Goal: Information Seeking & Learning: Check status

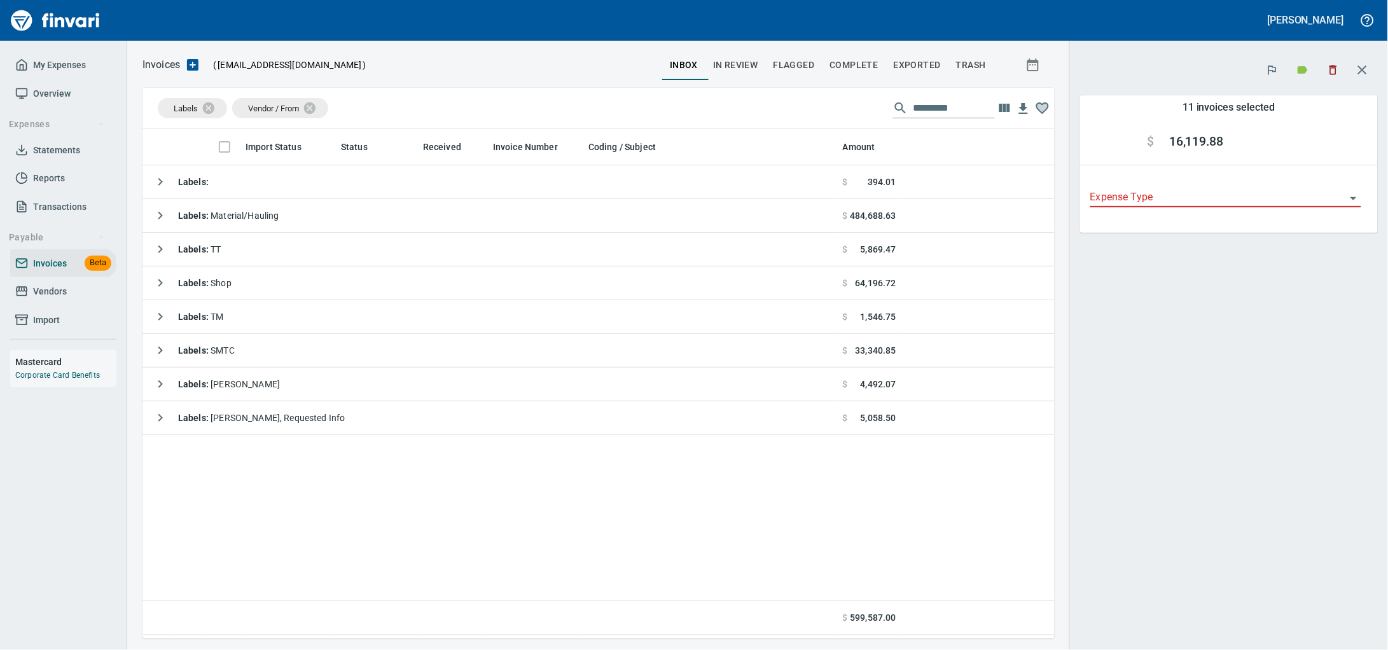
scroll to position [499, 888]
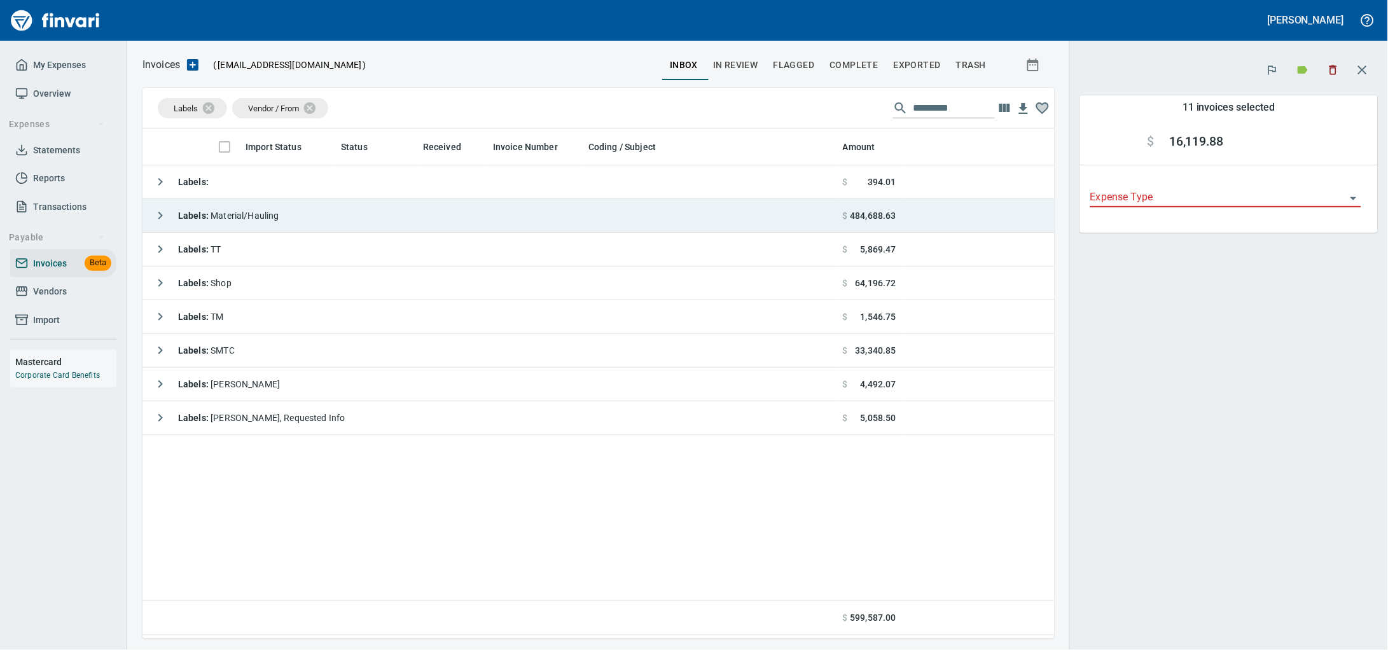
click at [301, 214] on td "Labels : Material/Hauling" at bounding box center [489, 216] width 695 height 34
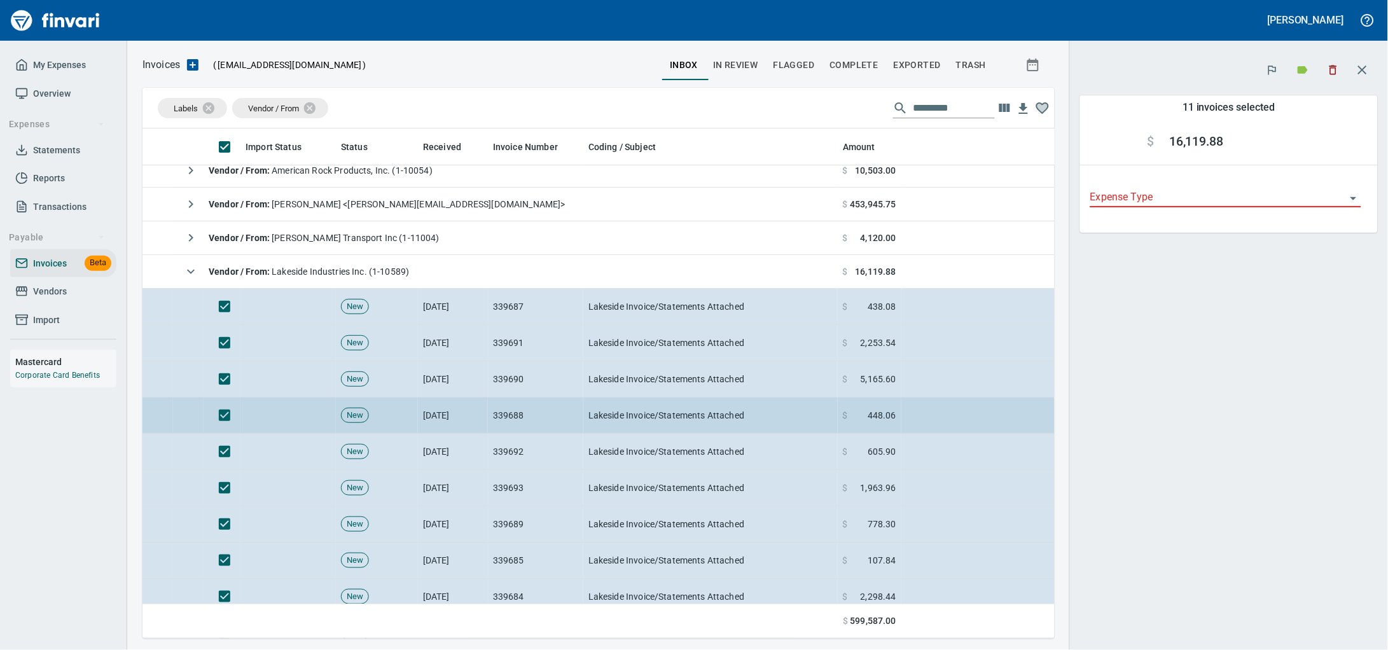
scroll to position [158, 0]
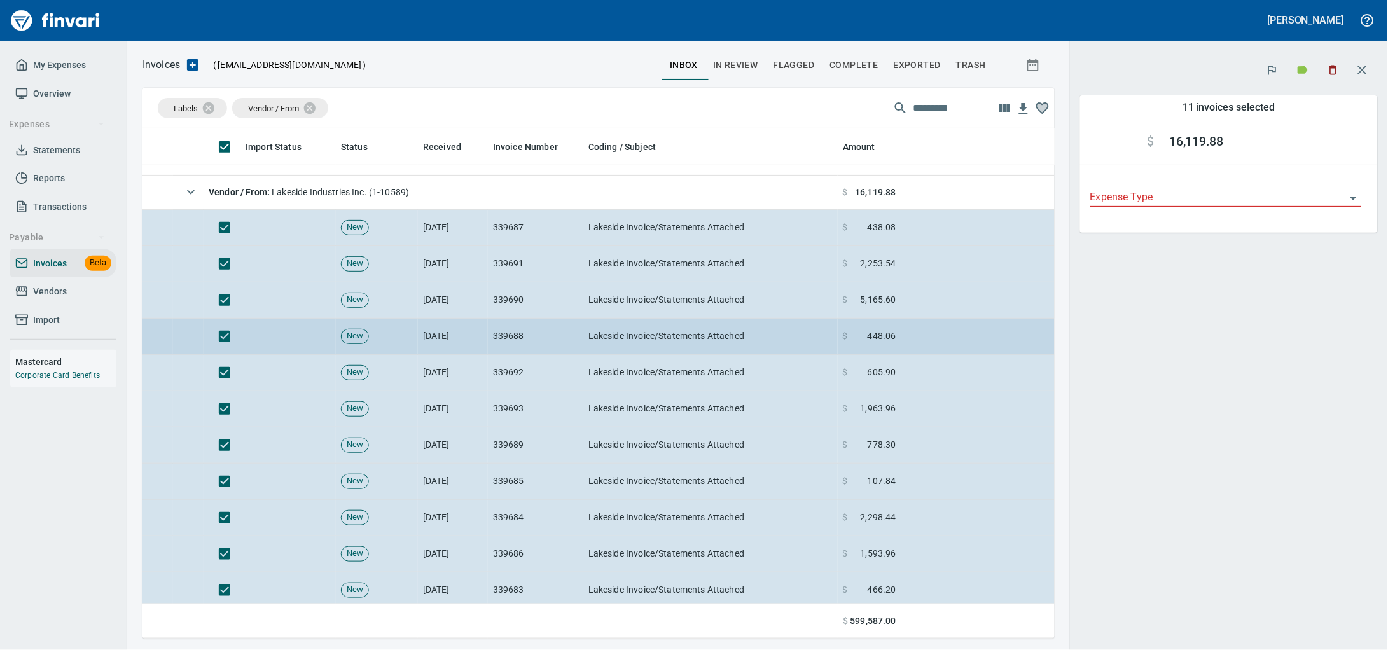
click at [523, 336] on td "339688" at bounding box center [535, 337] width 95 height 36
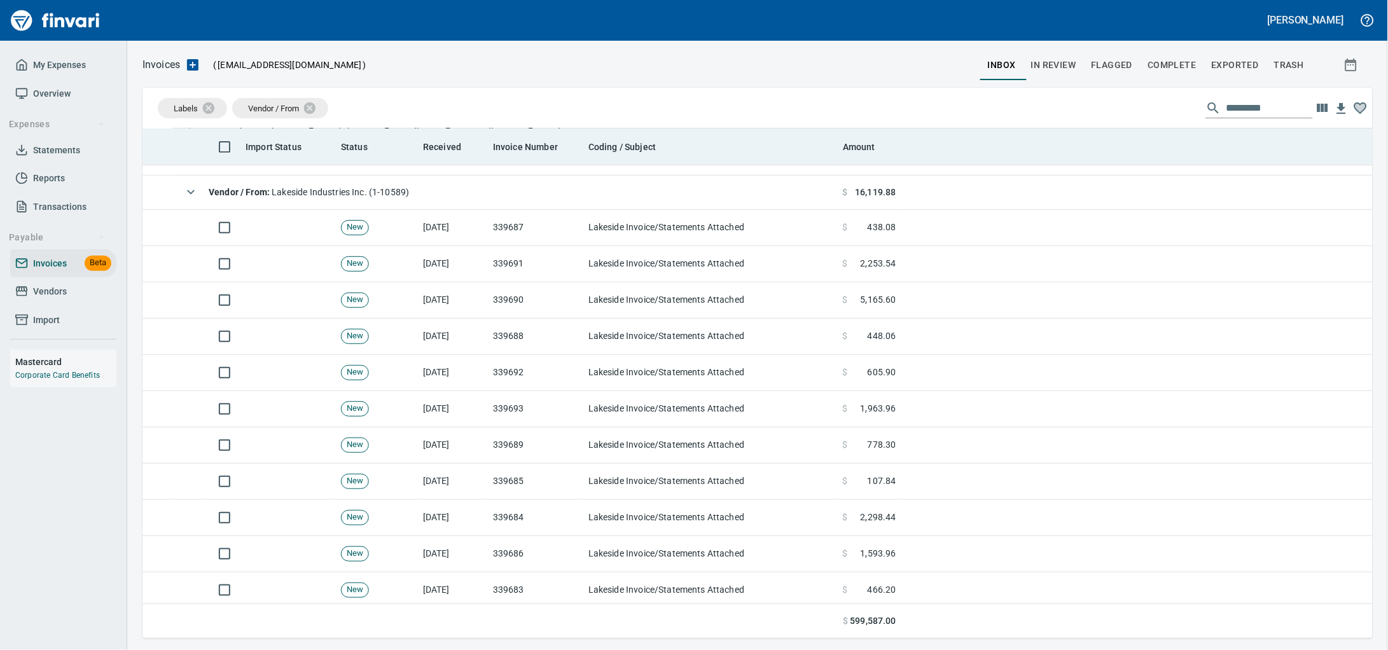
scroll to position [499, 1204]
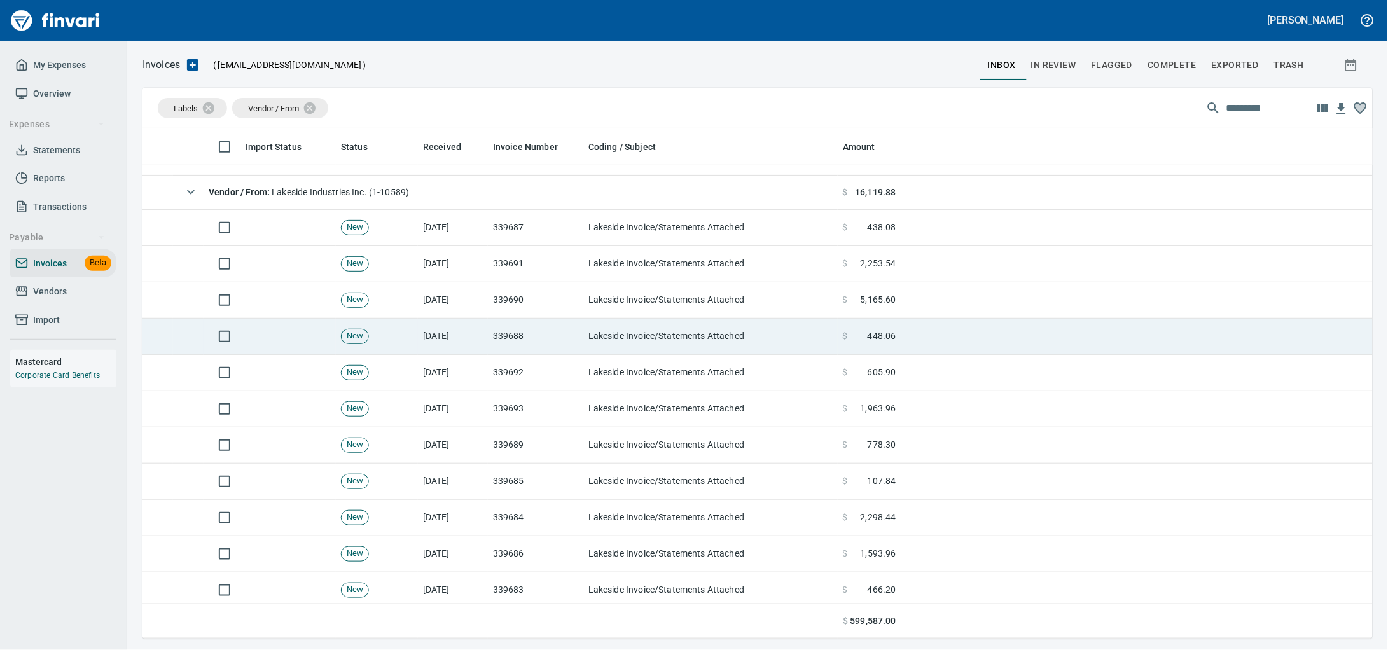
click at [628, 333] on td "Lakeside Invoice/Statements Attached" at bounding box center [710, 337] width 254 height 36
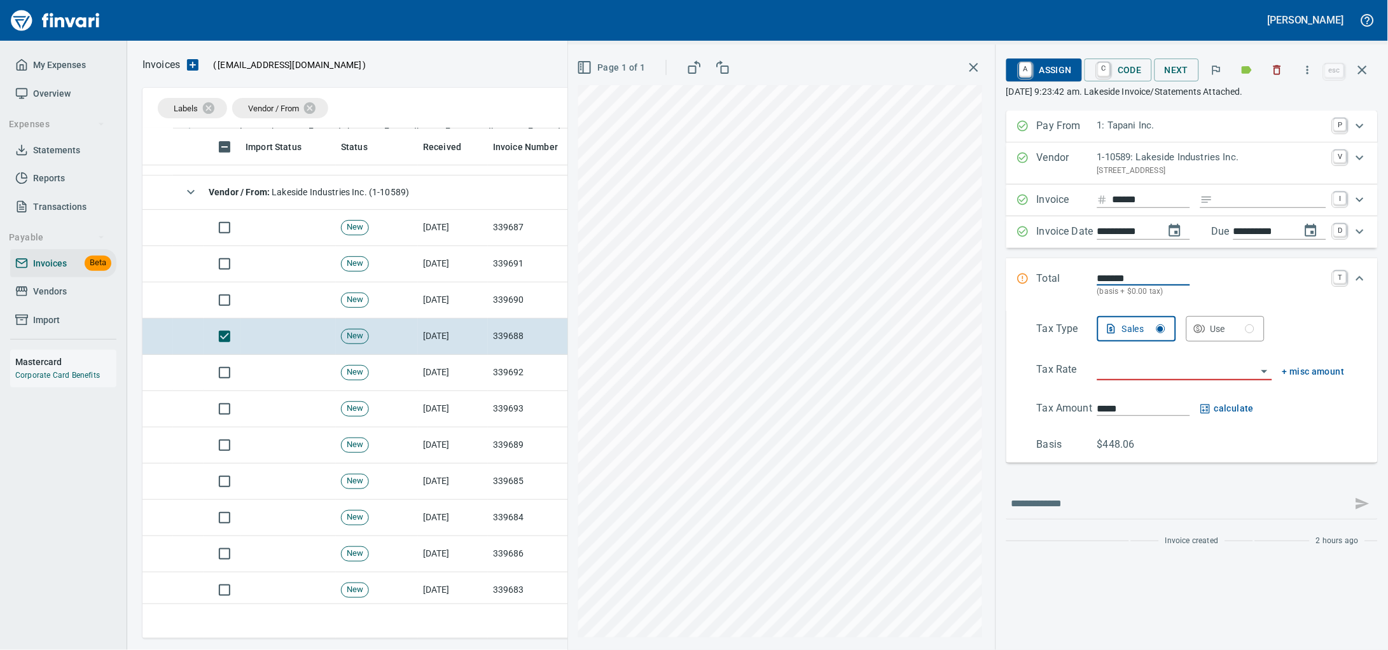
click at [1235, 79] on button "button" at bounding box center [1247, 70] width 28 height 28
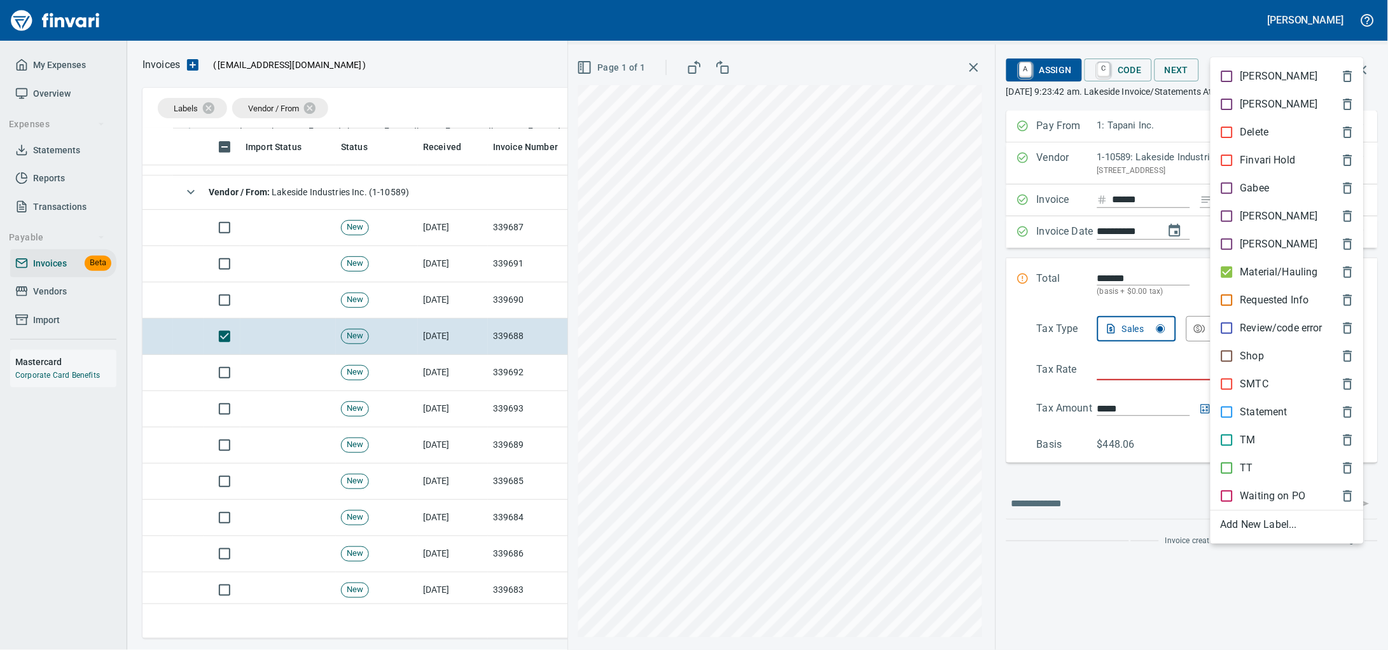
scroll to position [499, 1205]
drag, startPoint x: 1274, startPoint y: 494, endPoint x: 1275, endPoint y: 470, distance: 23.5
click at [1275, 476] on span "TT" at bounding box center [1277, 467] width 113 height 15
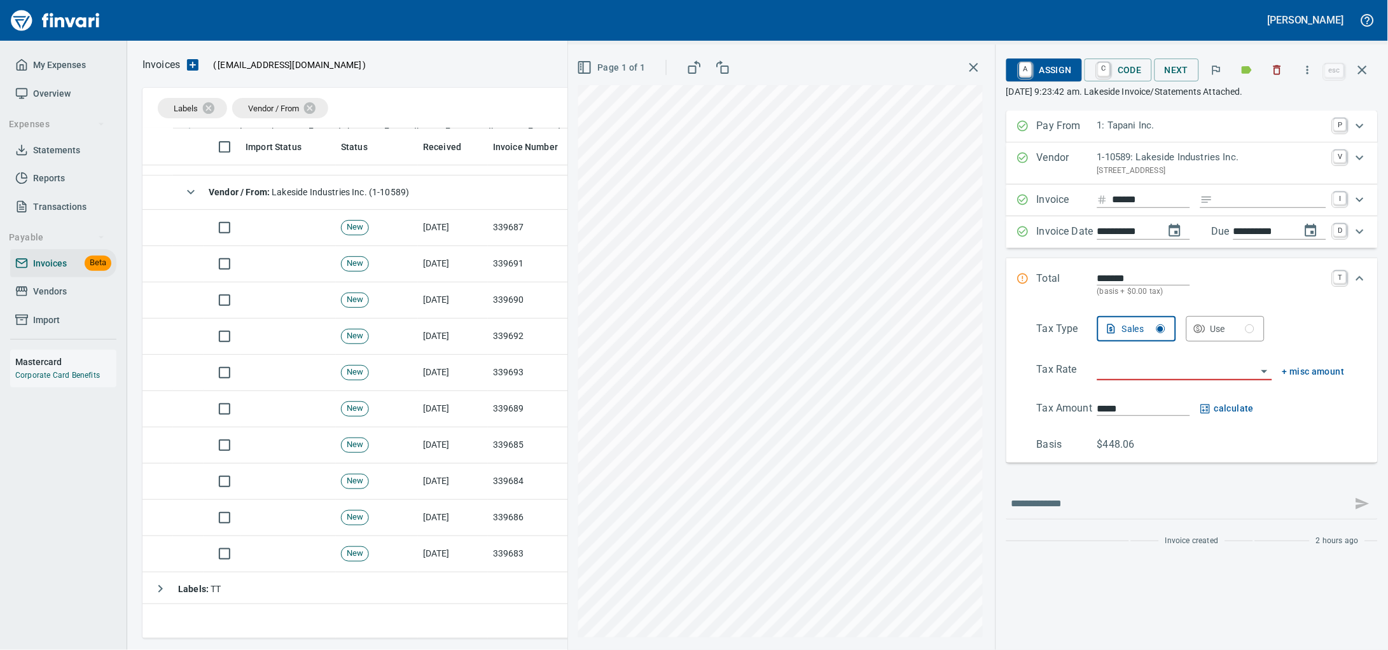
click at [1242, 68] on icon "button" at bounding box center [1247, 70] width 10 height 8
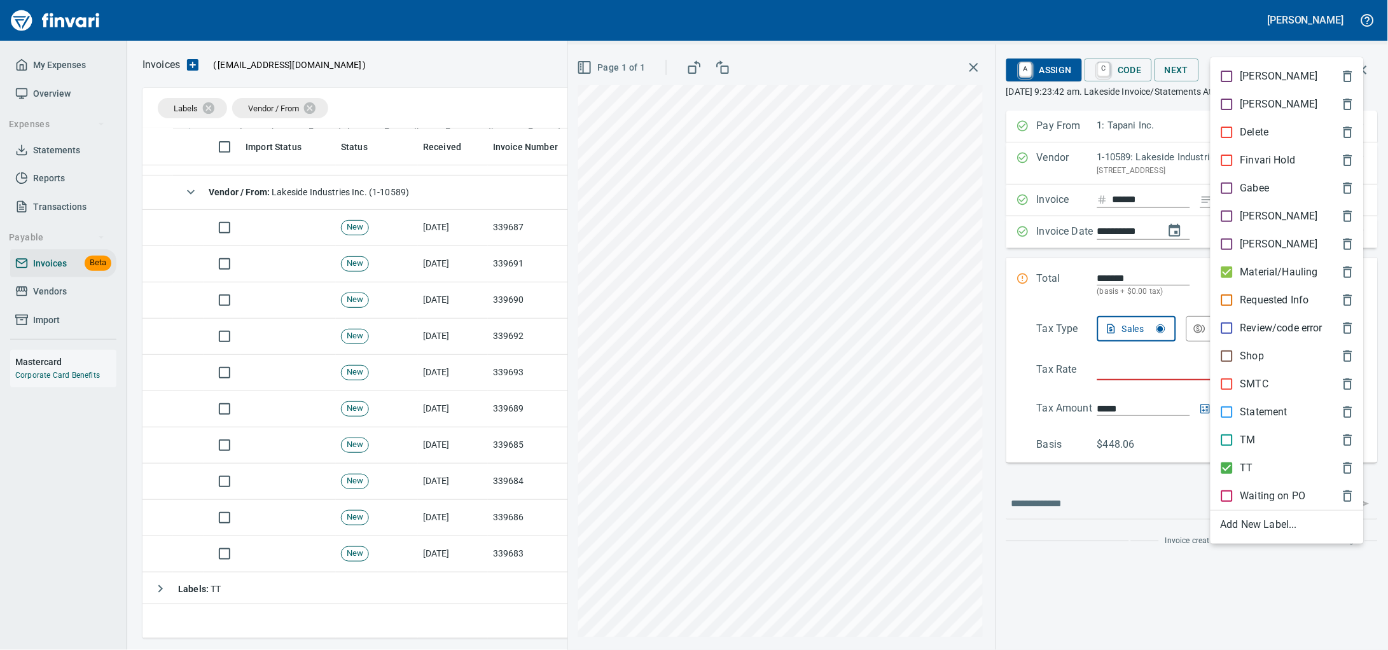
click at [1275, 280] on p "Material/Hauling" at bounding box center [1279, 272] width 78 height 15
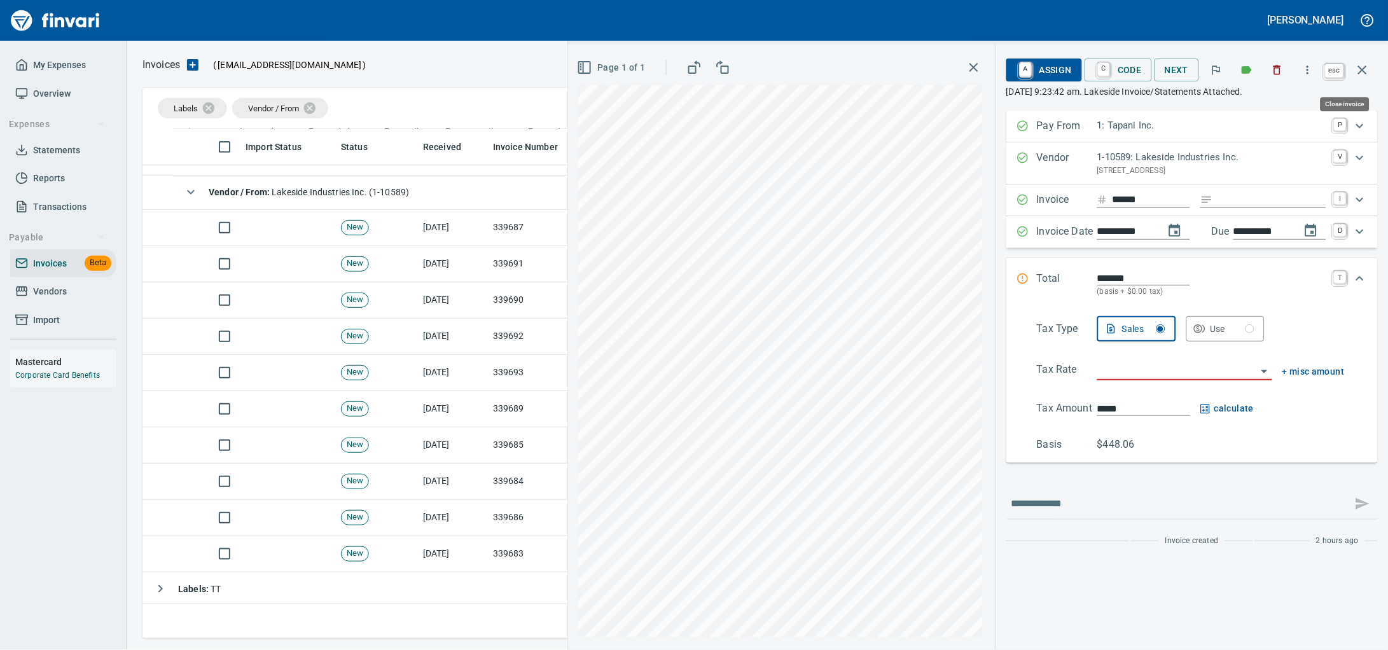
click at [1359, 61] on button "button" at bounding box center [1362, 70] width 31 height 31
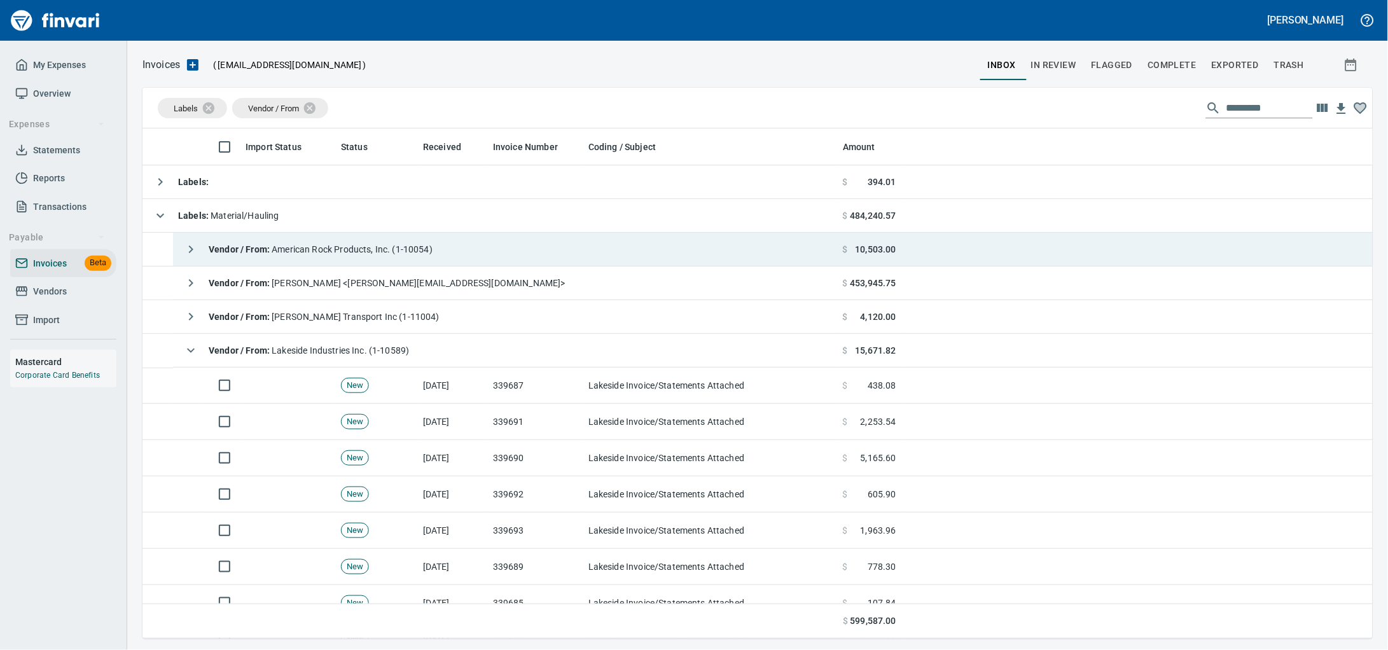
click at [470, 249] on td "Vendor / From : American Rock Products, Inc. (1-10054)" at bounding box center [505, 250] width 665 height 34
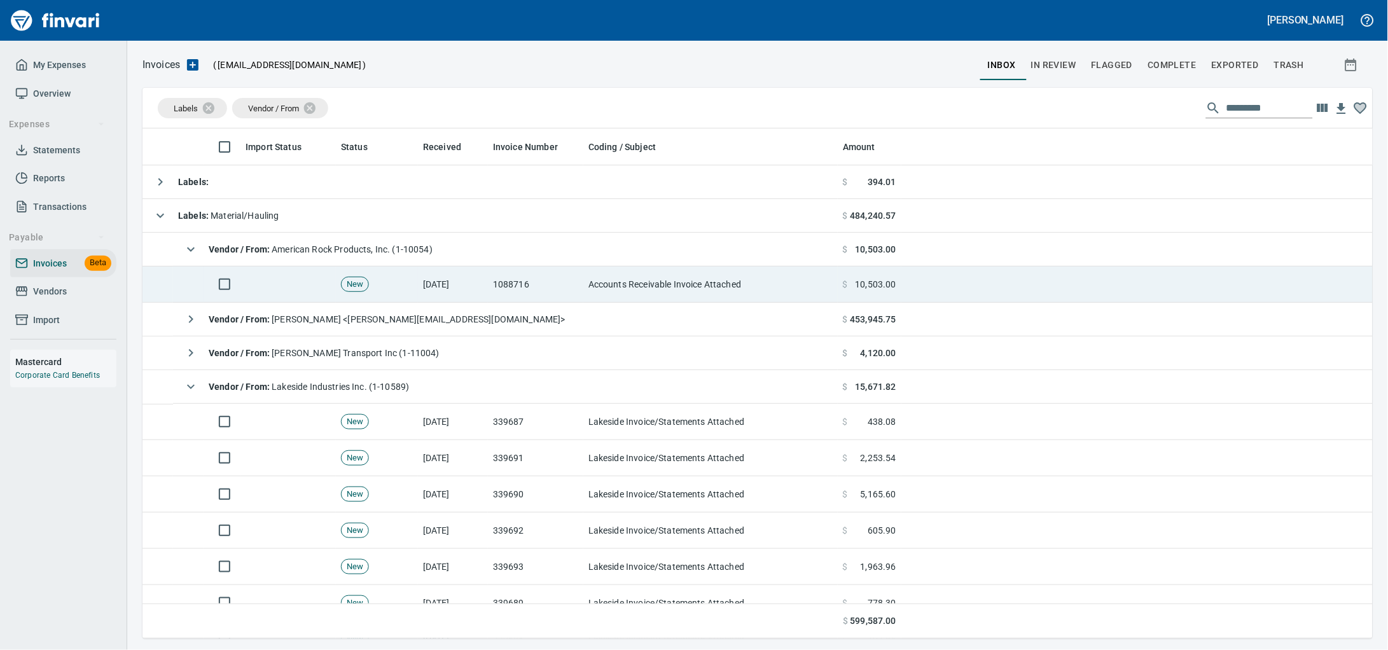
click at [553, 286] on td "1088716" at bounding box center [535, 284] width 95 height 36
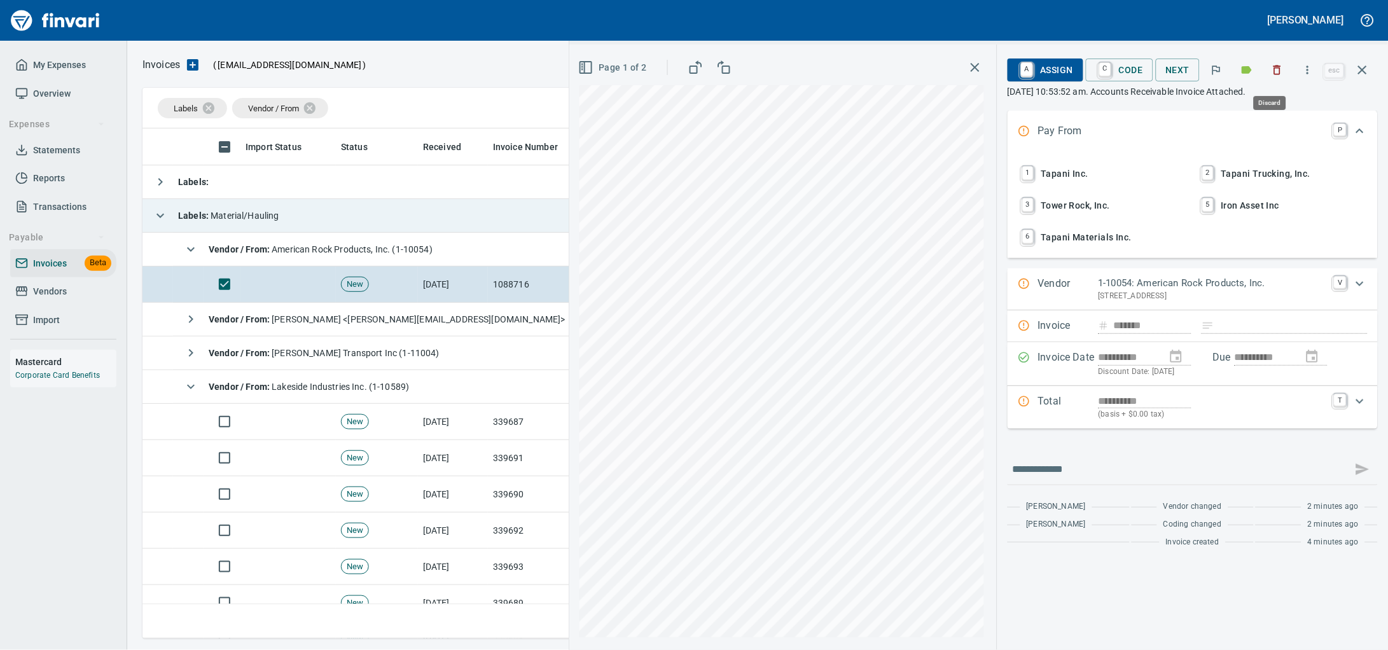
click at [1275, 73] on icon "button" at bounding box center [1277, 70] width 13 height 13
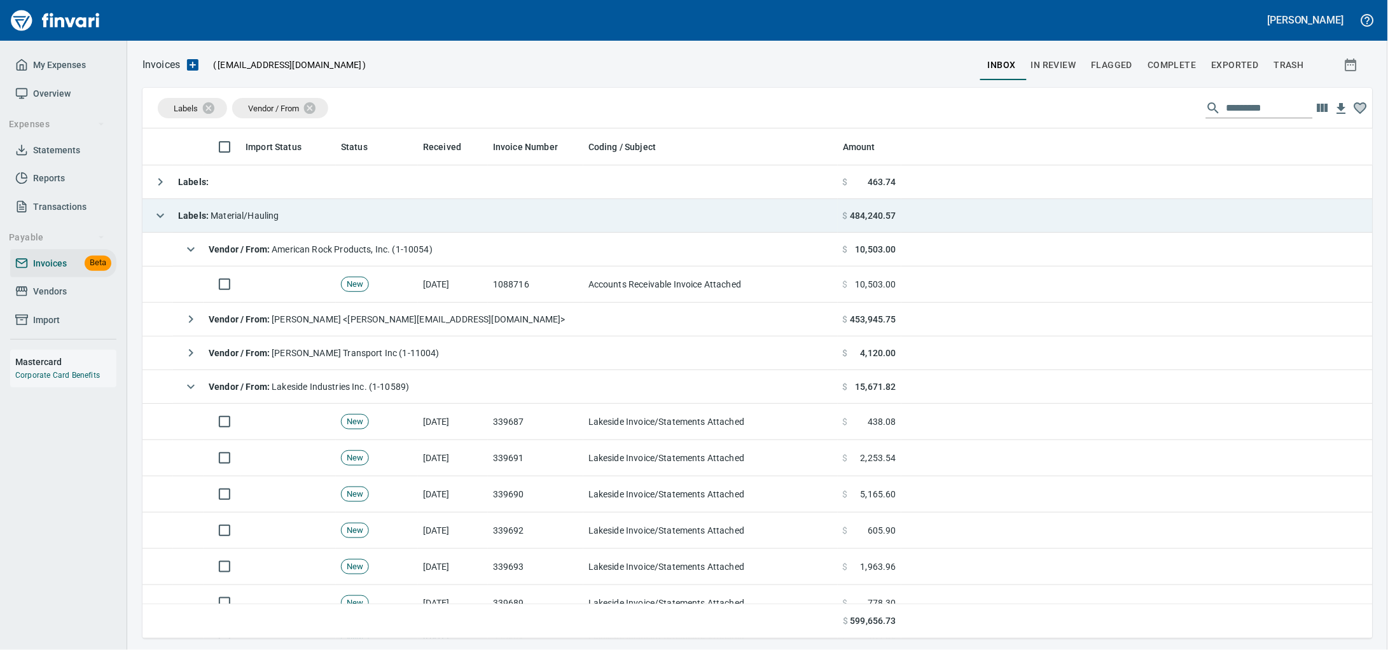
scroll to position [499, 1205]
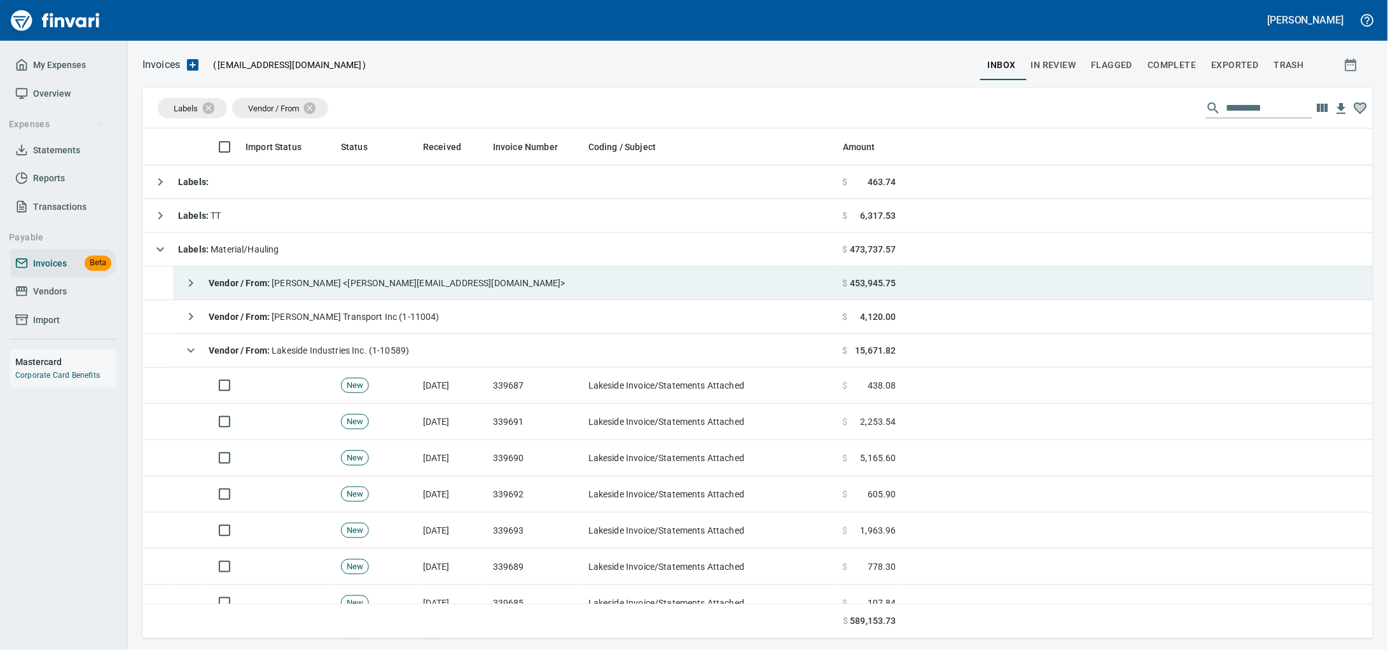
click at [401, 280] on span "Vendor / From : [PERSON_NAME] <[PERSON_NAME][EMAIL_ADDRESS][DOMAIN_NAME]>" at bounding box center [387, 283] width 357 height 10
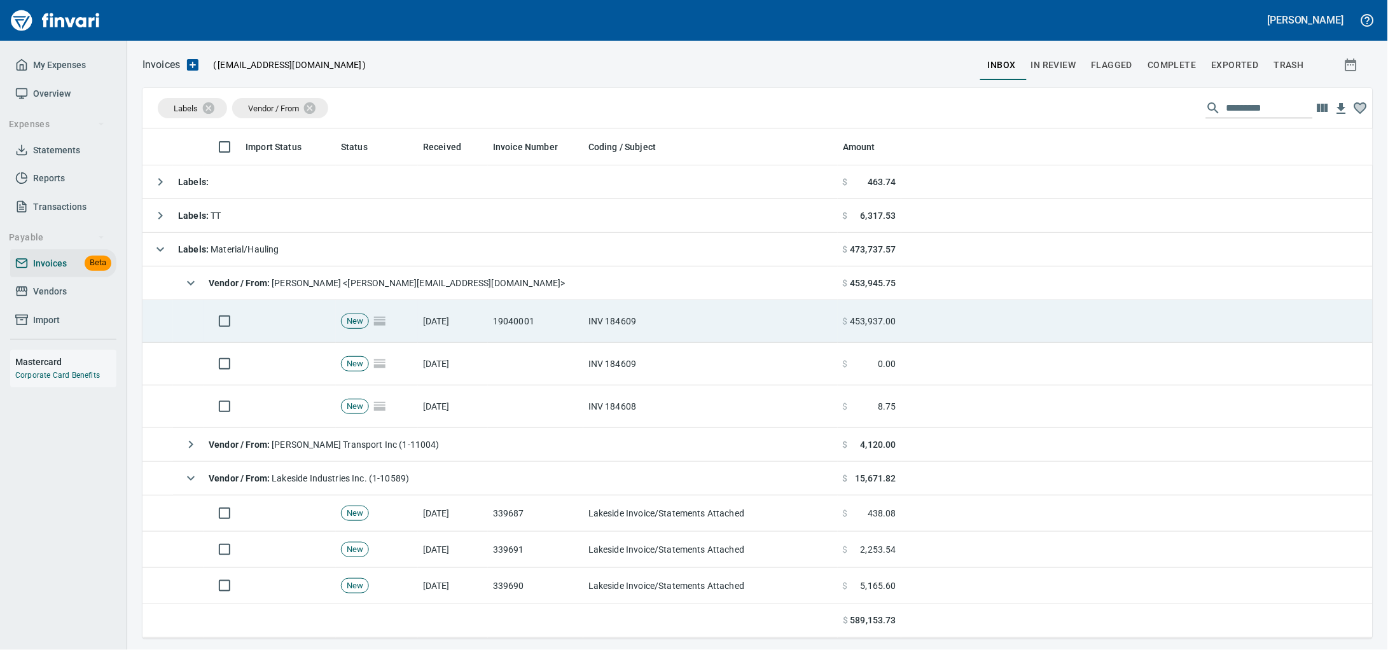
click at [488, 331] on td "19040001" at bounding box center [535, 321] width 95 height 43
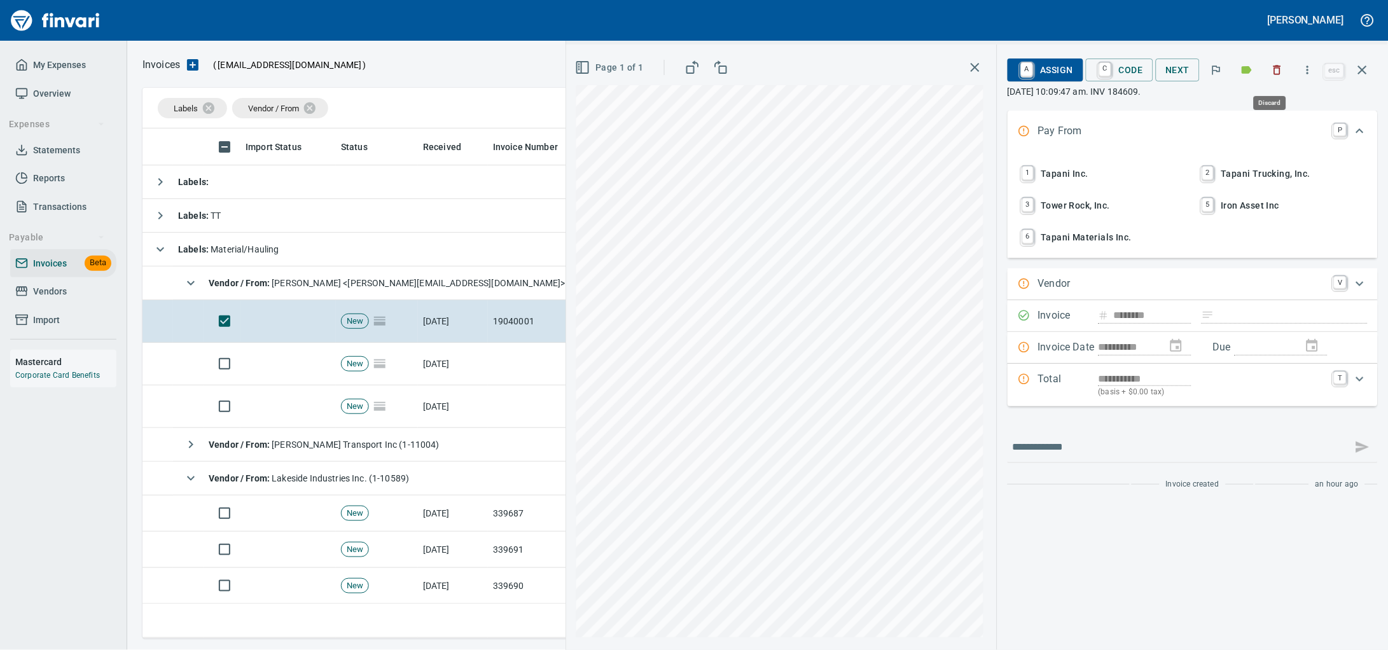
click at [1271, 71] on icon "button" at bounding box center [1277, 70] width 13 height 13
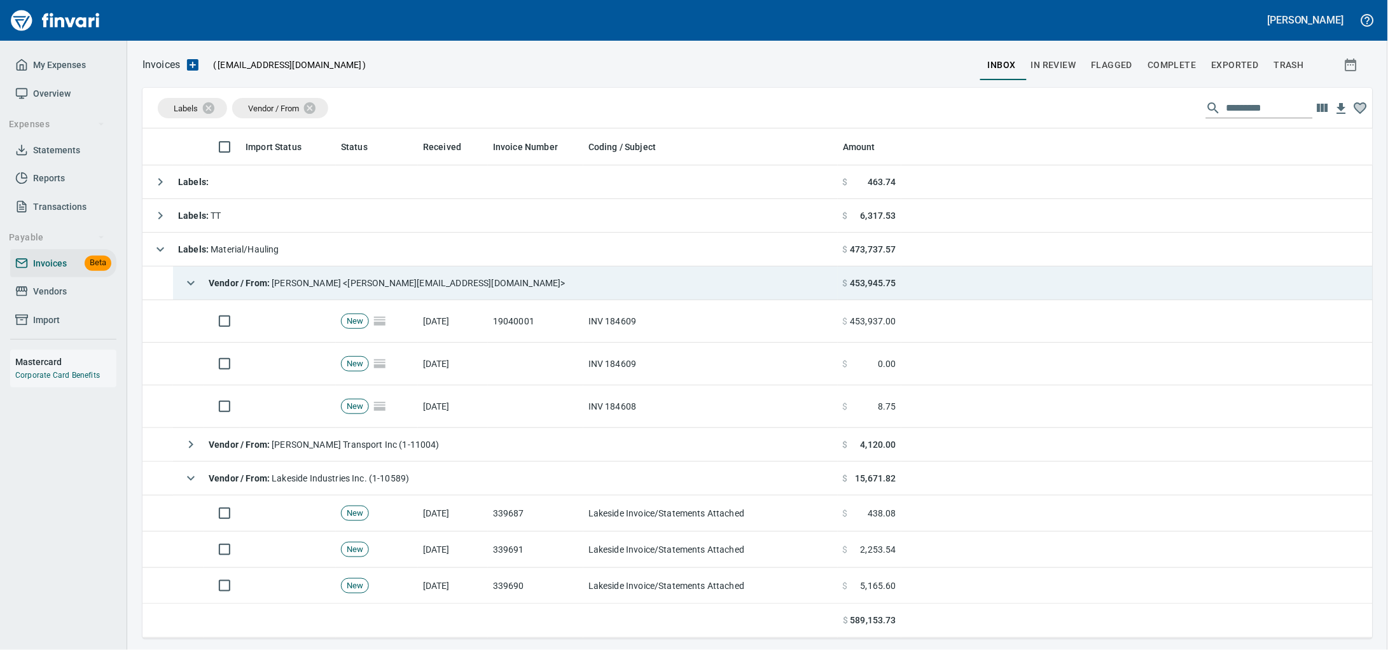
scroll to position [499, 1205]
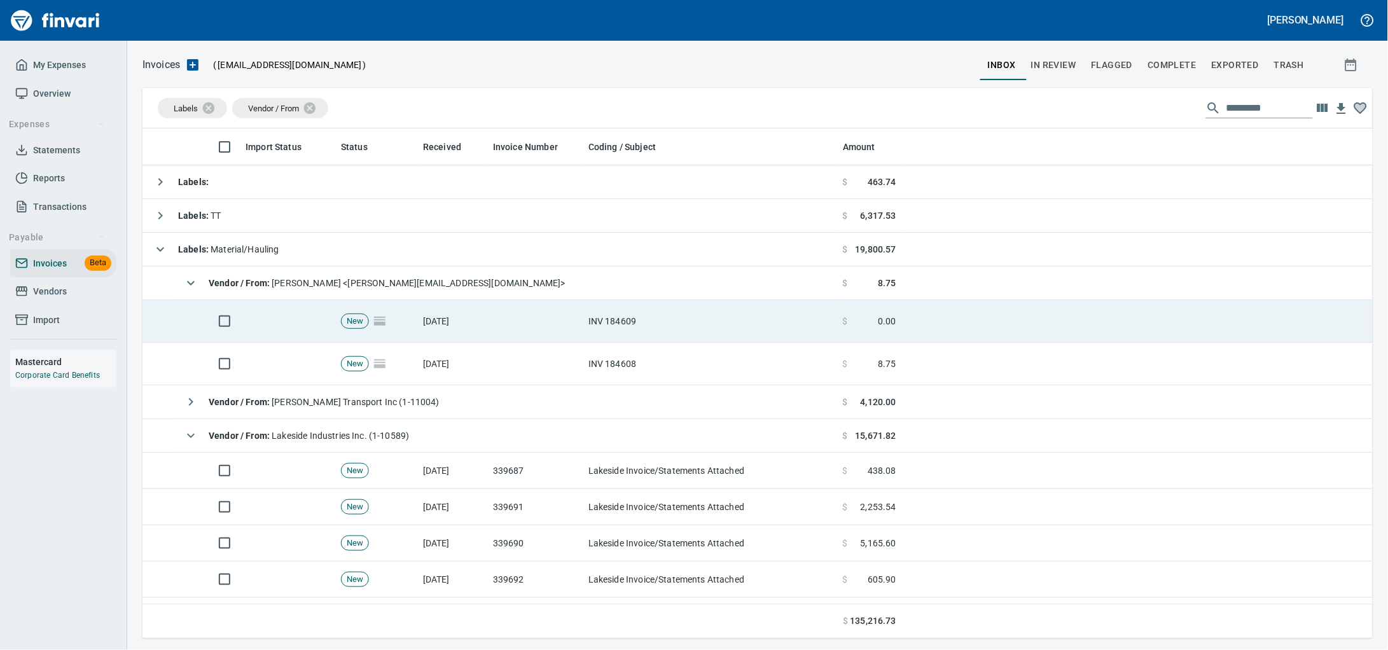
click at [532, 328] on td at bounding box center [535, 321] width 95 height 43
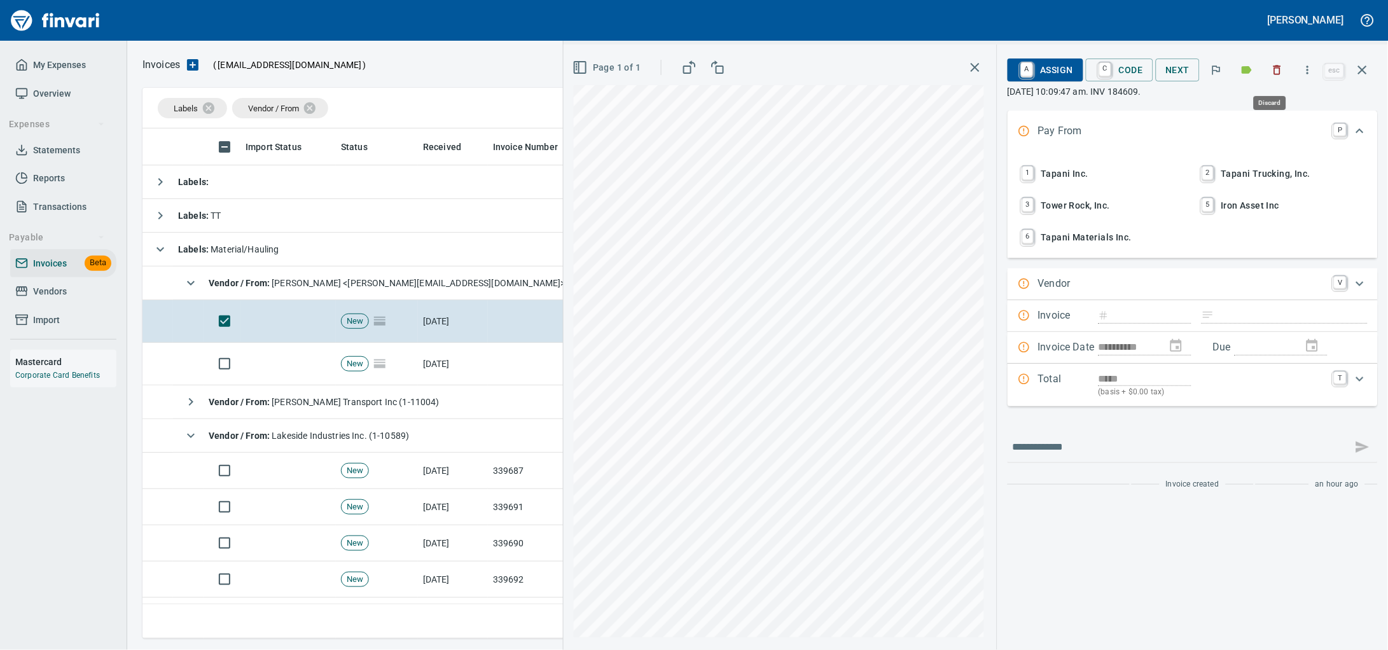
click at [1281, 63] on button "button" at bounding box center [1277, 70] width 28 height 28
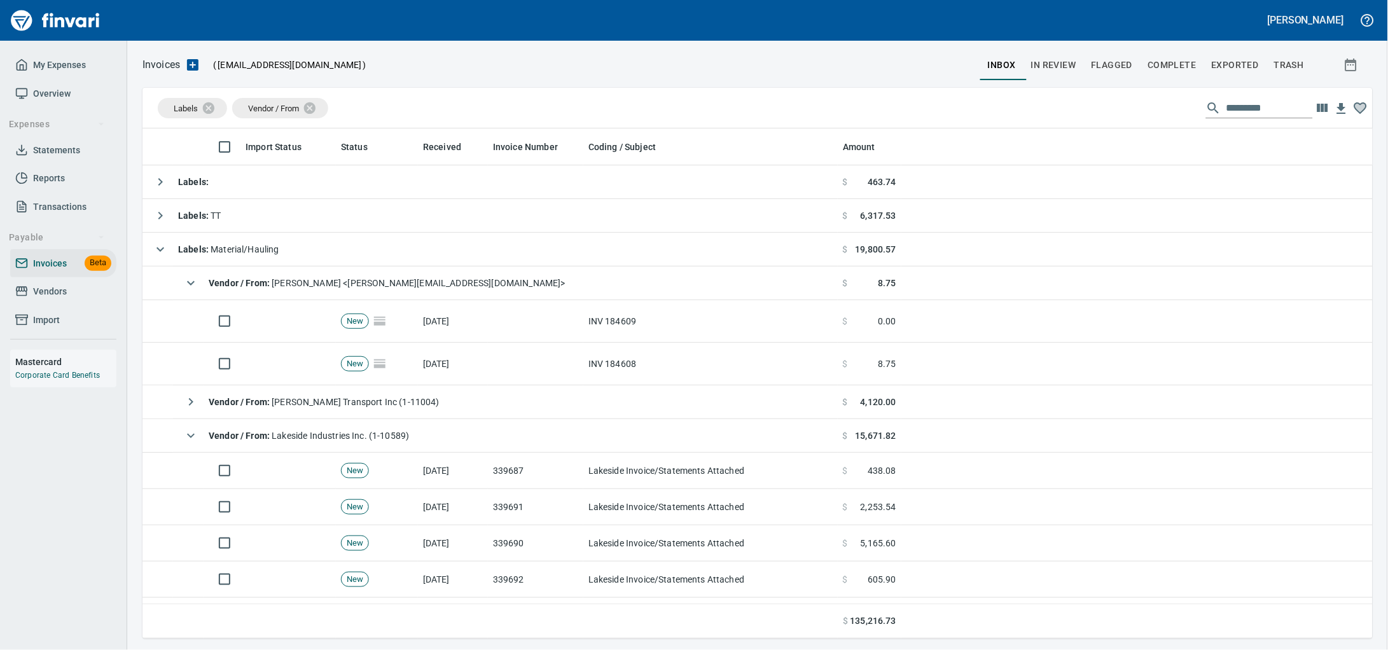
scroll to position [499, 1205]
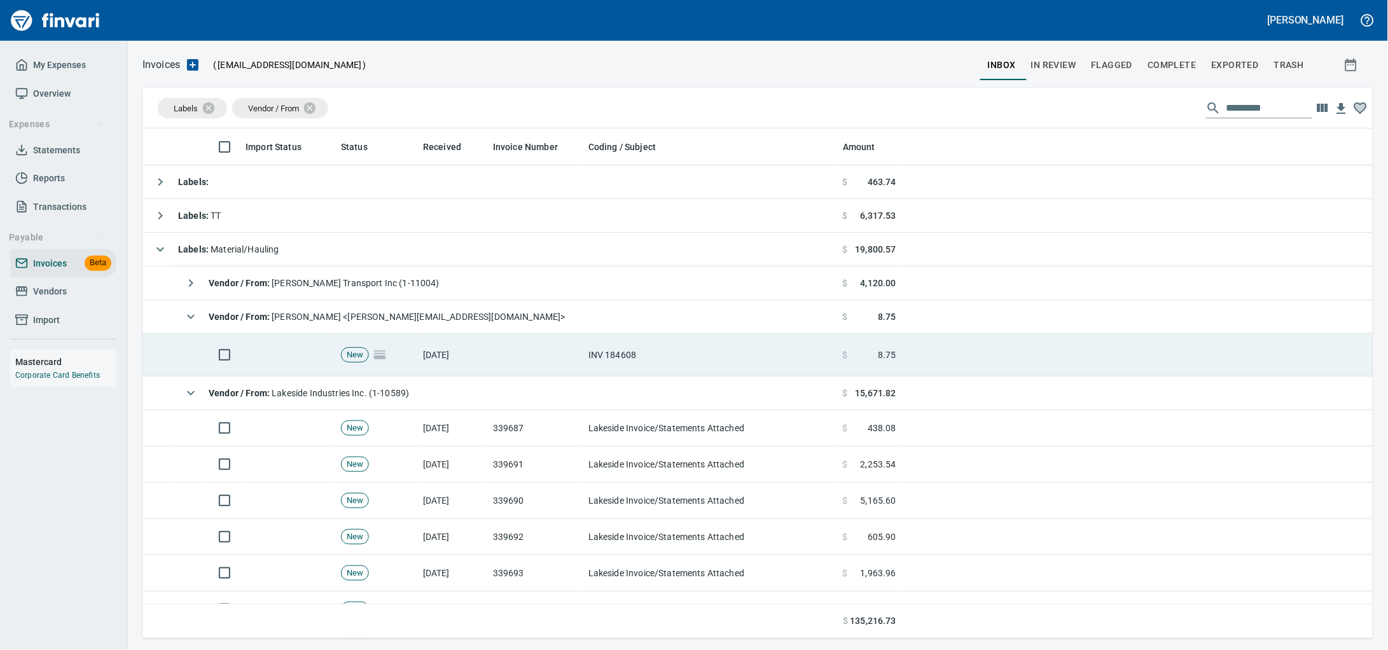
click at [518, 345] on td at bounding box center [535, 355] width 95 height 43
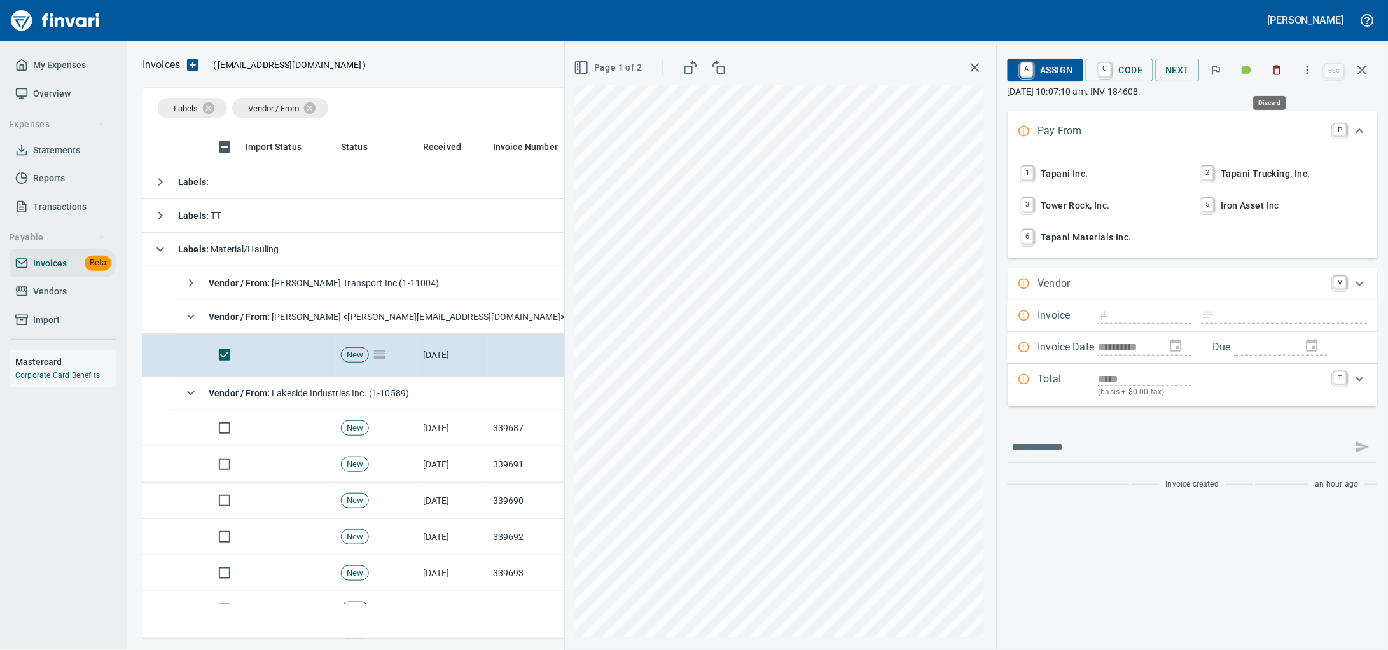
click at [1271, 71] on icon "button" at bounding box center [1277, 70] width 13 height 13
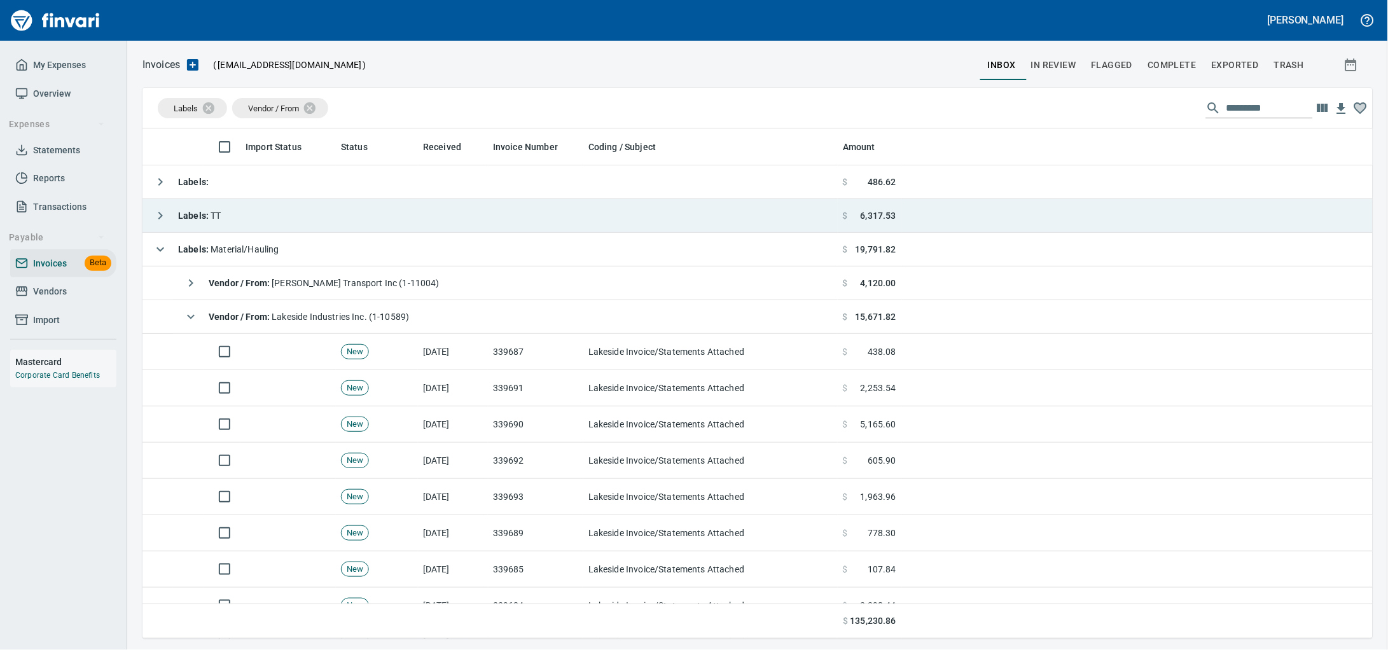
scroll to position [499, 1205]
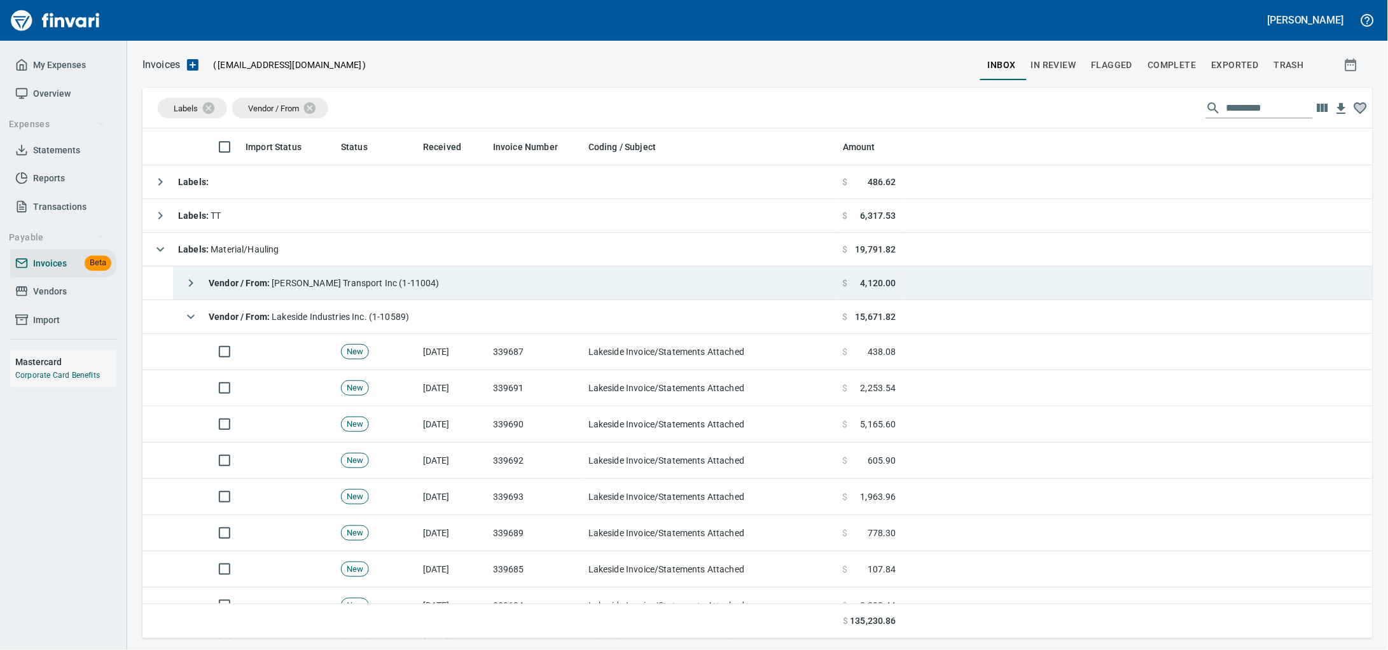
click at [391, 288] on span "Vendor / From : [PERSON_NAME] Transport Inc (1-11004)" at bounding box center [324, 283] width 231 height 10
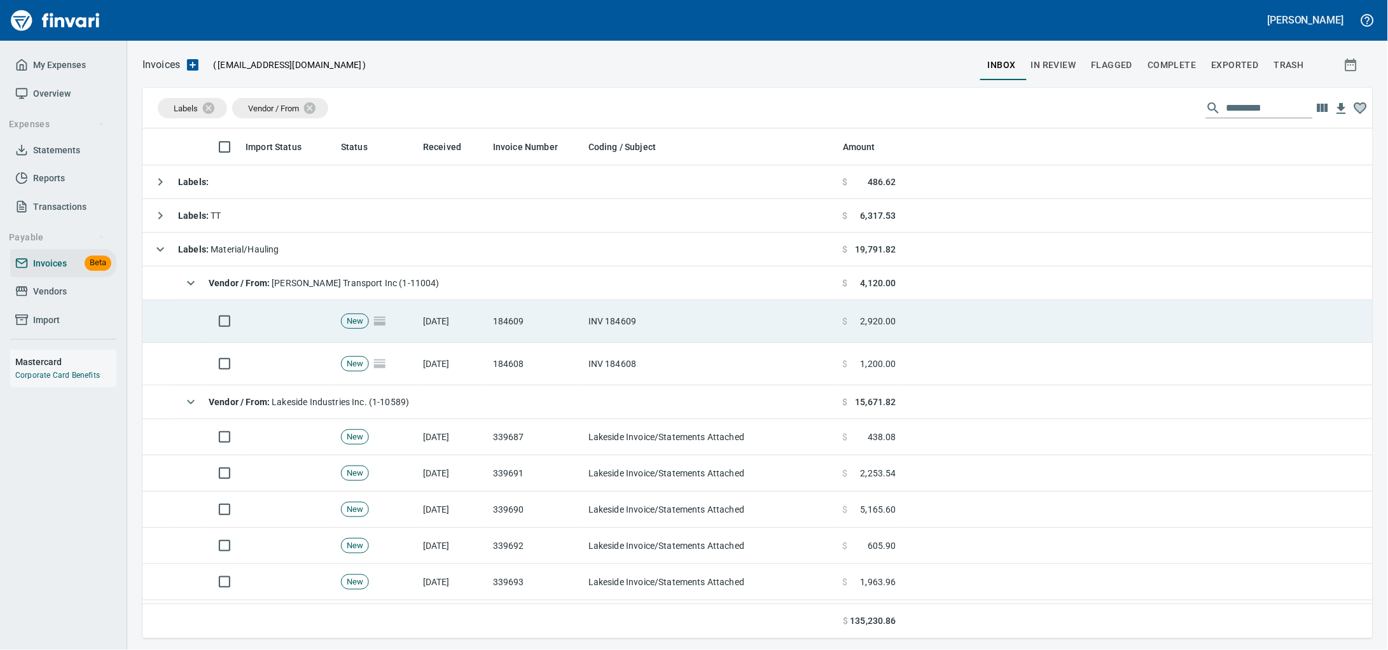
click at [505, 326] on td "184609" at bounding box center [535, 321] width 95 height 43
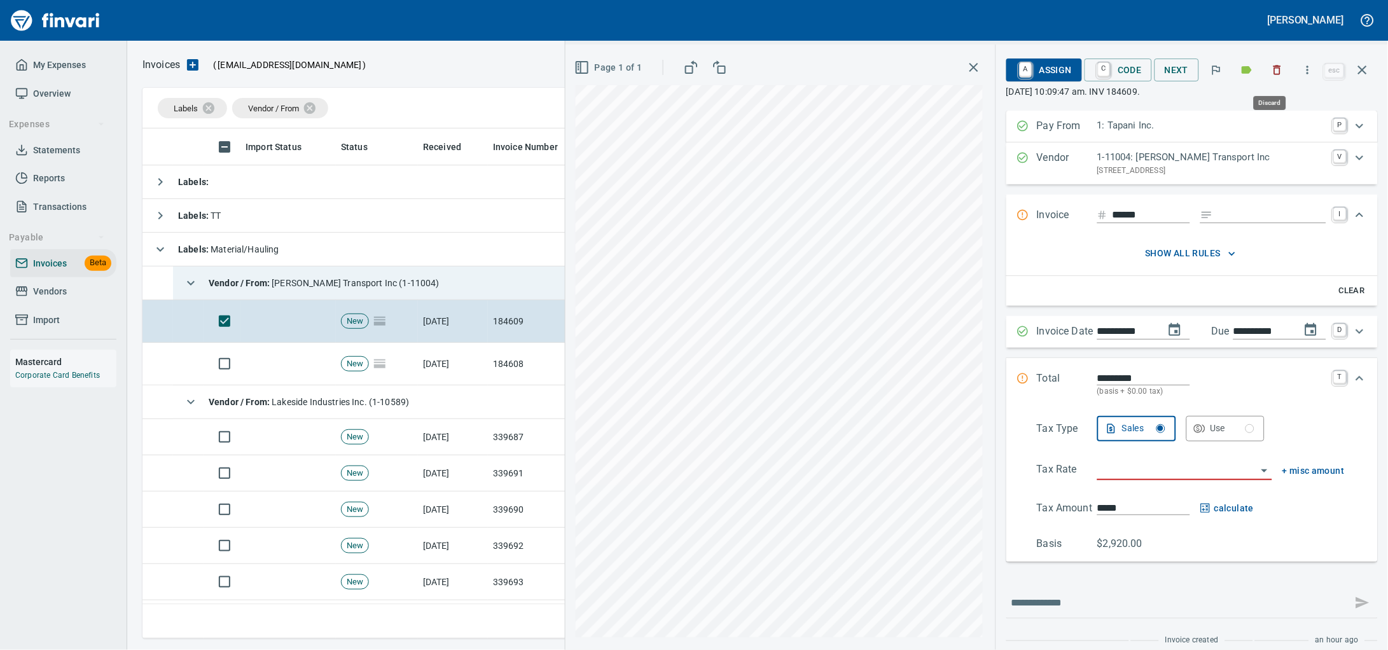
click at [1270, 62] on button "button" at bounding box center [1277, 70] width 28 height 28
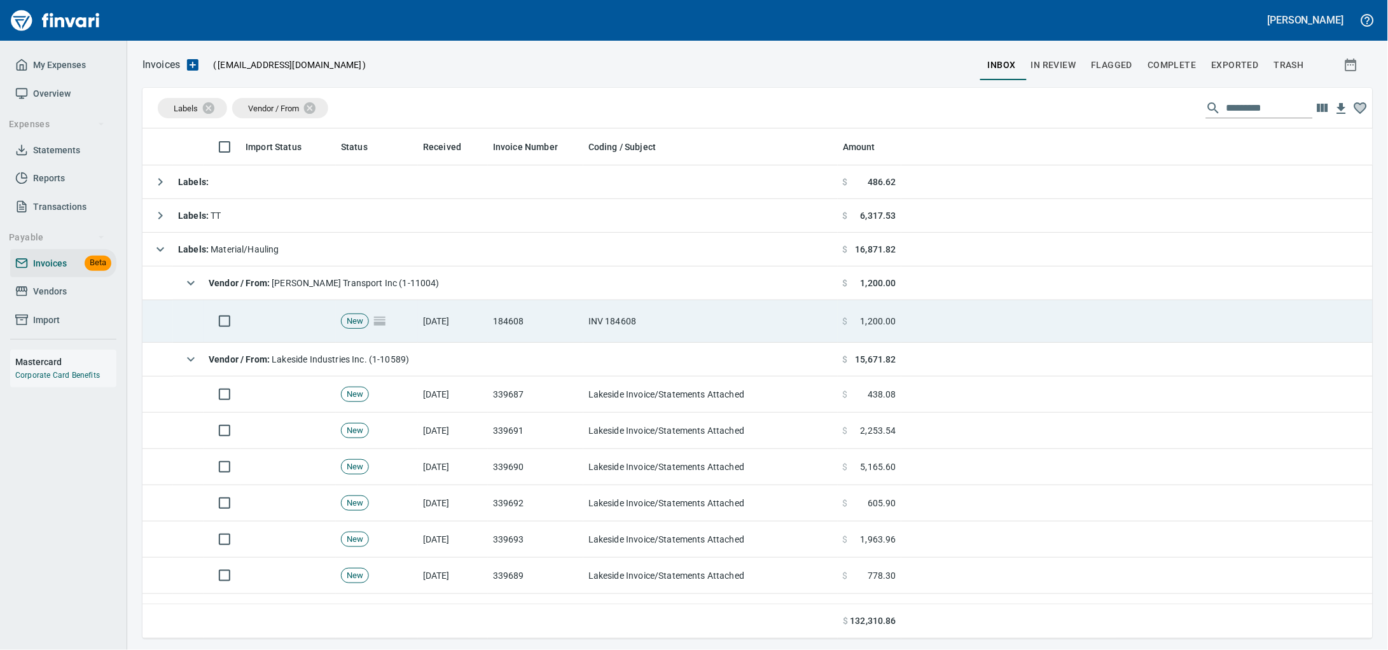
click at [522, 329] on td "184608" at bounding box center [535, 321] width 95 height 43
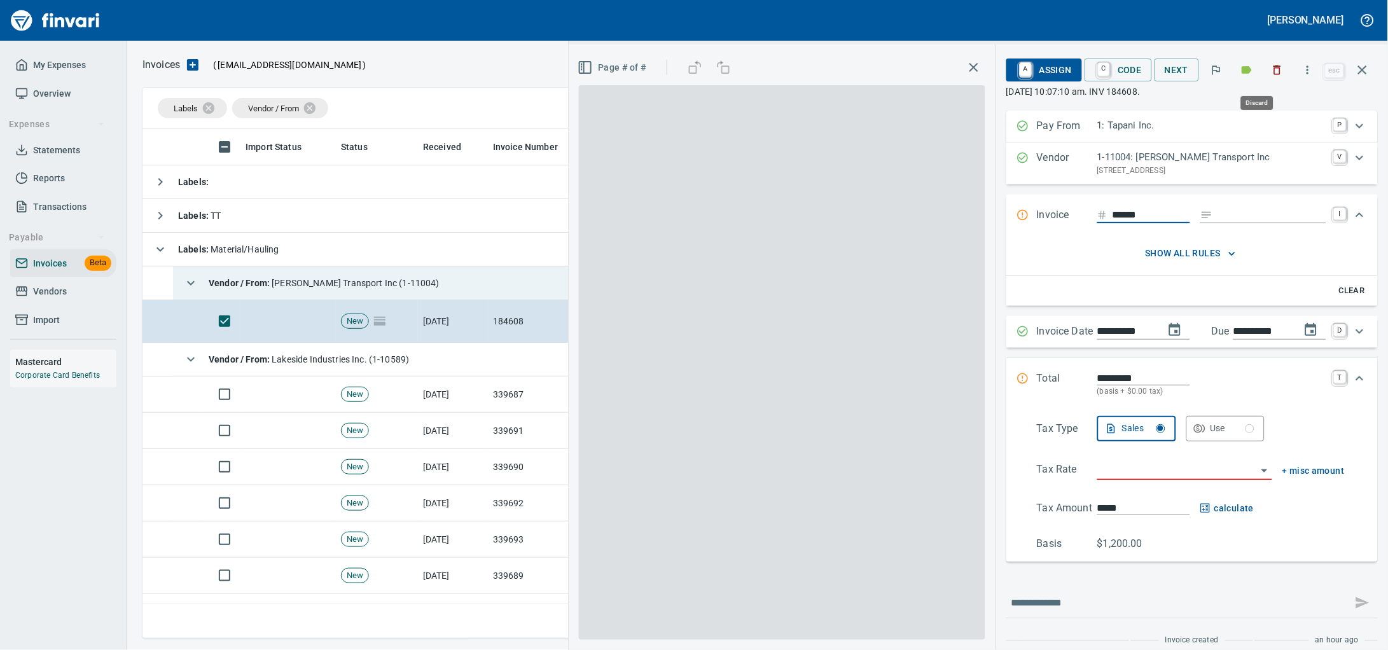
click at [1274, 69] on icon "button" at bounding box center [1278, 71] width 8 height 10
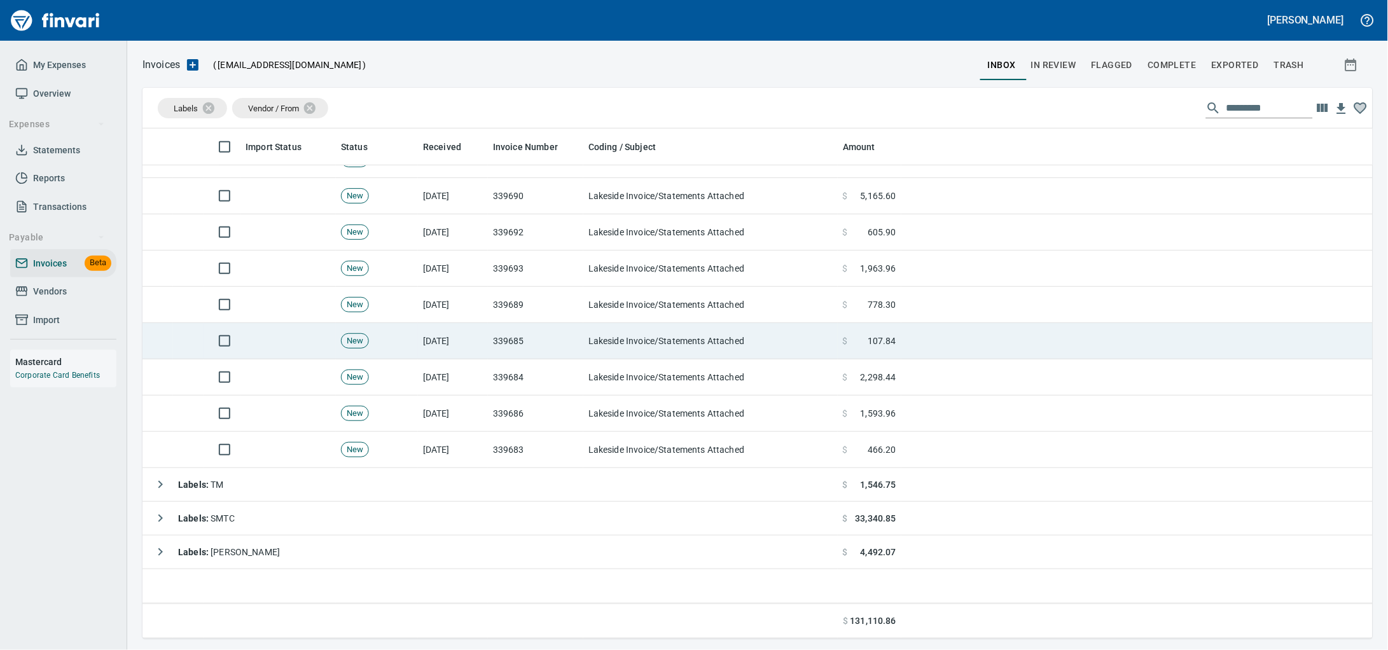
scroll to position [73, 0]
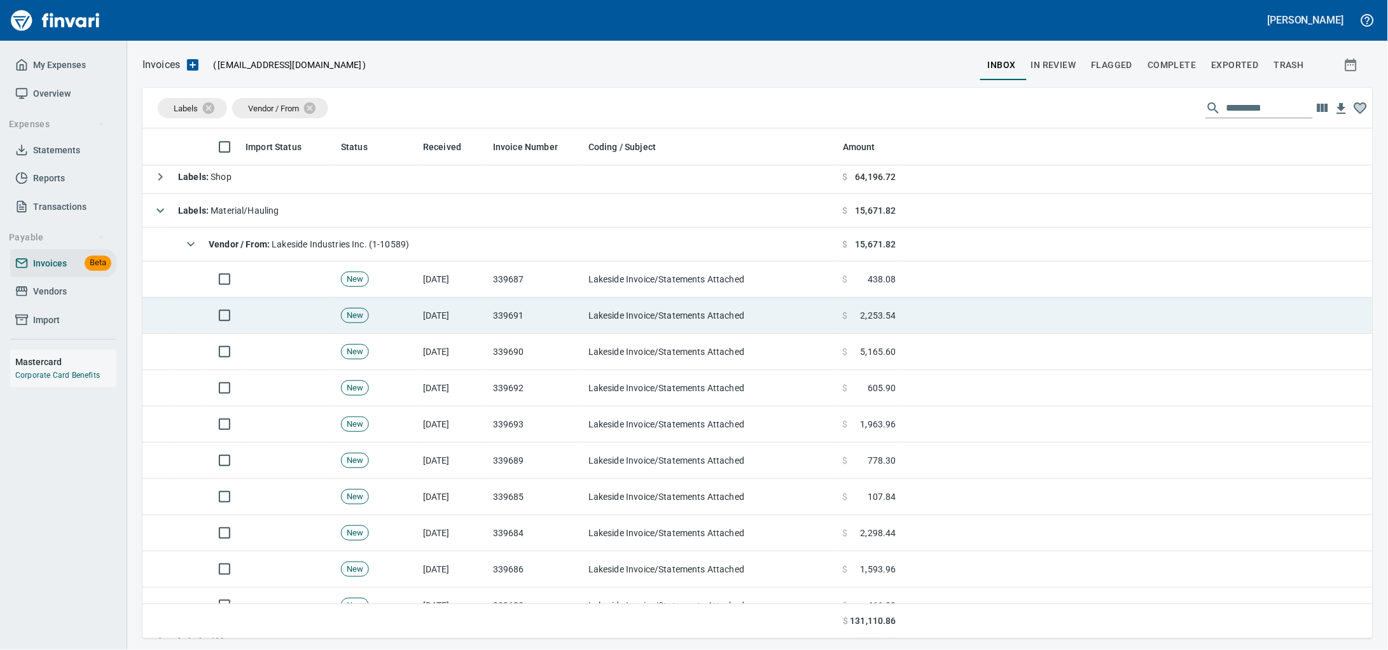
drag, startPoint x: 554, startPoint y: 312, endPoint x: 1282, endPoint y: 162, distance: 743.1
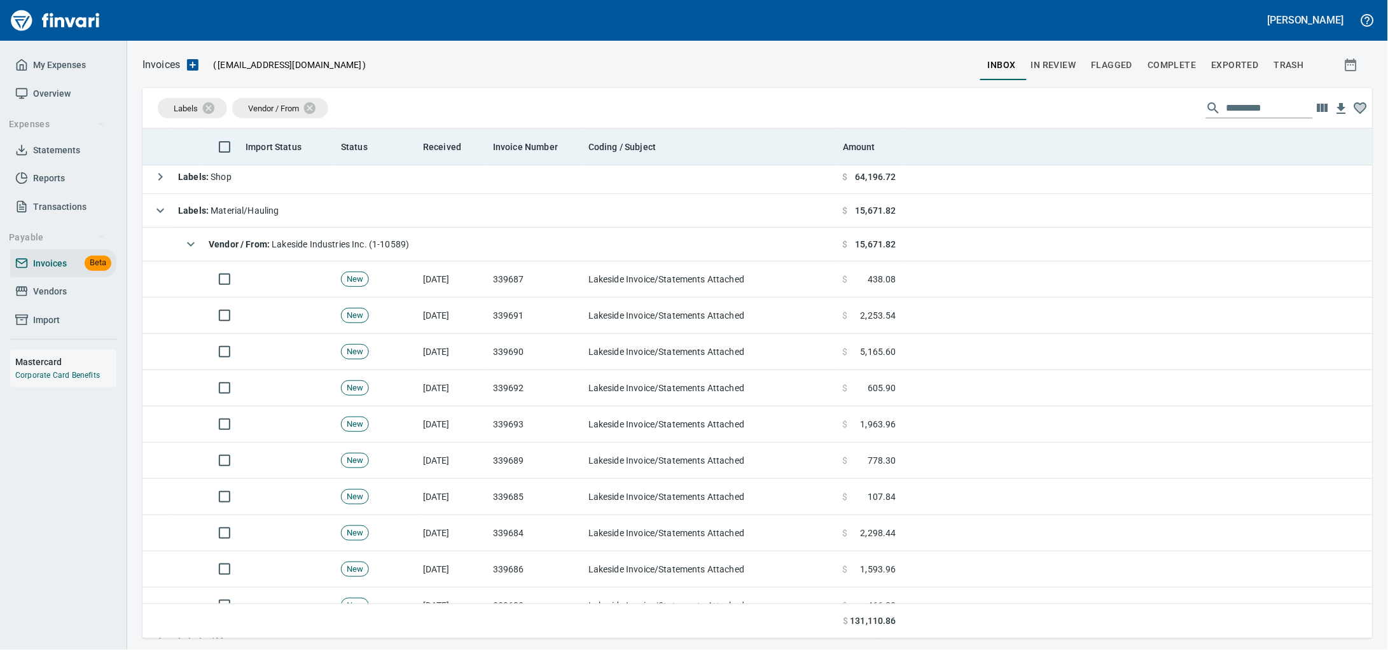
click at [554, 312] on td "339691" at bounding box center [535, 316] width 95 height 36
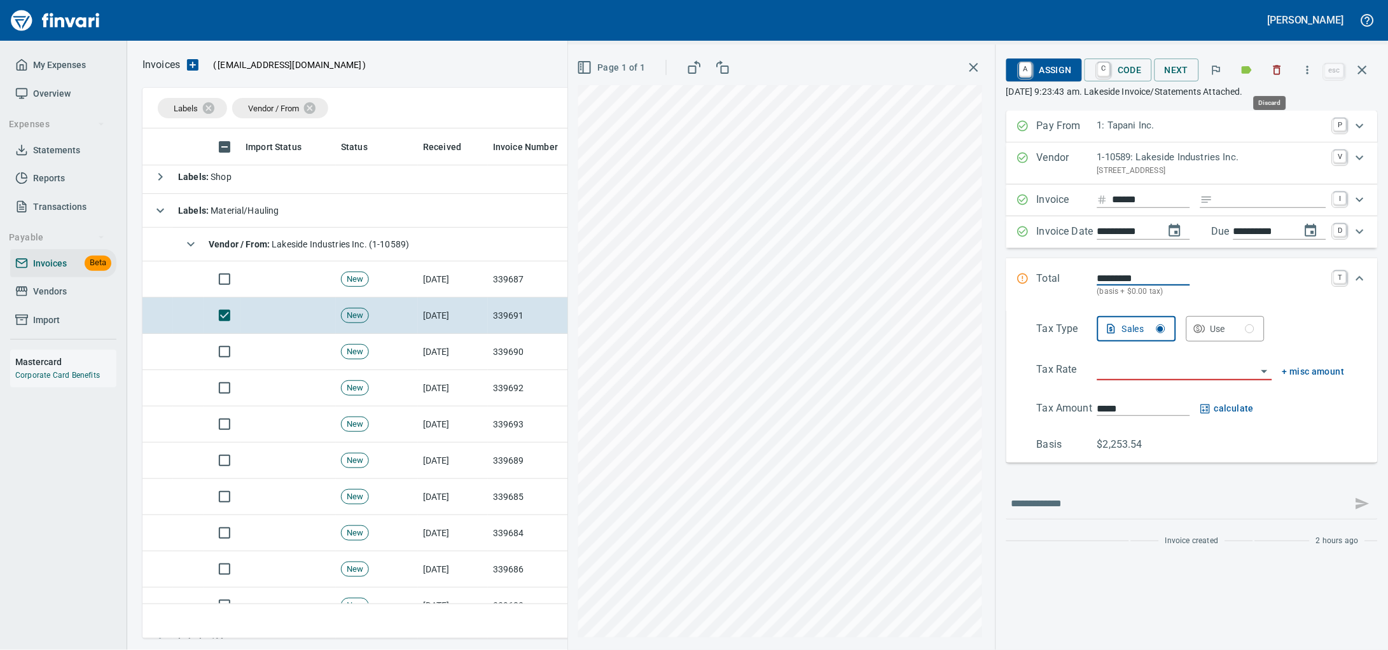
click at [1271, 73] on icon "button" at bounding box center [1277, 70] width 13 height 13
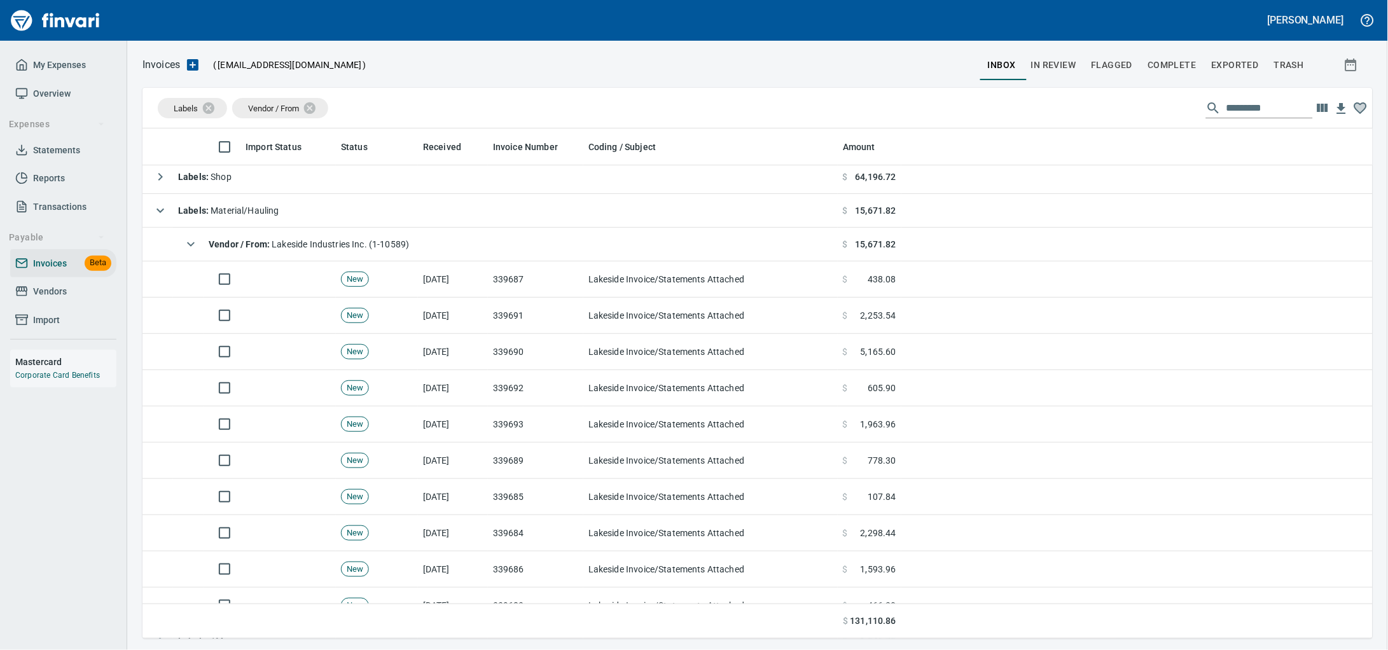
scroll to position [499, 1205]
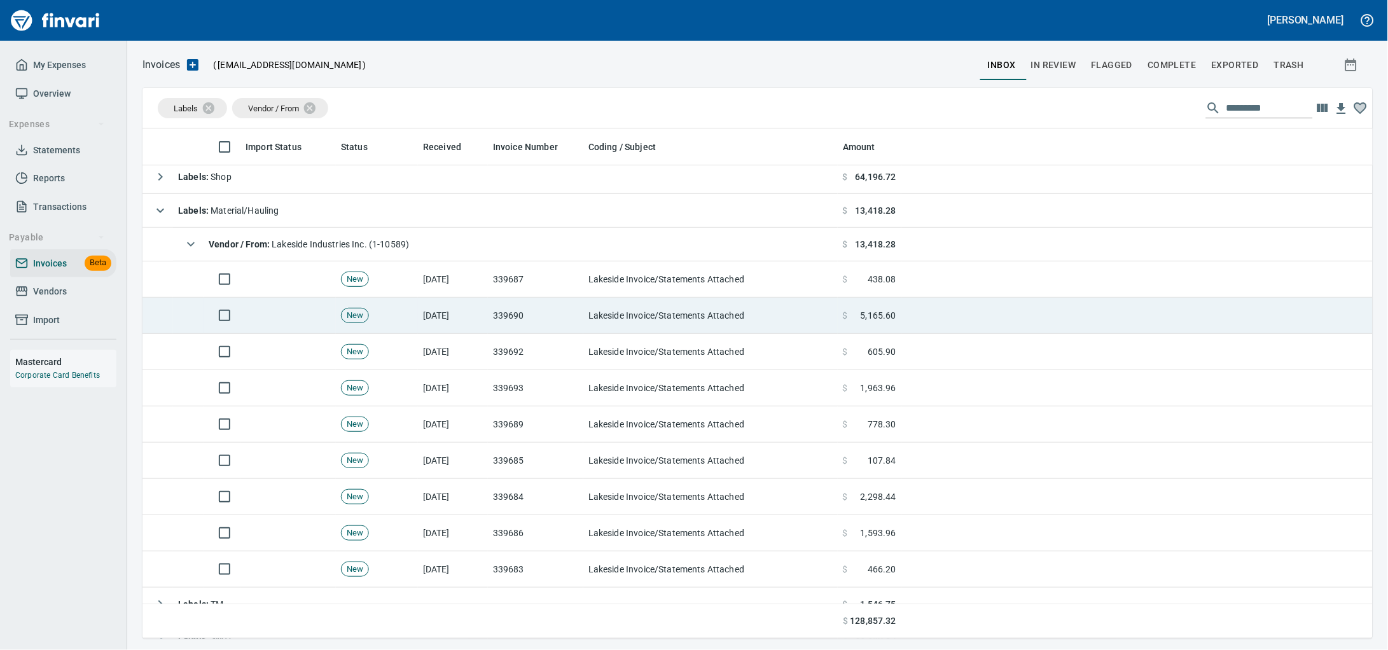
drag, startPoint x: 612, startPoint y: 325, endPoint x: 813, endPoint y: 286, distance: 204.2
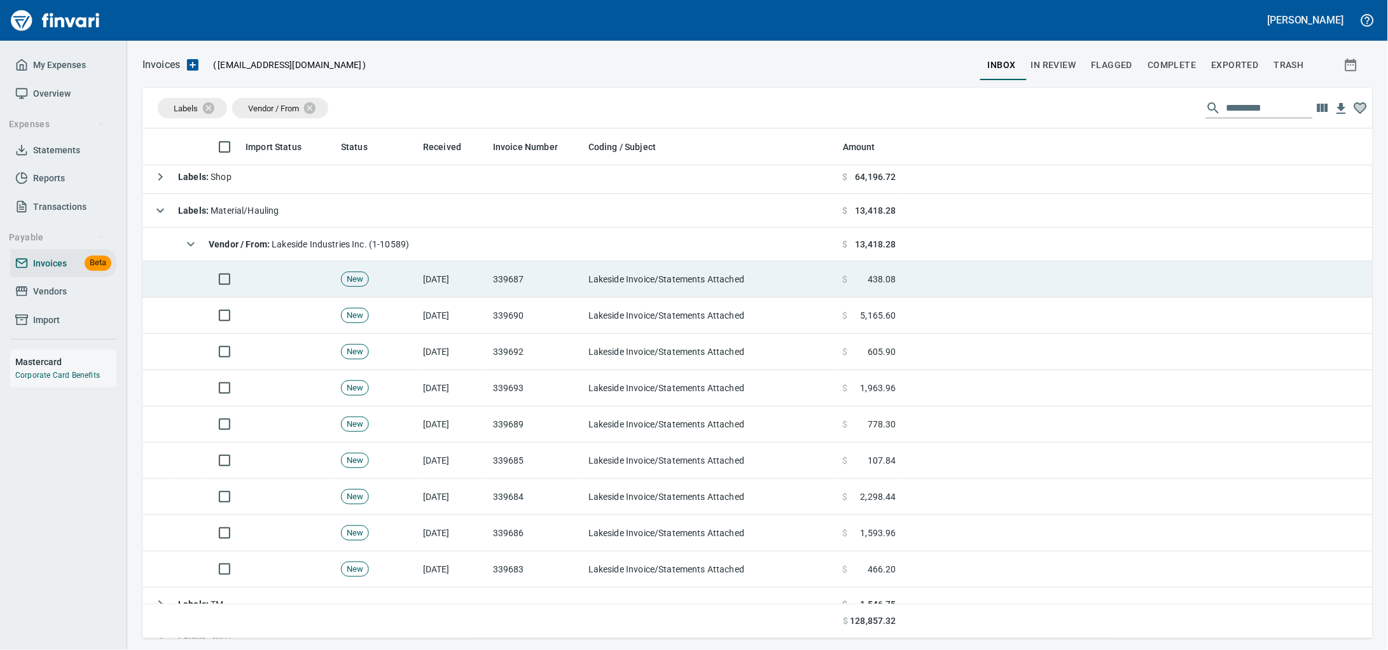
click at [612, 325] on td "Lakeside Invoice/Statements Attached" at bounding box center [710, 316] width 254 height 36
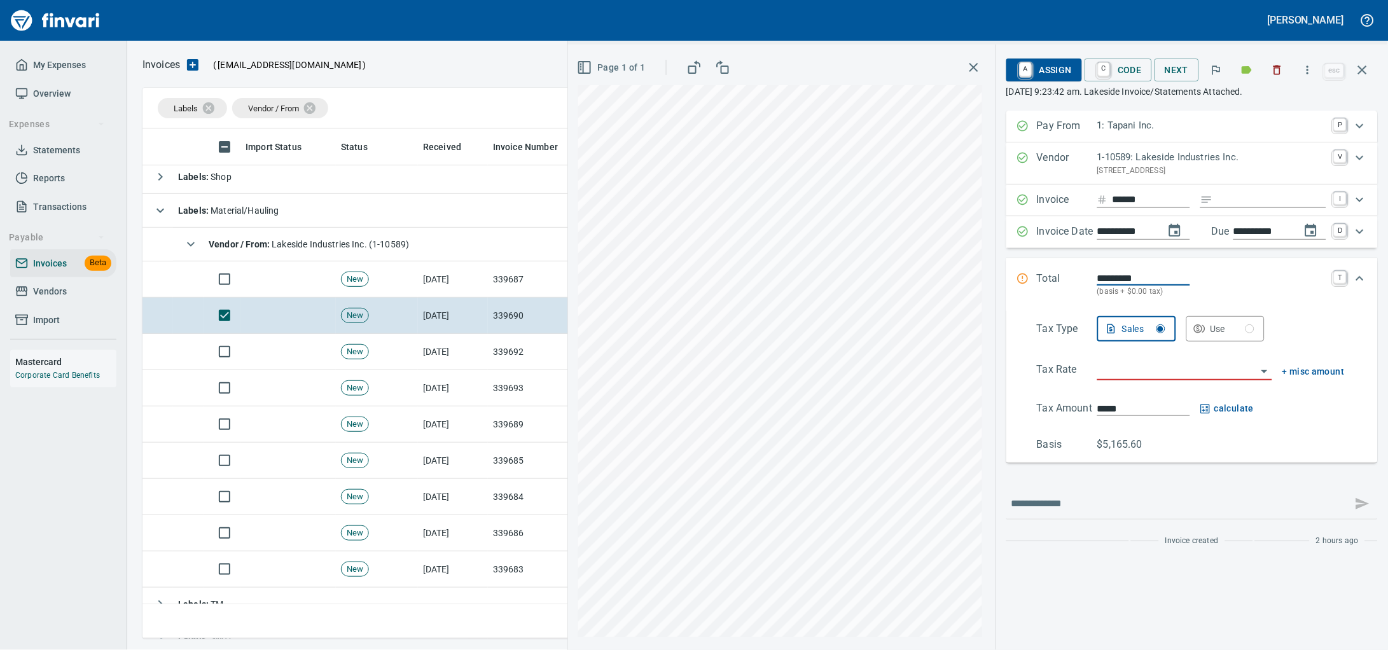
click at [1271, 71] on icon "button" at bounding box center [1277, 70] width 13 height 13
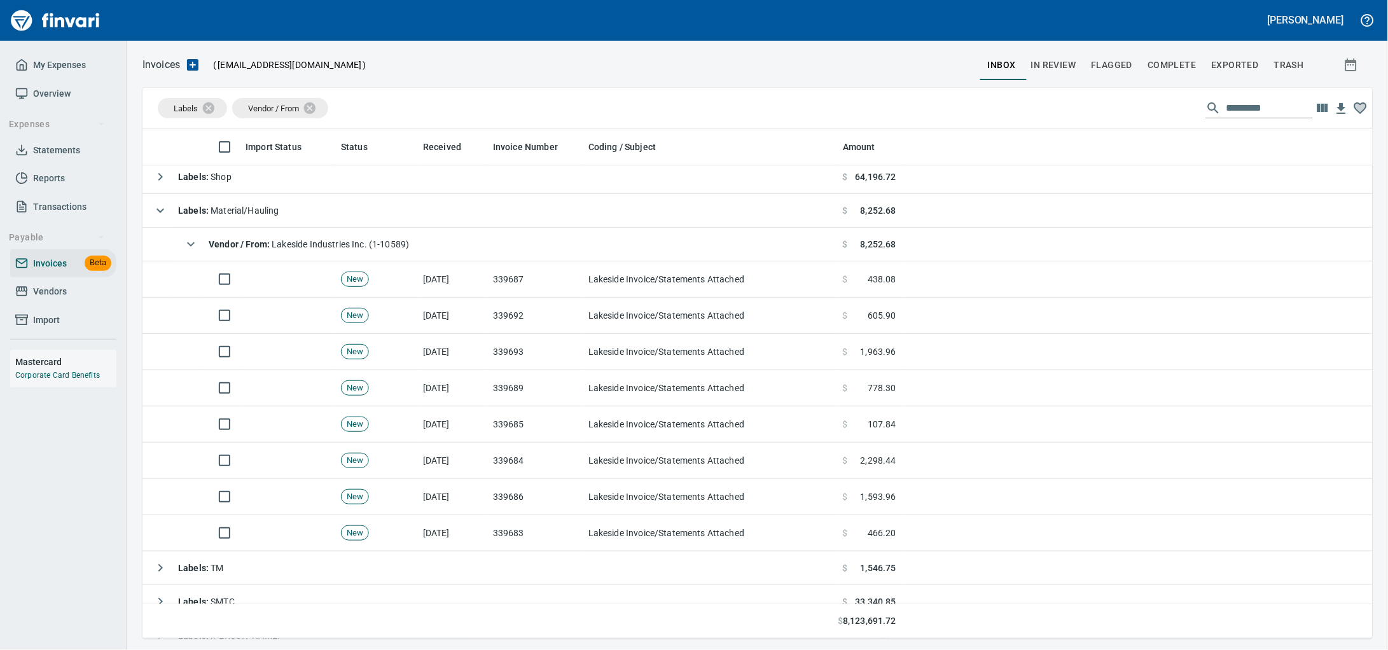
scroll to position [499, 1205]
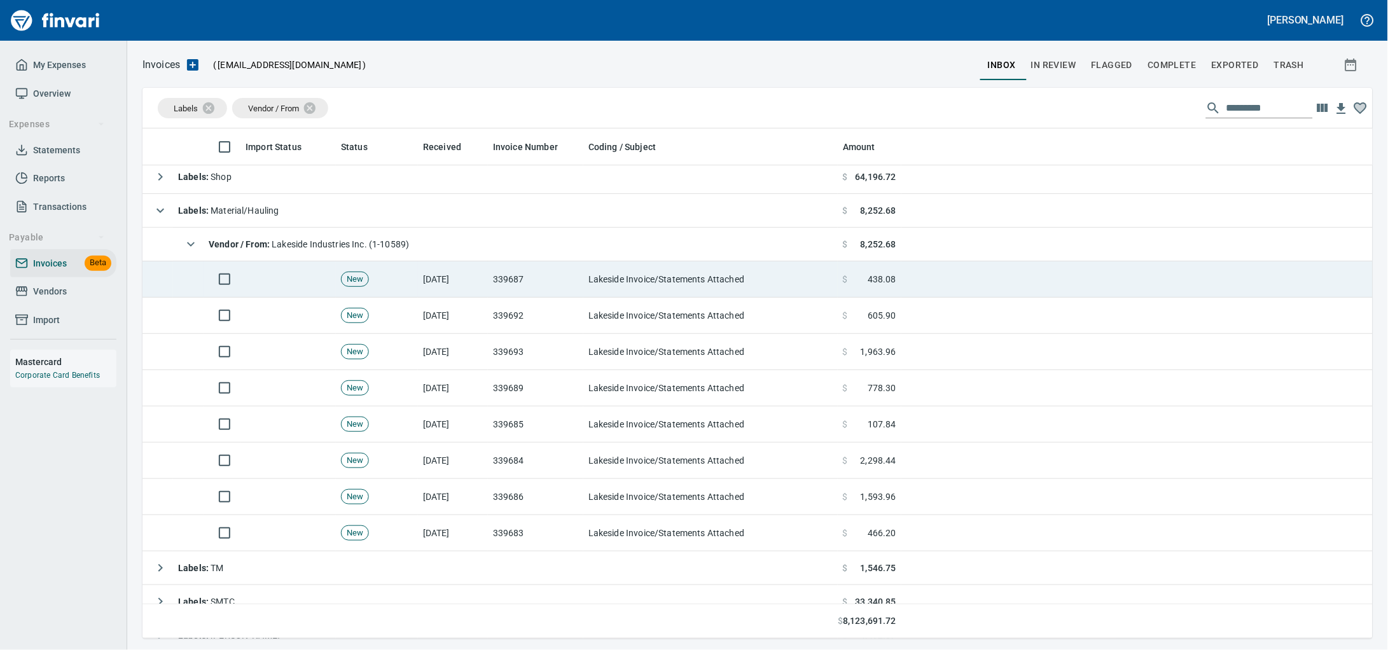
drag, startPoint x: 590, startPoint y: 272, endPoint x: 712, endPoint y: 269, distance: 121.5
click at [590, 272] on td "Lakeside Invoice/Statements Attached" at bounding box center [710, 279] width 254 height 36
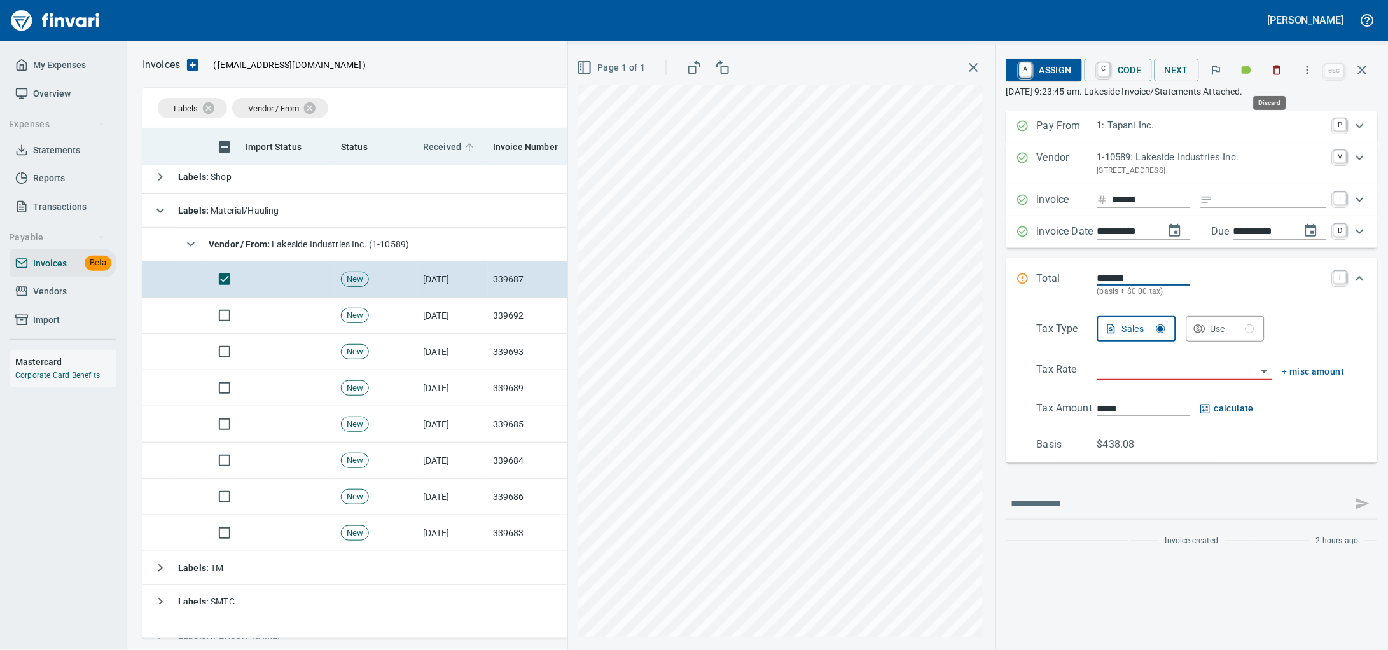
click at [1274, 70] on icon "button" at bounding box center [1278, 71] width 8 height 10
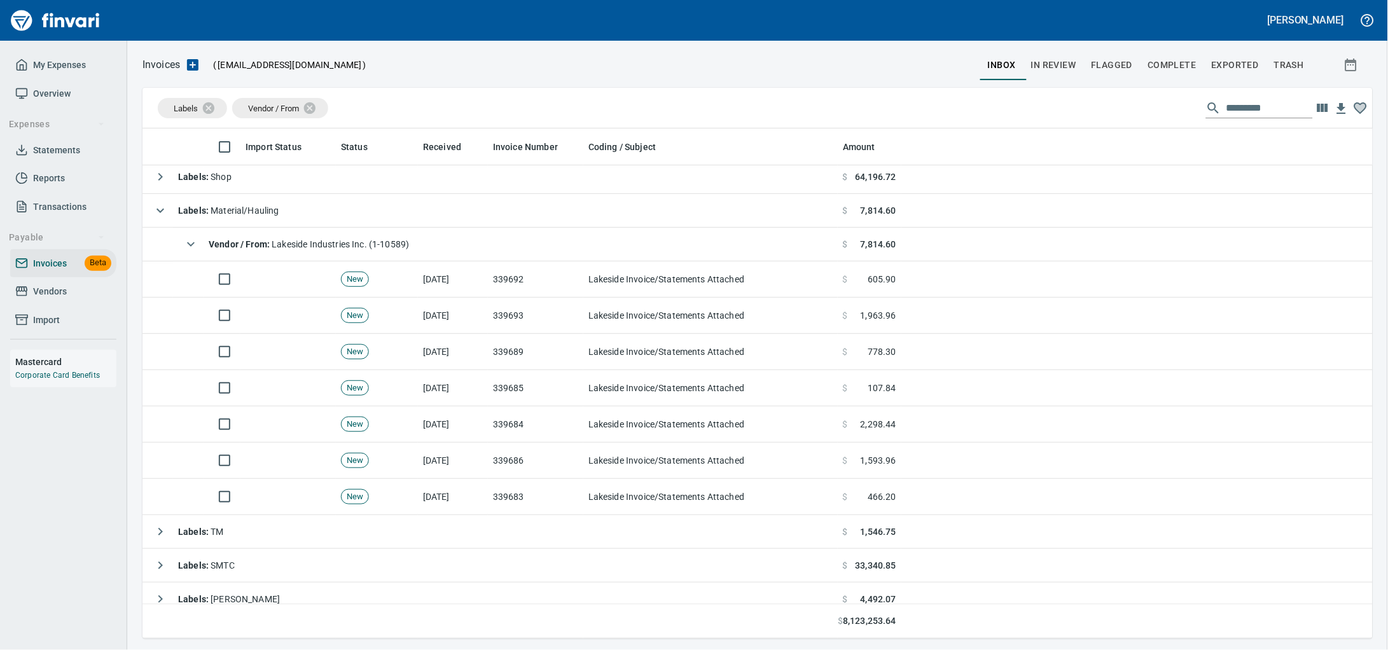
scroll to position [499, 1205]
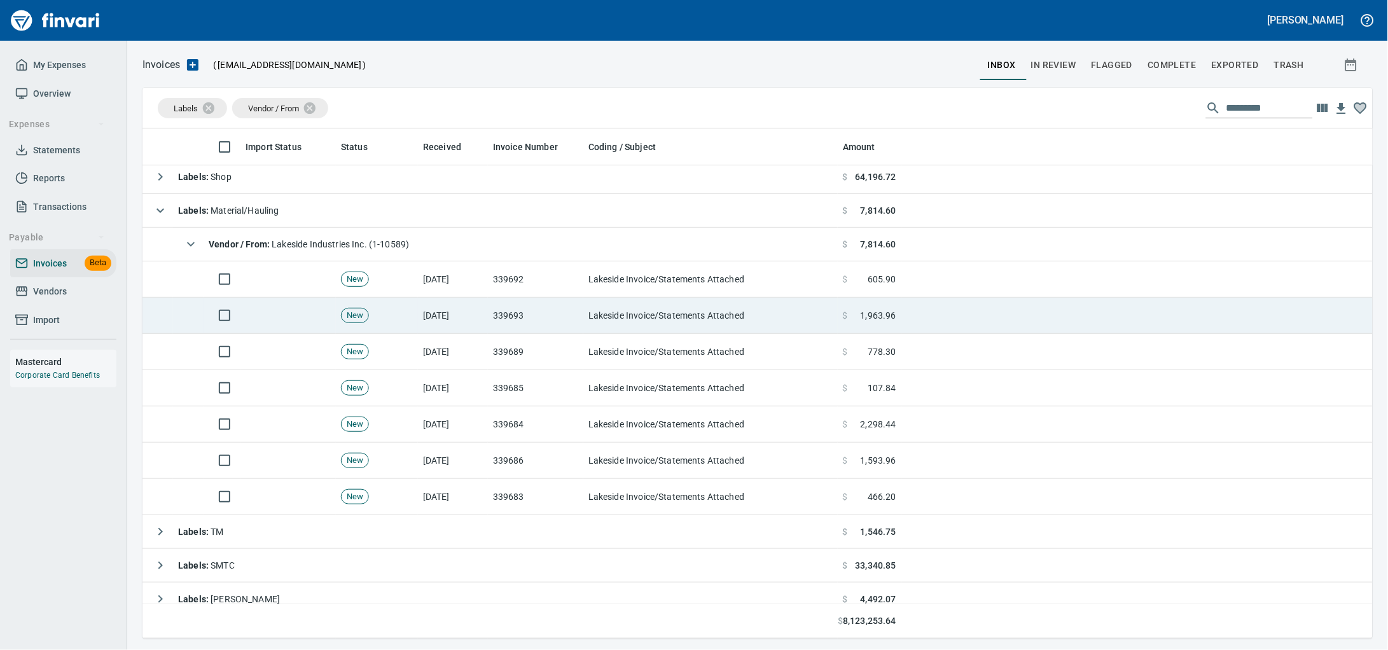
click at [612, 312] on td "Lakeside Invoice/Statements Attached" at bounding box center [710, 316] width 254 height 36
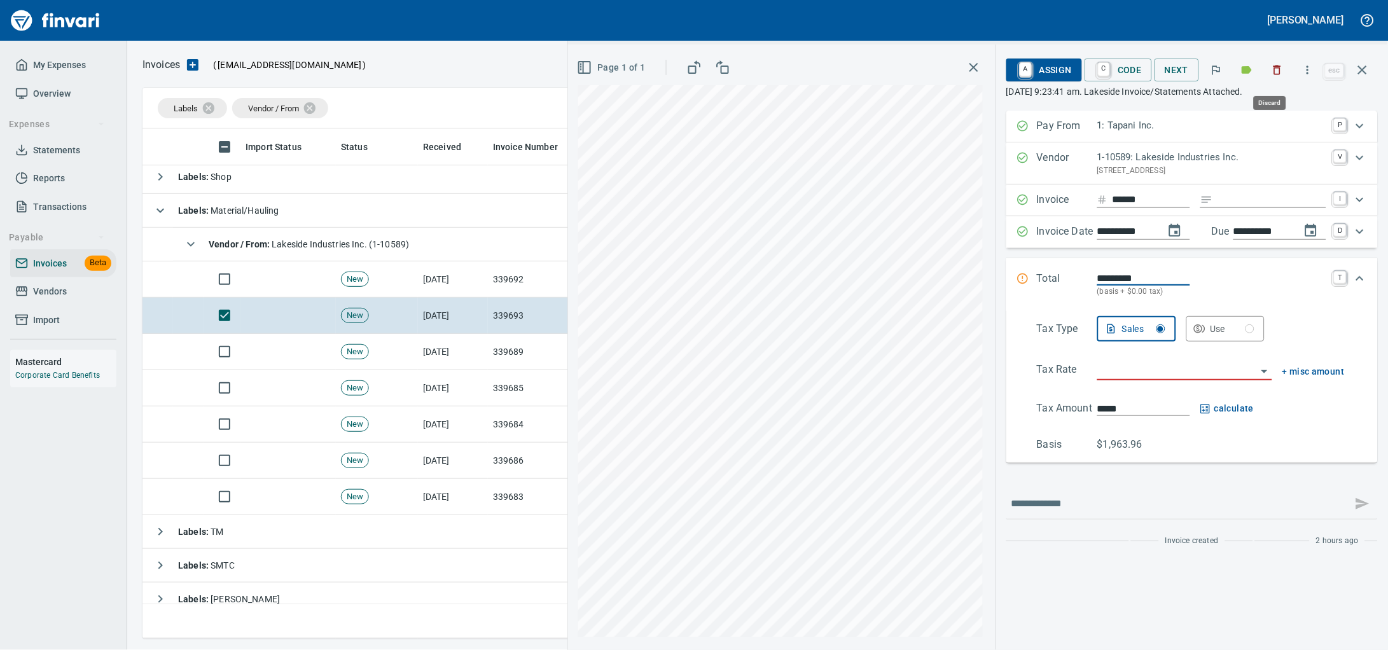
click at [1274, 75] on icon "button" at bounding box center [1278, 71] width 8 height 10
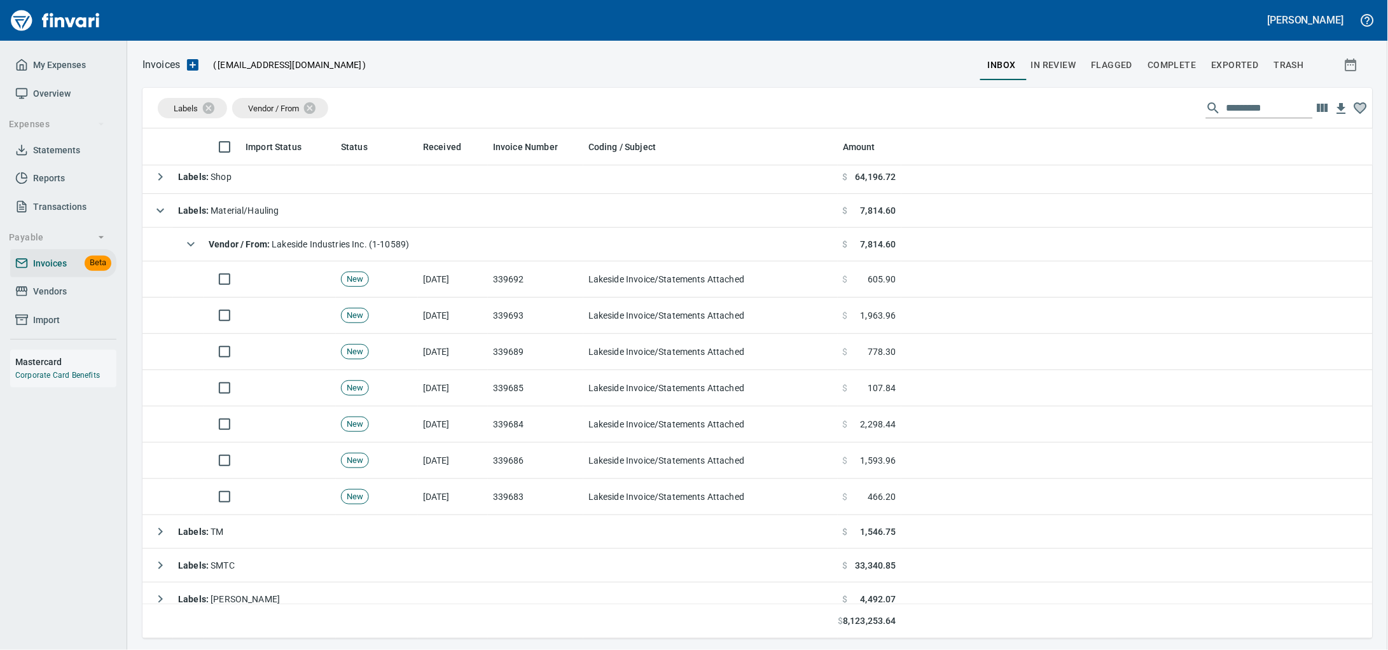
scroll to position [499, 1205]
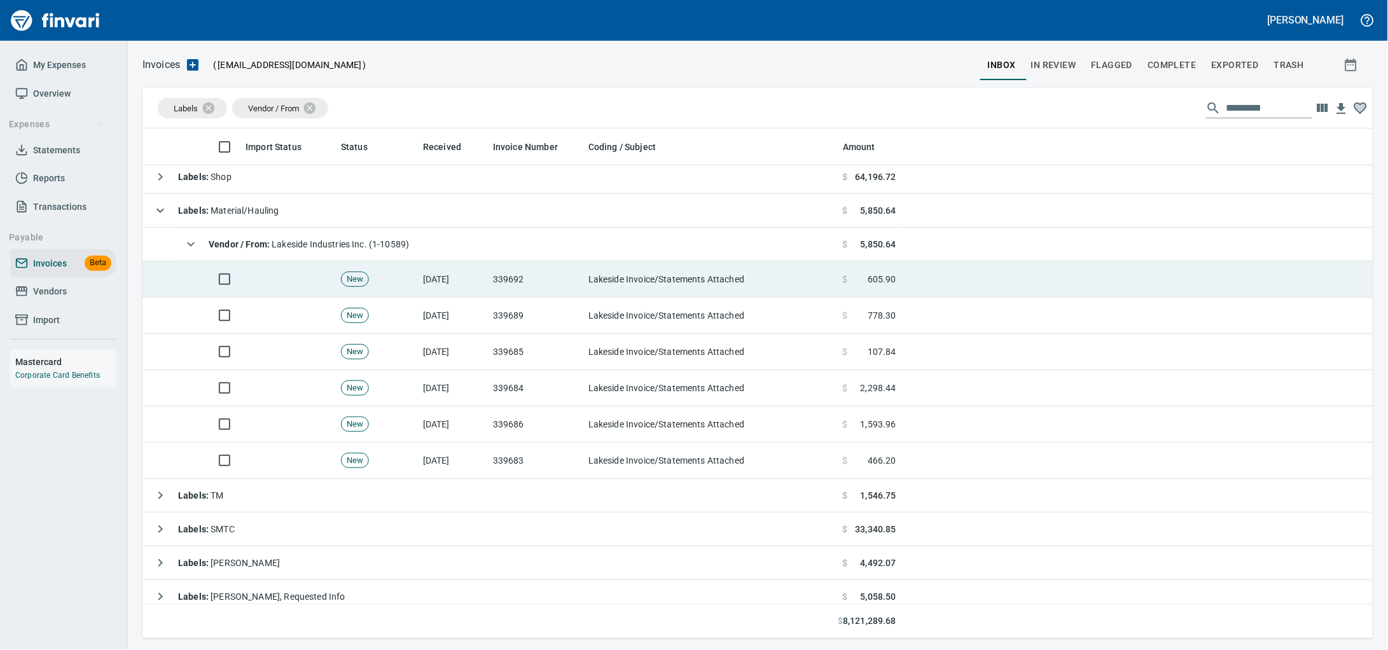
drag, startPoint x: 562, startPoint y: 280, endPoint x: 914, endPoint y: 254, distance: 352.7
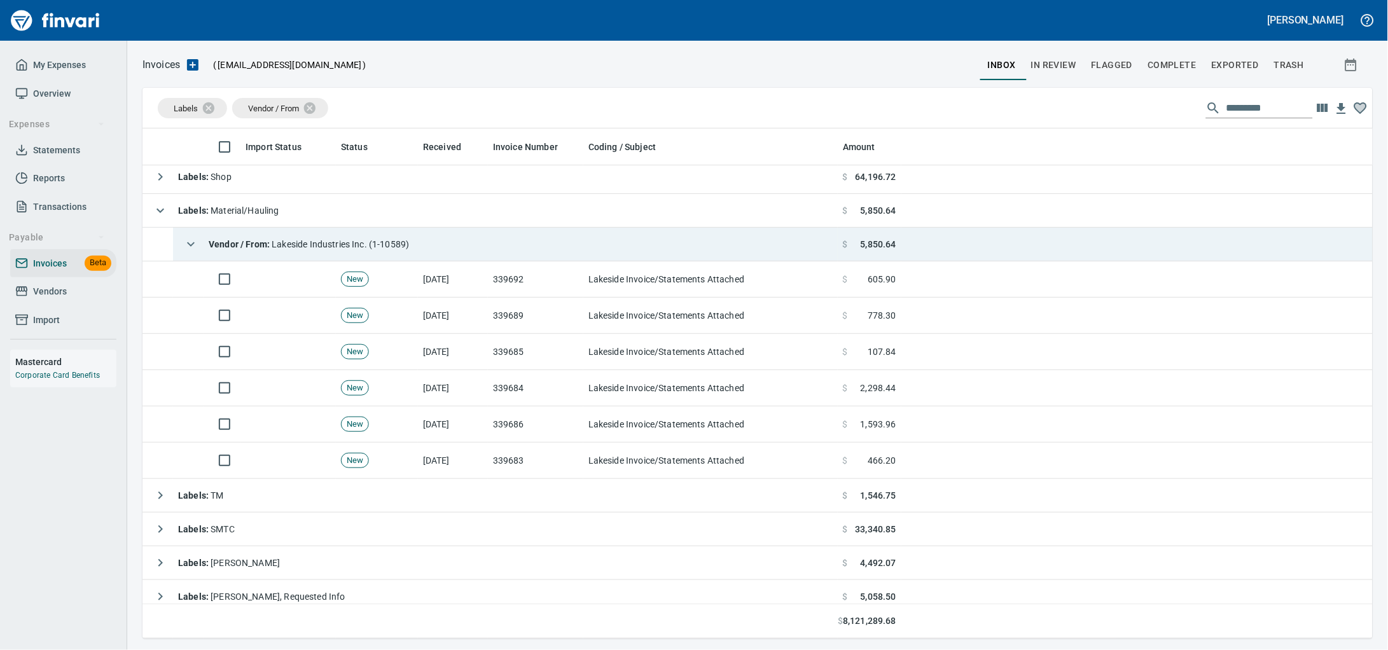
click at [562, 280] on td "339692" at bounding box center [535, 279] width 95 height 36
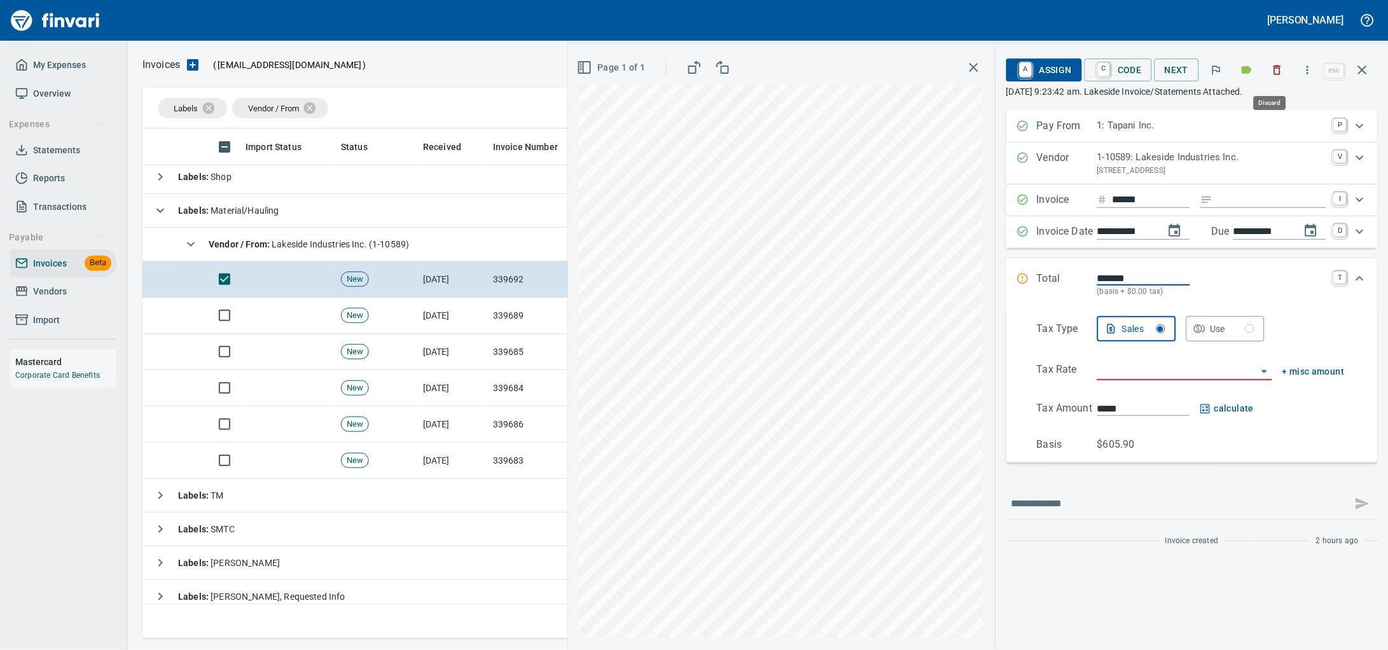
click at [1277, 70] on icon "button" at bounding box center [1277, 70] width 13 height 13
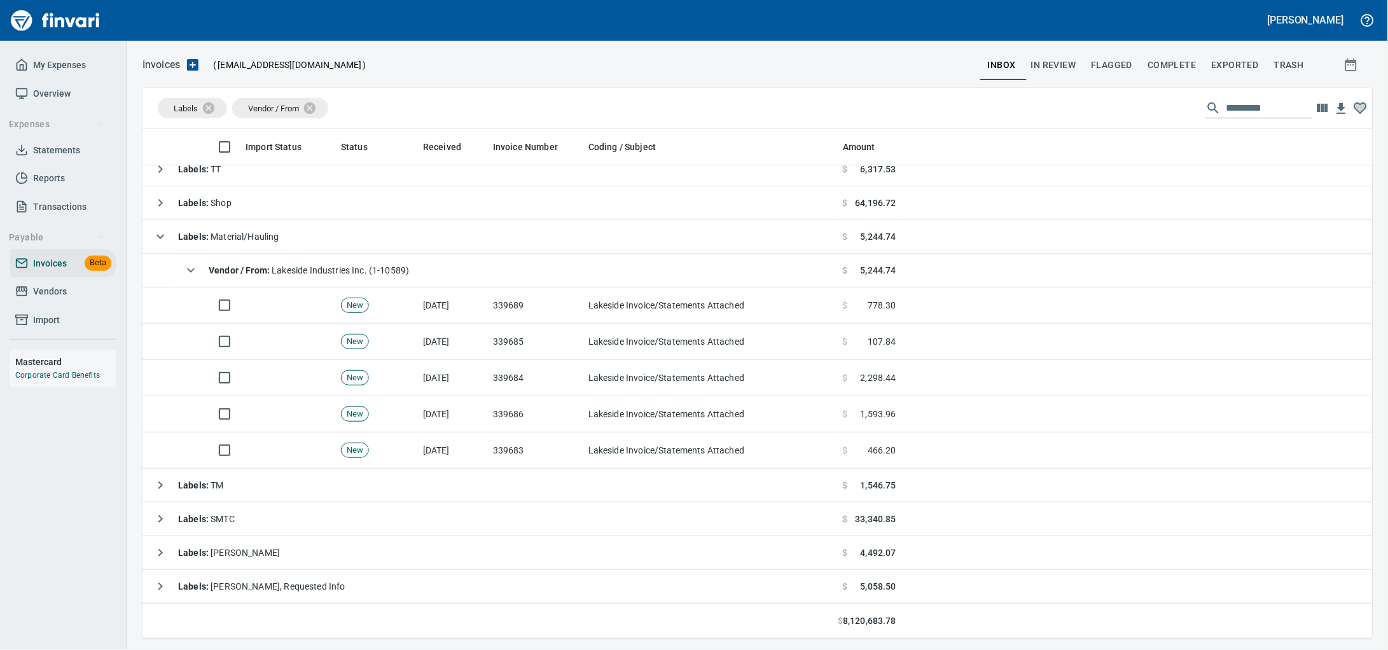
scroll to position [50, 0]
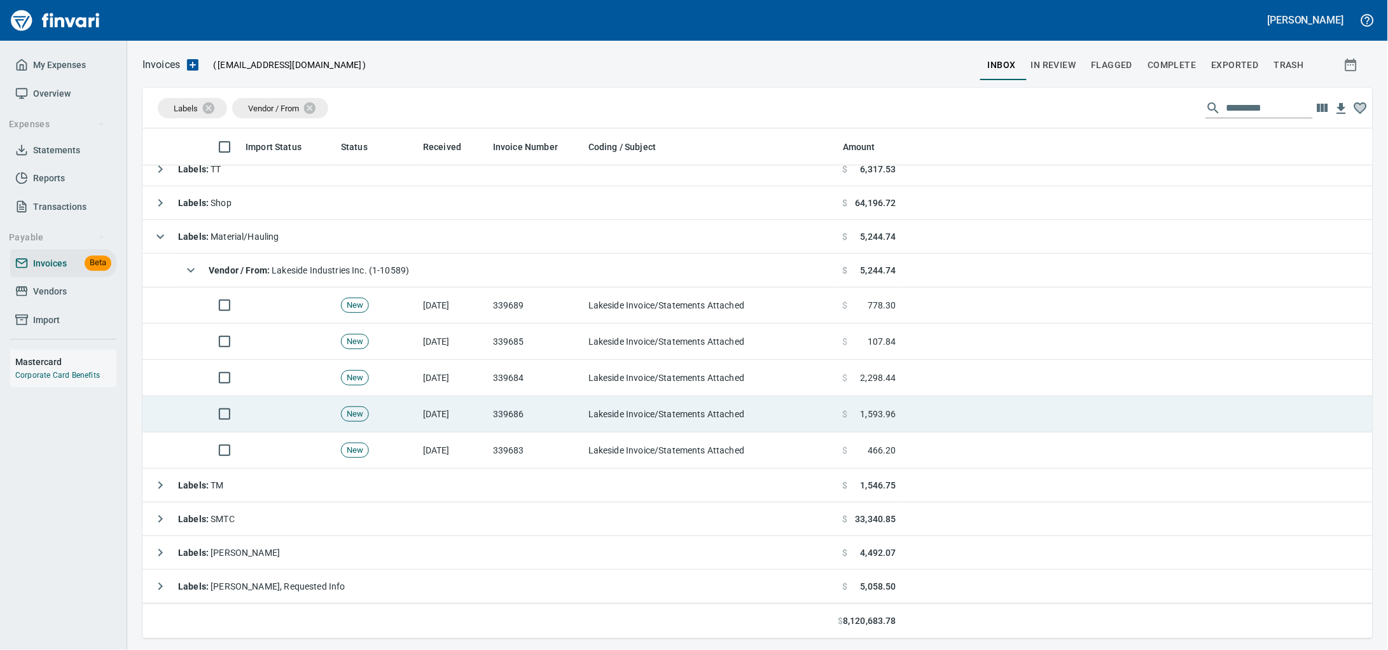
click at [564, 413] on td "339686" at bounding box center [535, 414] width 95 height 36
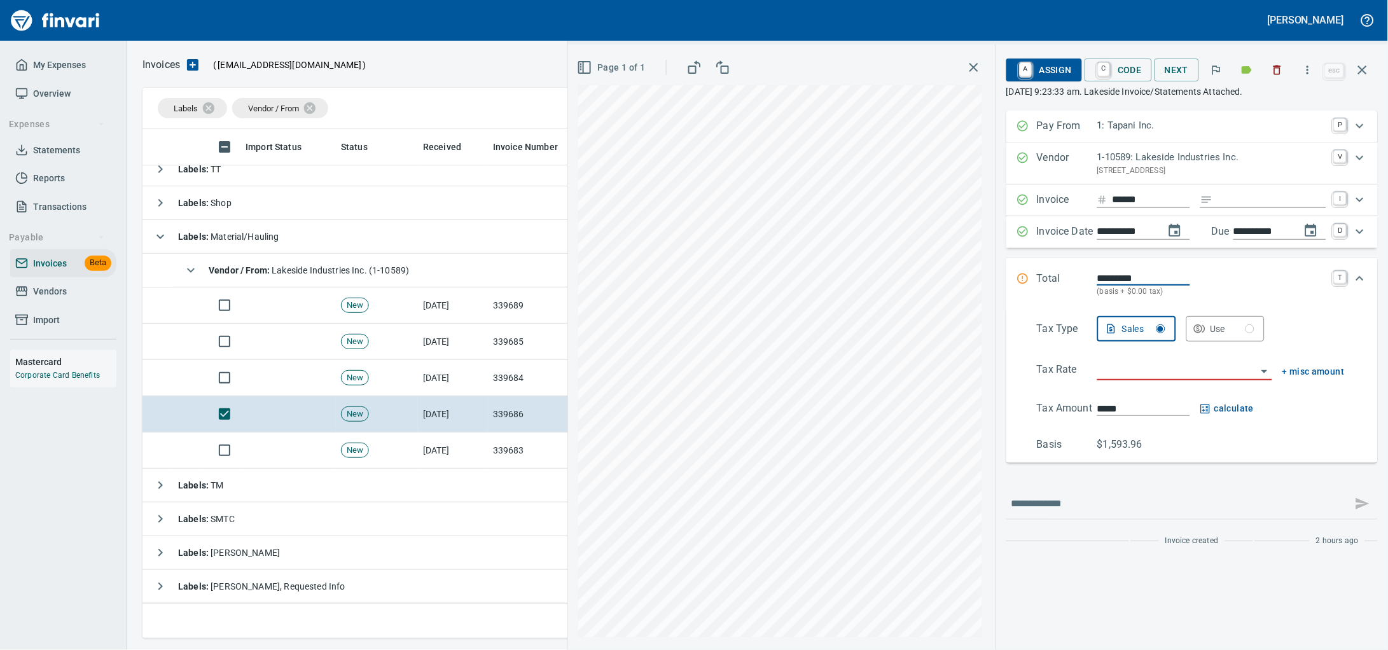
click at [1271, 70] on icon "button" at bounding box center [1277, 70] width 13 height 13
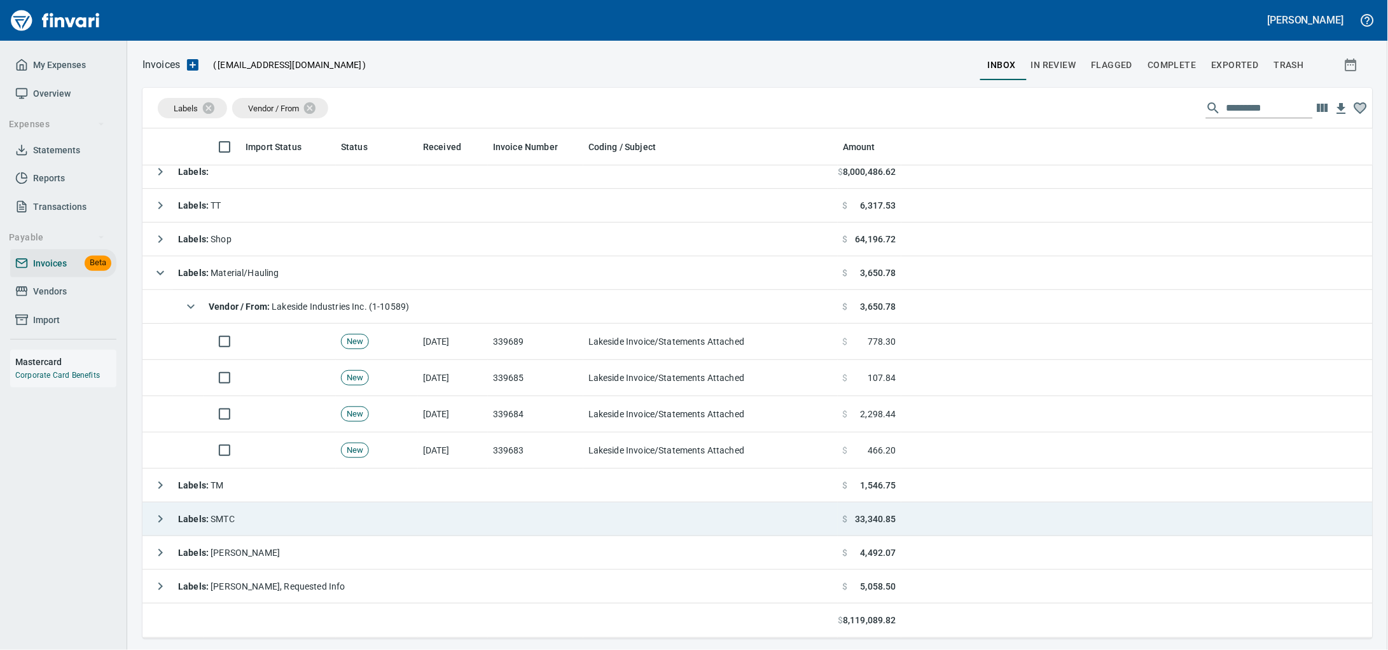
scroll to position [14, 0]
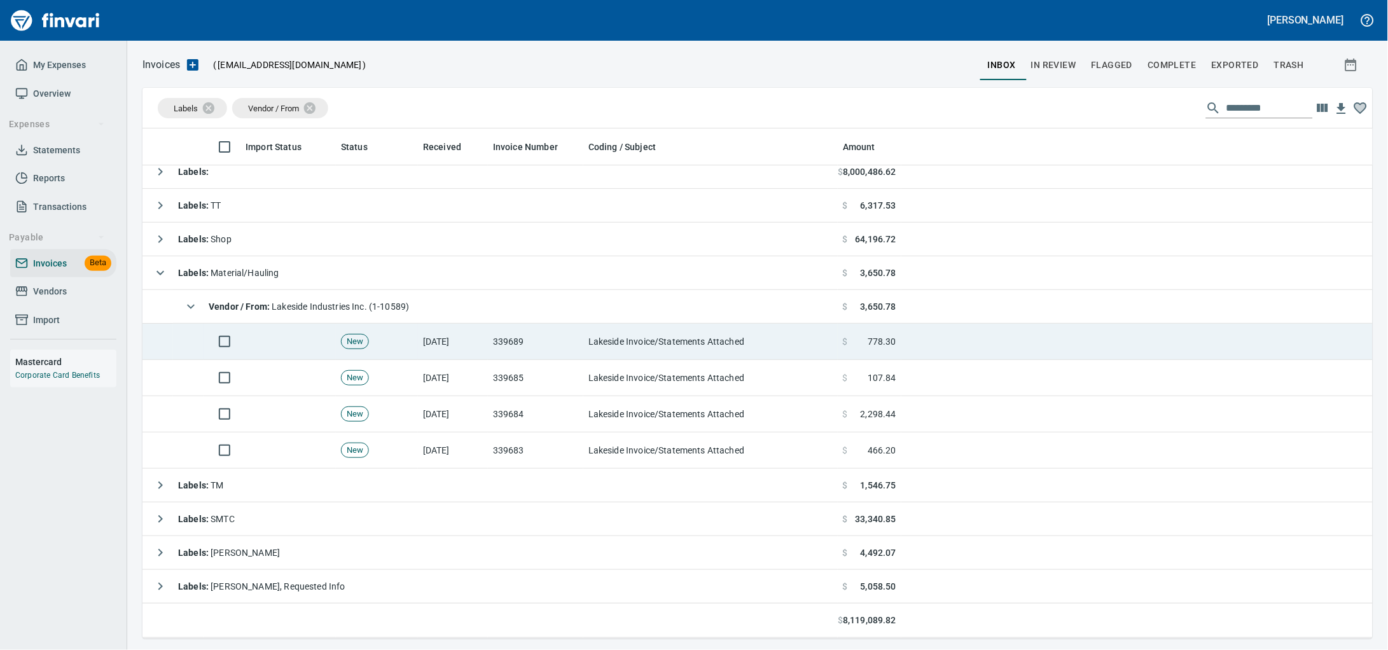
click at [625, 438] on td "Lakeside Invoice/Statements Attached" at bounding box center [710, 451] width 254 height 36
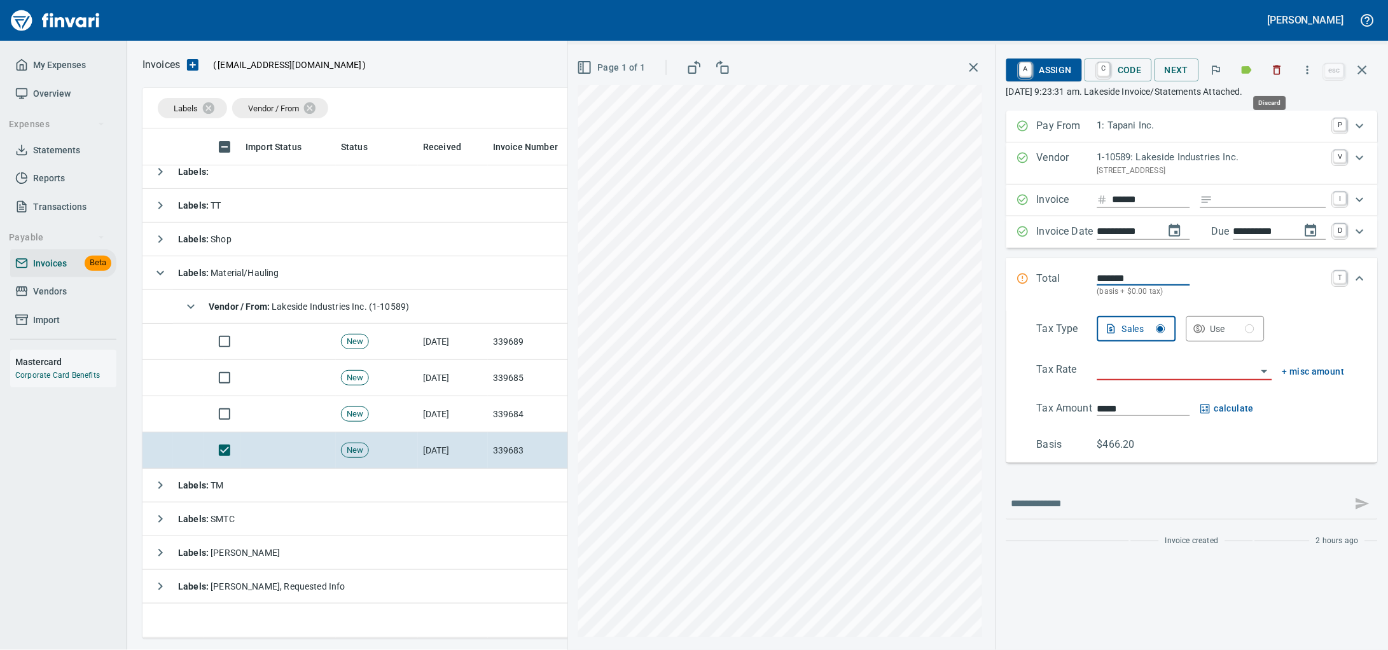
click at [1271, 72] on icon "button" at bounding box center [1277, 70] width 13 height 13
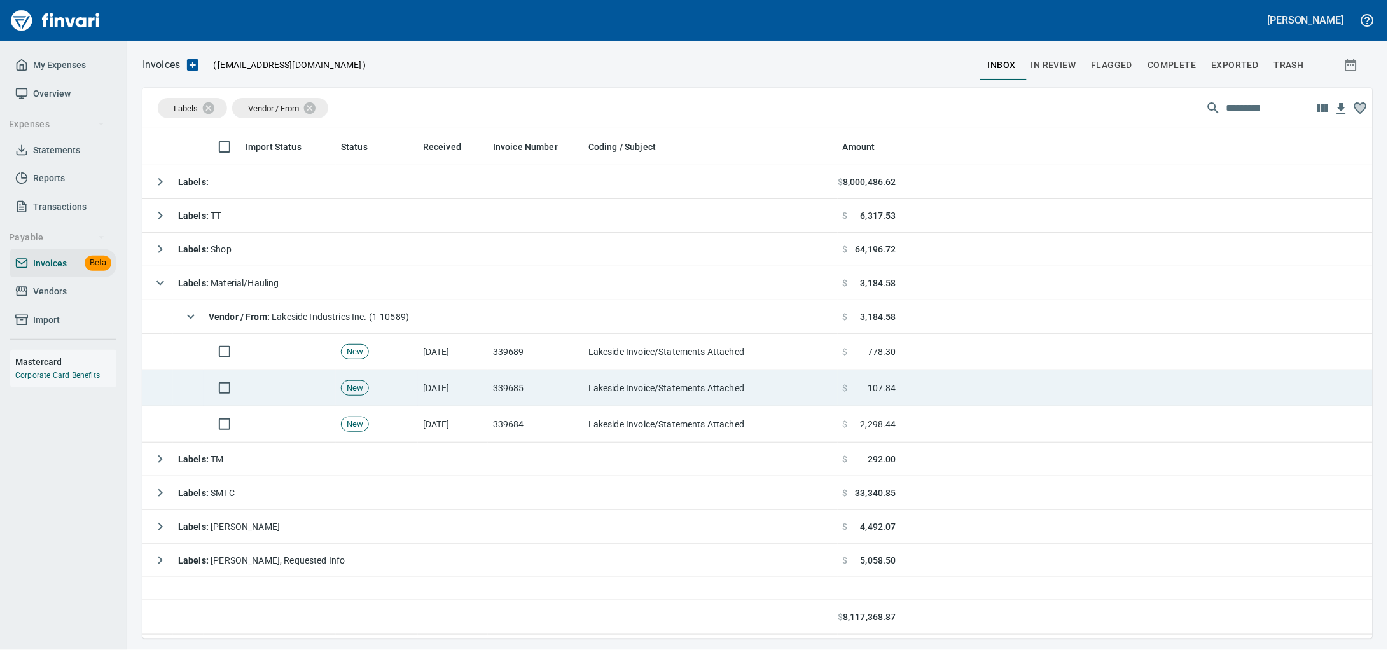
click at [488, 359] on td "339689" at bounding box center [535, 352] width 95 height 36
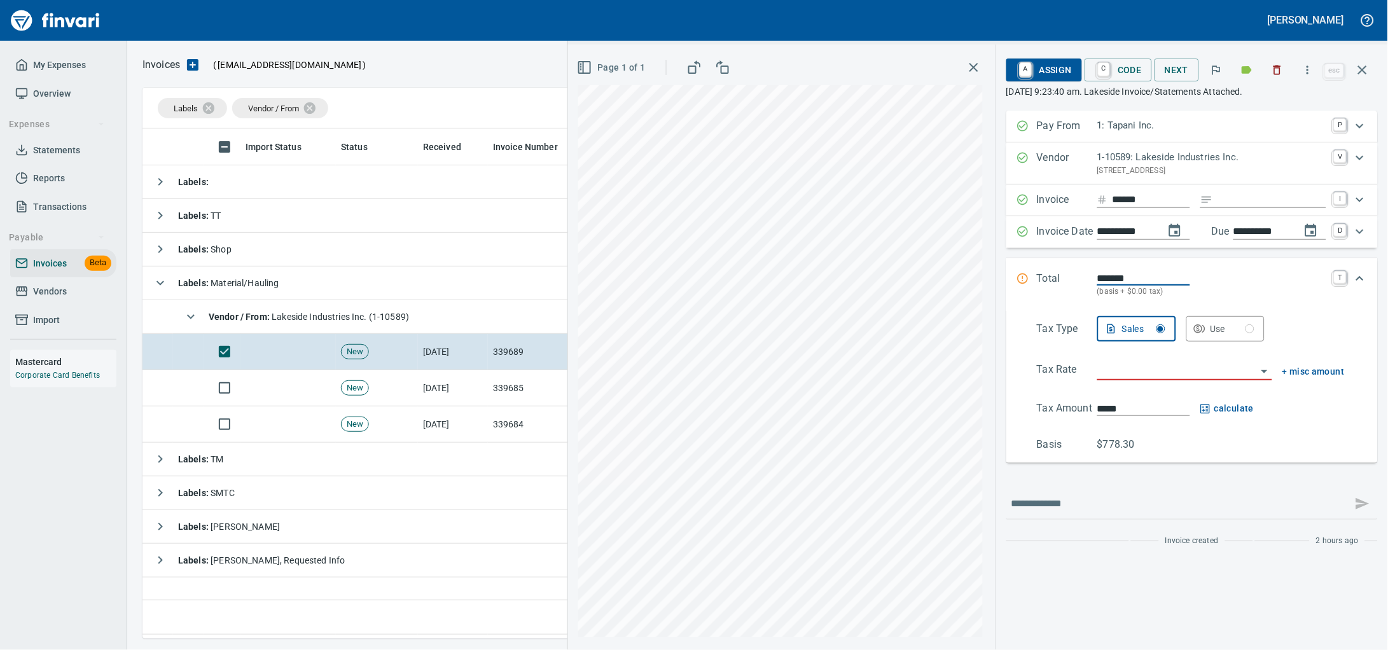
click at [1218, 208] on input "Expand" at bounding box center [1272, 200] width 108 height 16
type input "******"
click at [1143, 380] on div at bounding box center [1184, 371] width 175 height 18
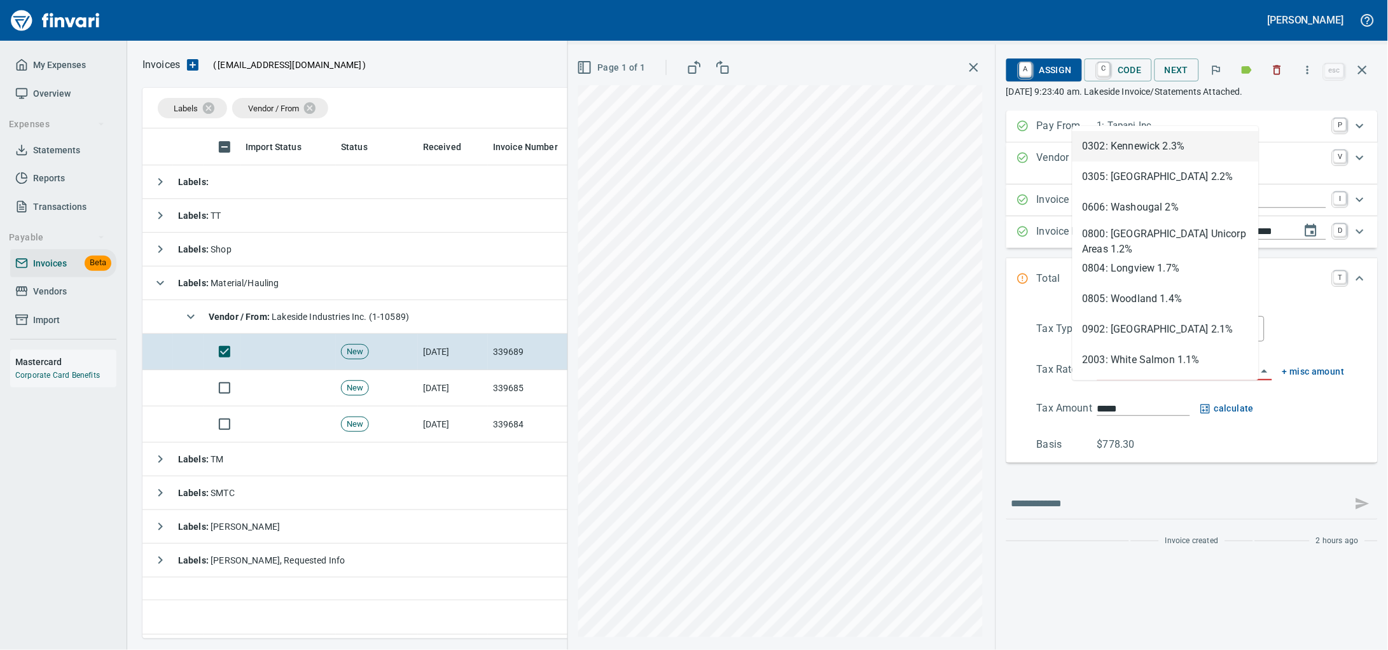
scroll to position [499, 1205]
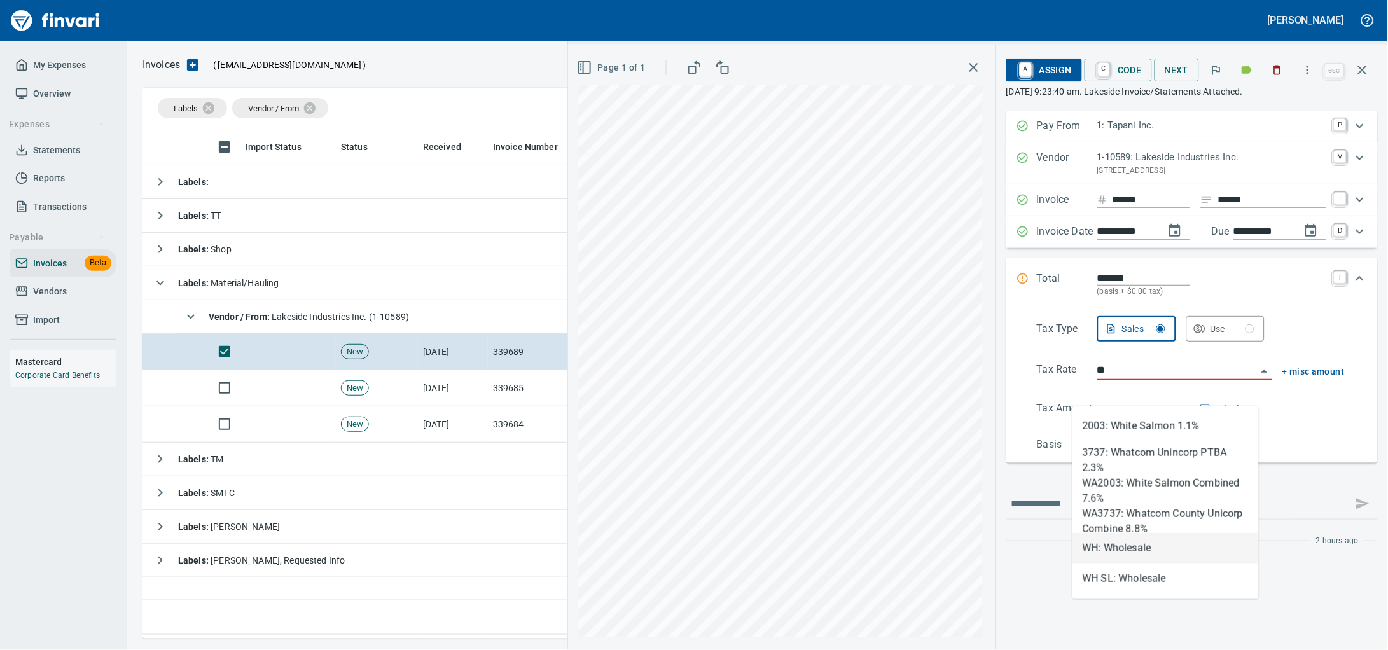
click at [1153, 550] on li "WH: Wholesale" at bounding box center [1165, 548] width 186 height 31
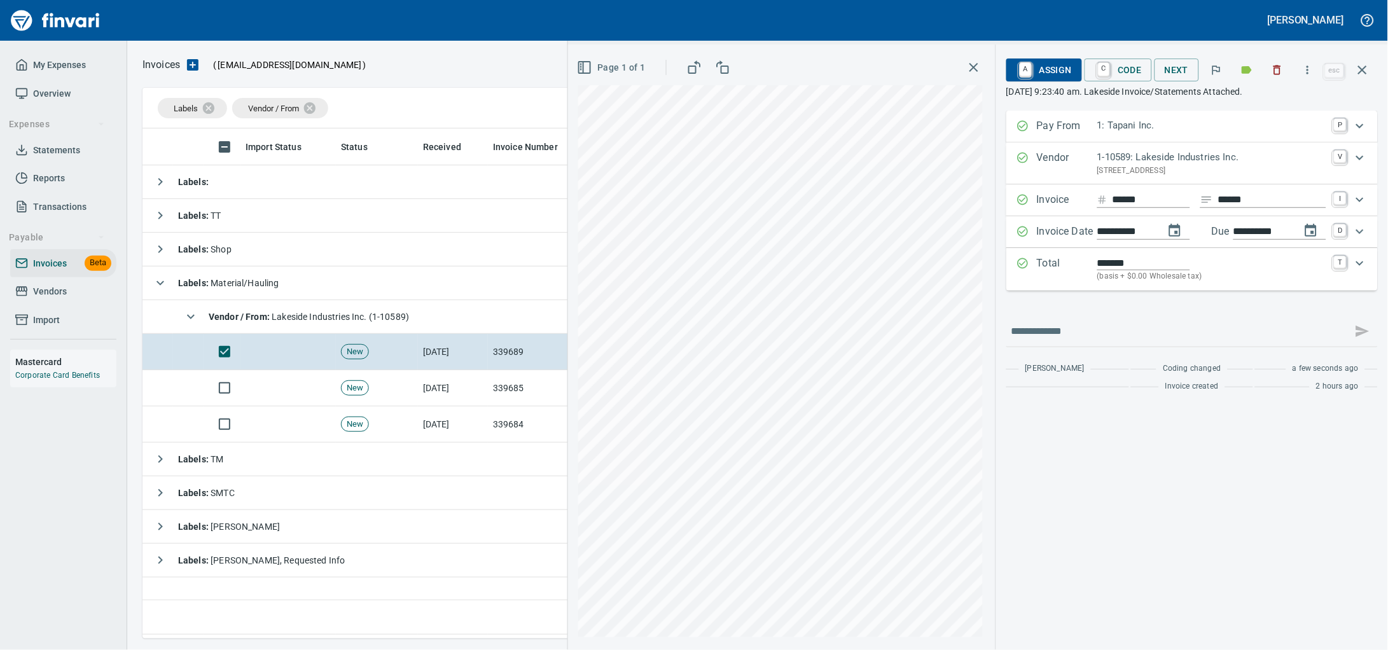
type input "**********"
click at [1025, 73] on span "A Assign" at bounding box center [1043, 70] width 55 height 22
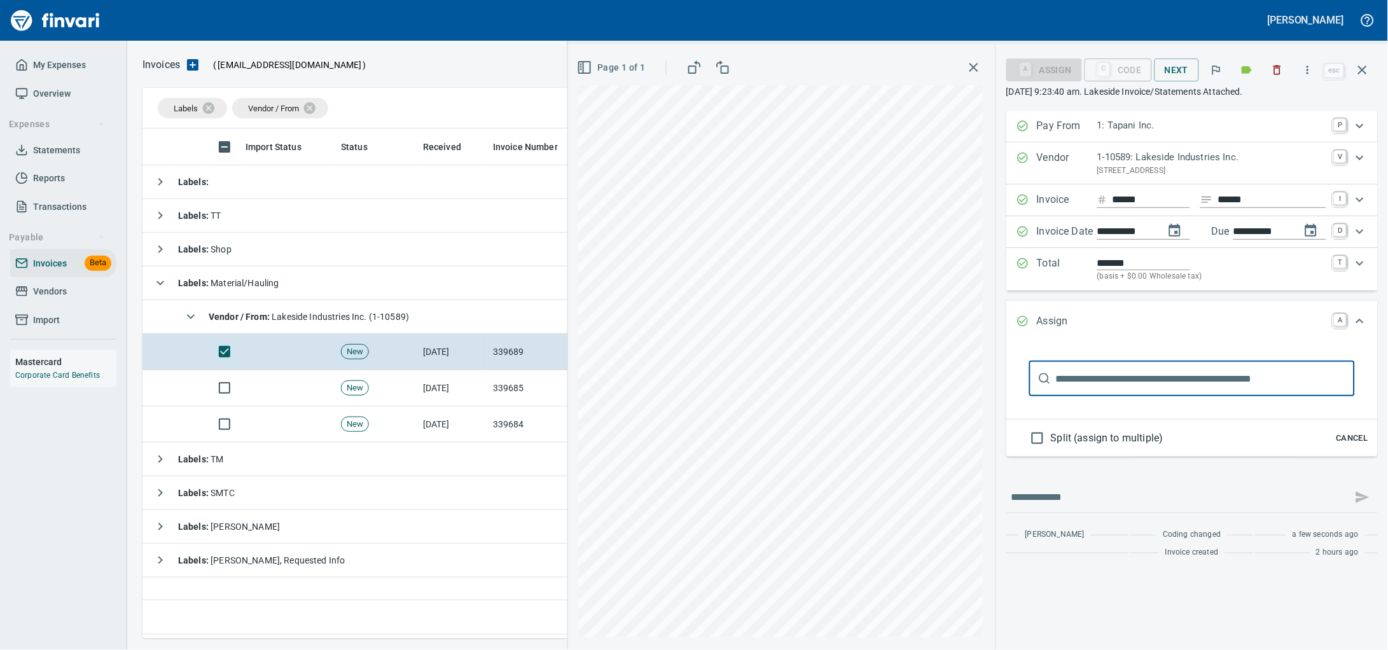
type input "******"
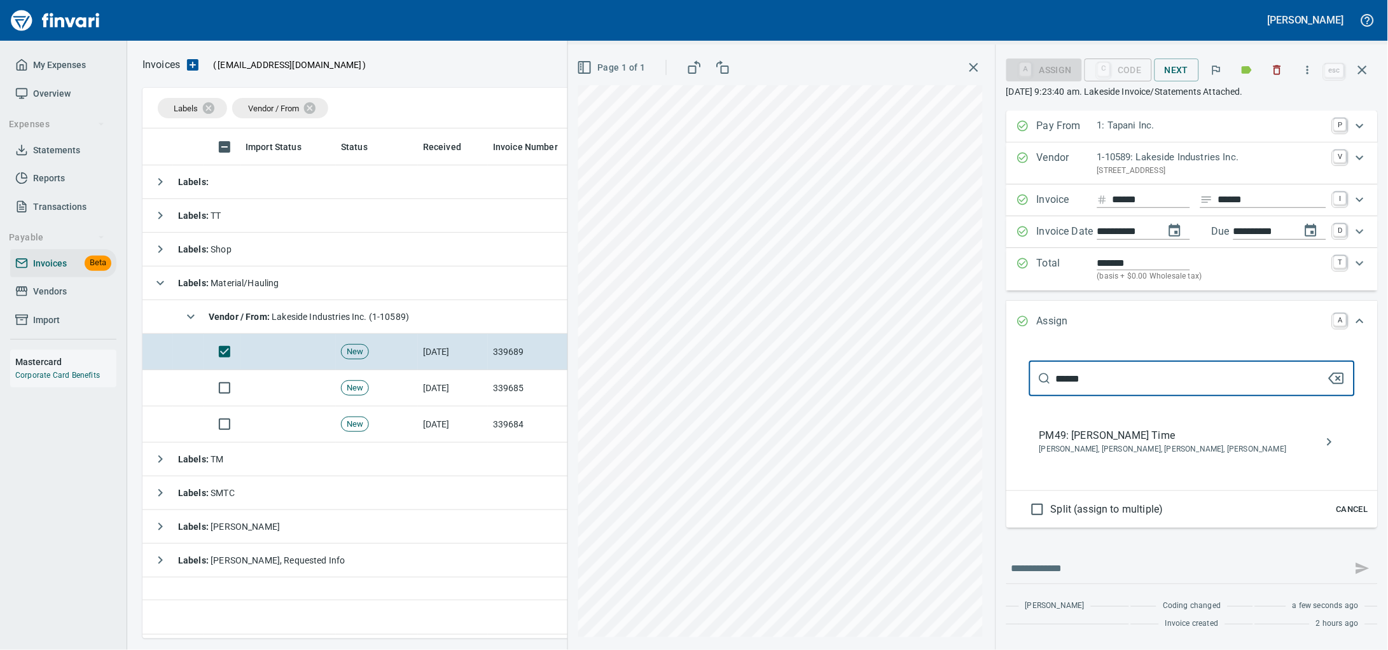
click at [1107, 443] on span "PM49: [PERSON_NAME] Time" at bounding box center [1181, 435] width 285 height 15
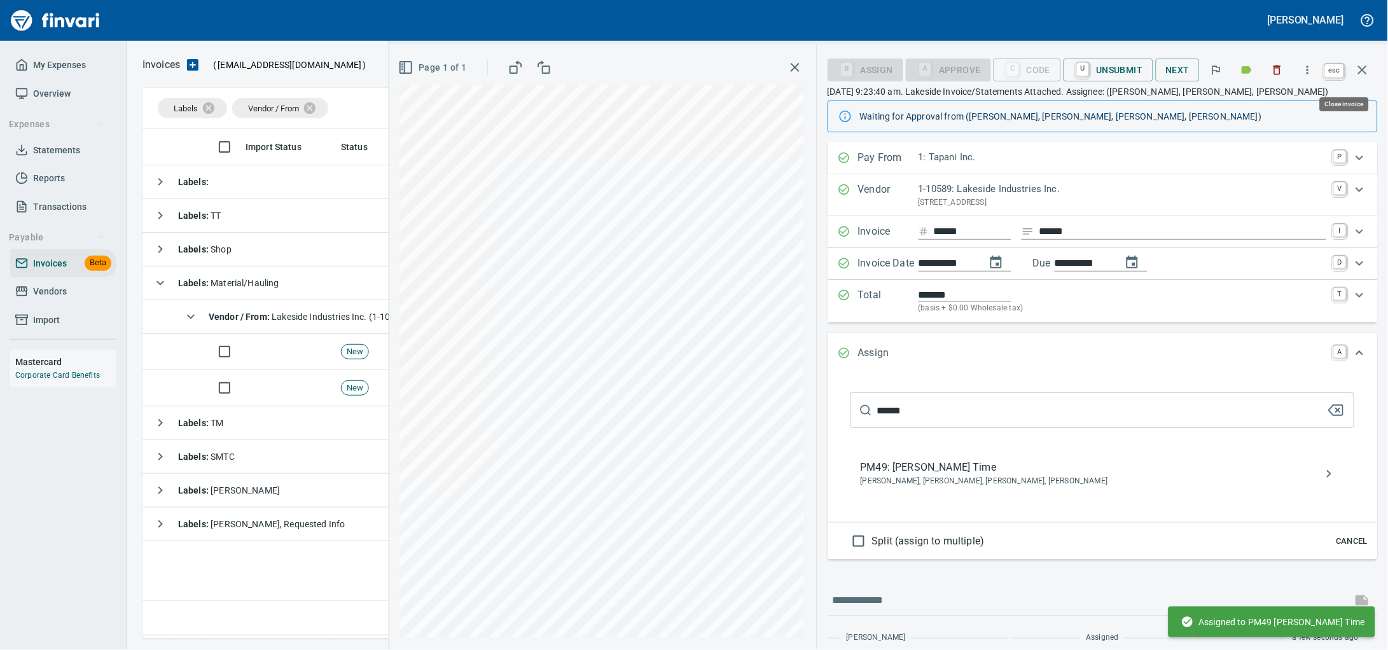
drag, startPoint x: 1360, startPoint y: 74, endPoint x: 462, endPoint y: 1, distance: 901.6
click at [1360, 74] on icon "button" at bounding box center [1362, 69] width 15 height 15
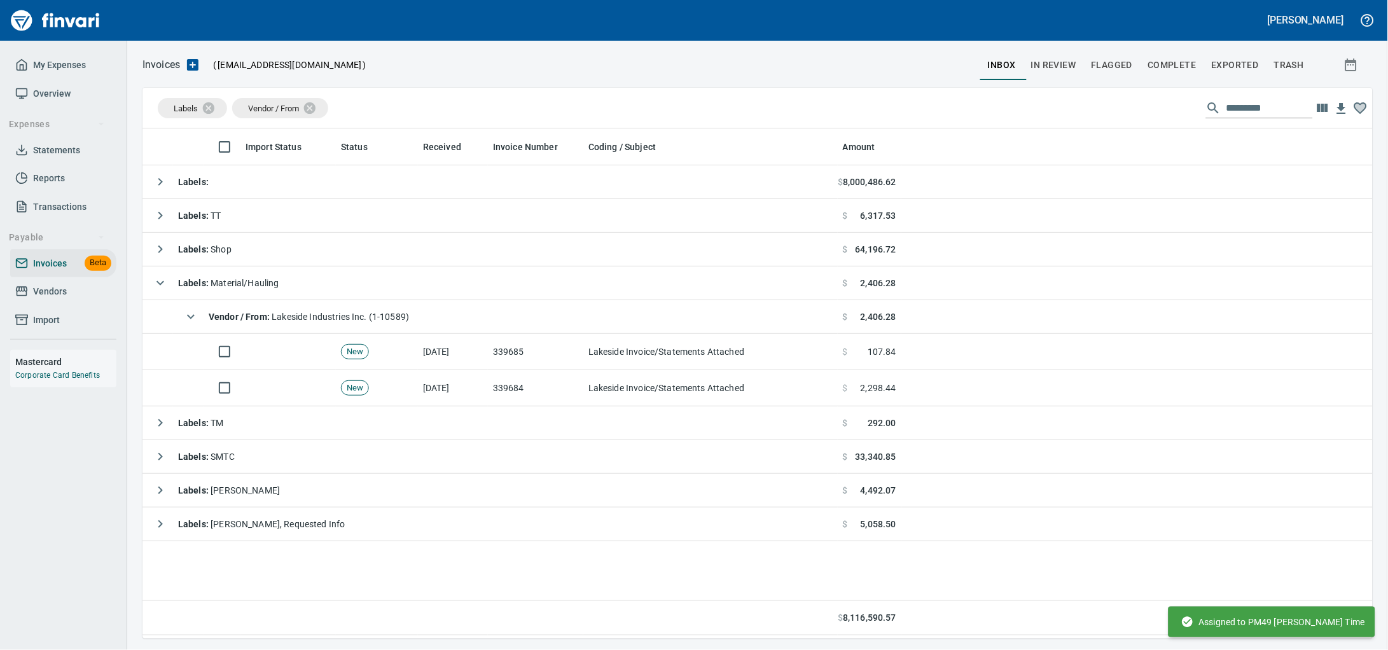
scroll to position [499, 1205]
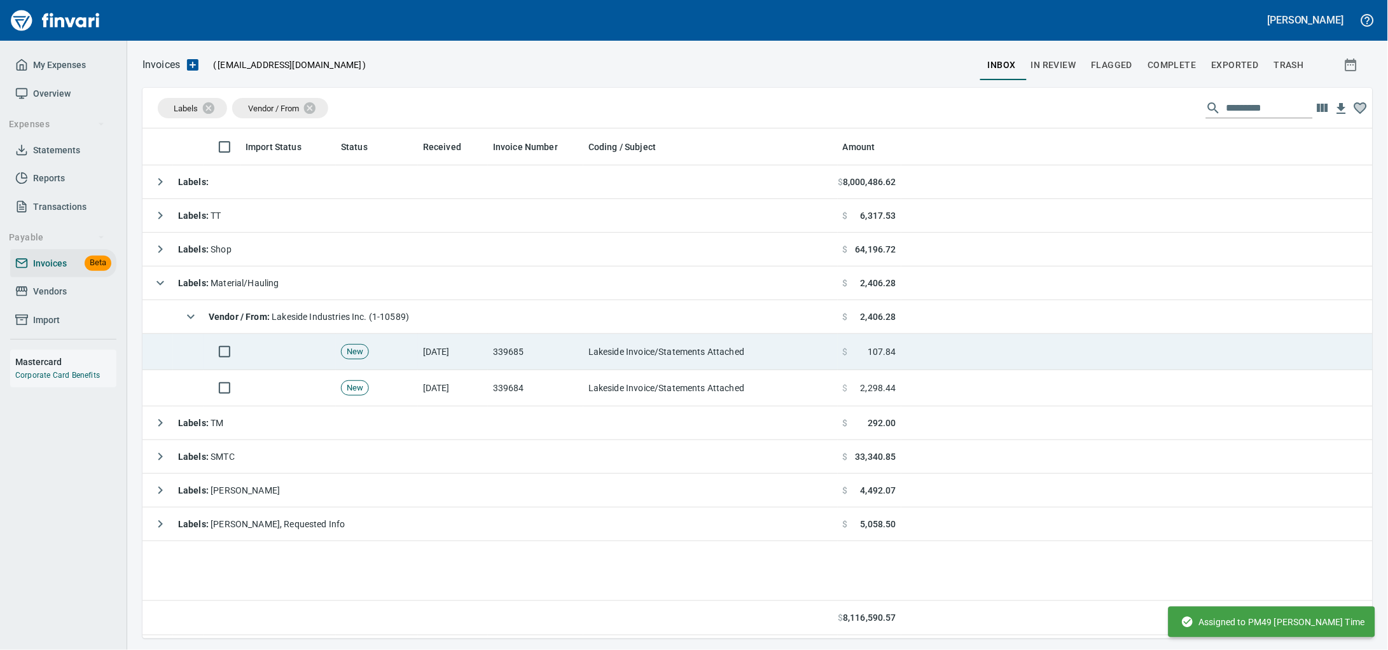
click at [609, 358] on td "Lakeside Invoice/Statements Attached" at bounding box center [710, 352] width 254 height 36
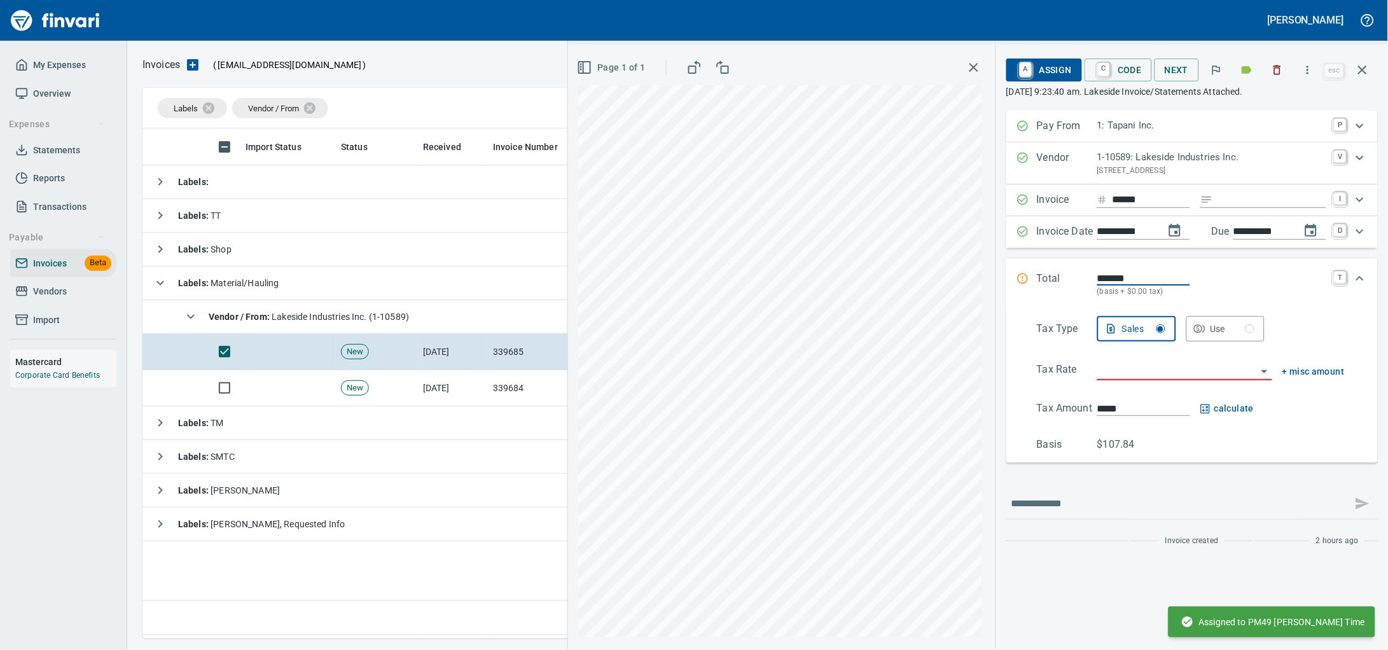
scroll to position [499, 1205]
click at [1224, 202] on div "Invoice ****** I" at bounding box center [1191, 200] width 371 height 32
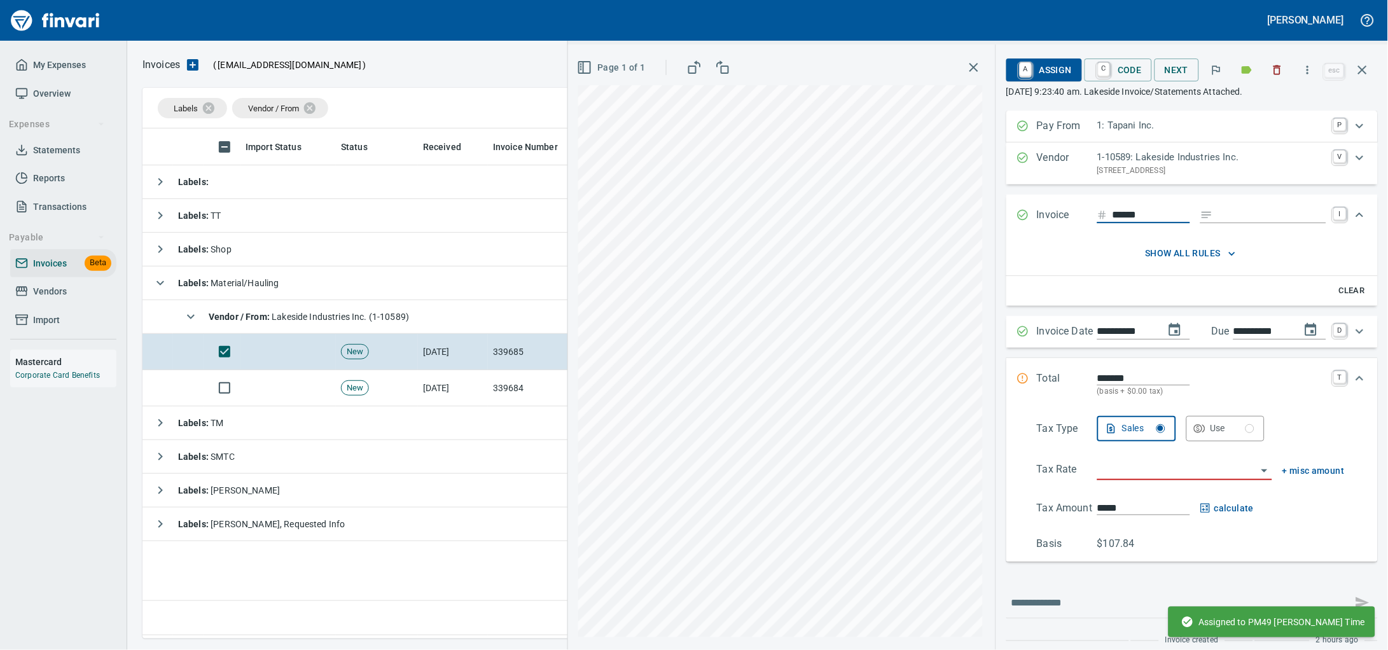
click at [1220, 220] on input "Expand" at bounding box center [1272, 215] width 108 height 16
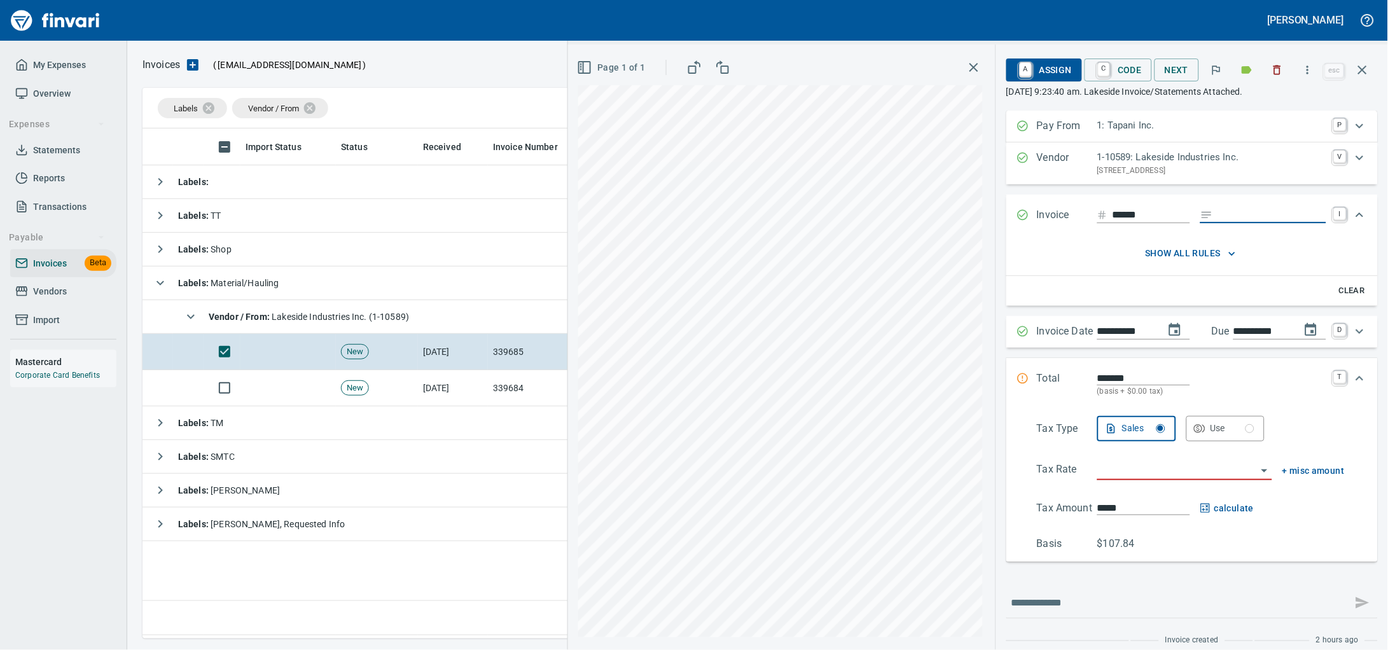
click at [1220, 223] on input "Expand" at bounding box center [1272, 215] width 108 height 16
type input "******"
click at [1108, 480] on input "search" at bounding box center [1177, 471] width 160 height 18
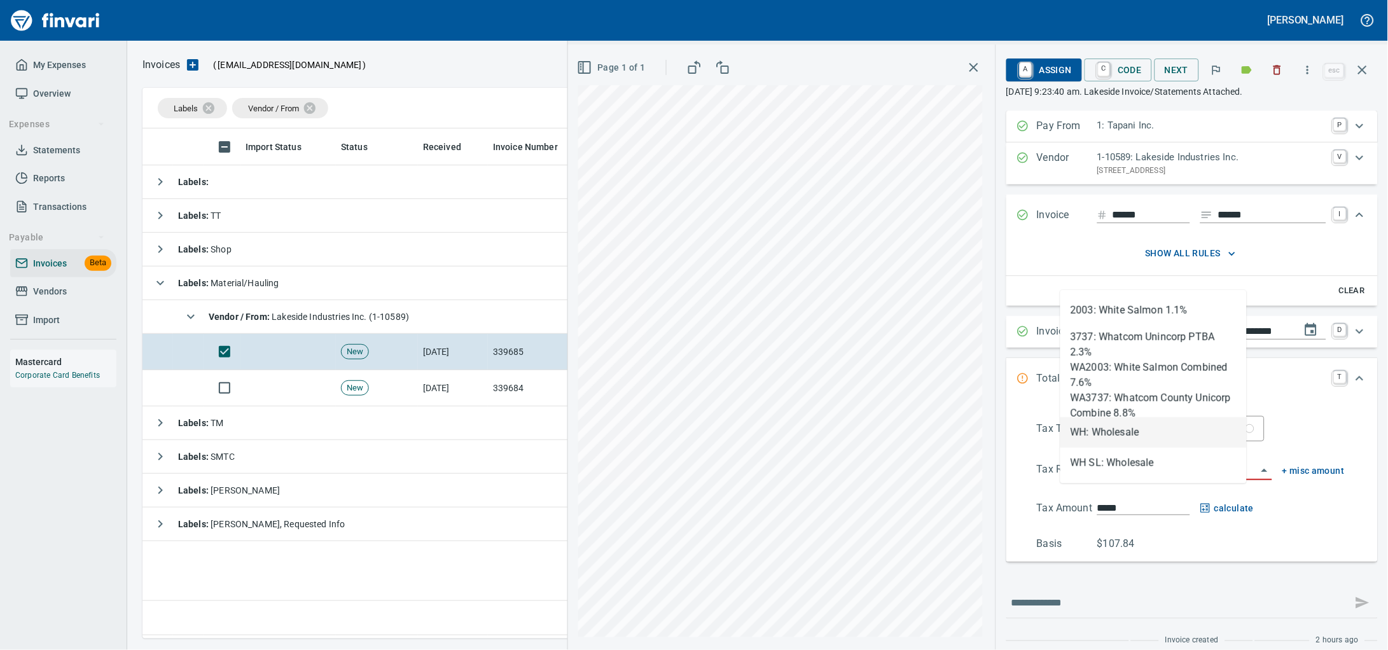
click at [1114, 423] on li "WH: Wholesale" at bounding box center [1153, 432] width 186 height 31
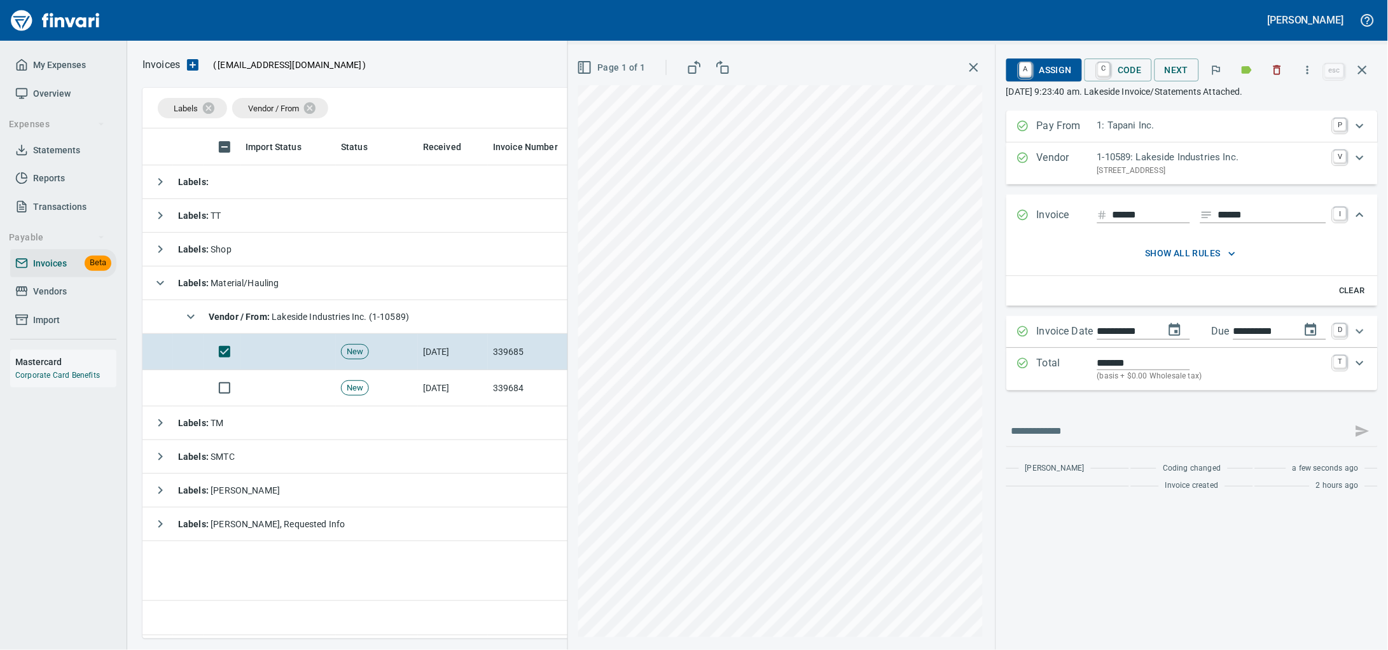
type input "**********"
click at [1016, 73] on span "A Assign" at bounding box center [1043, 70] width 55 height 22
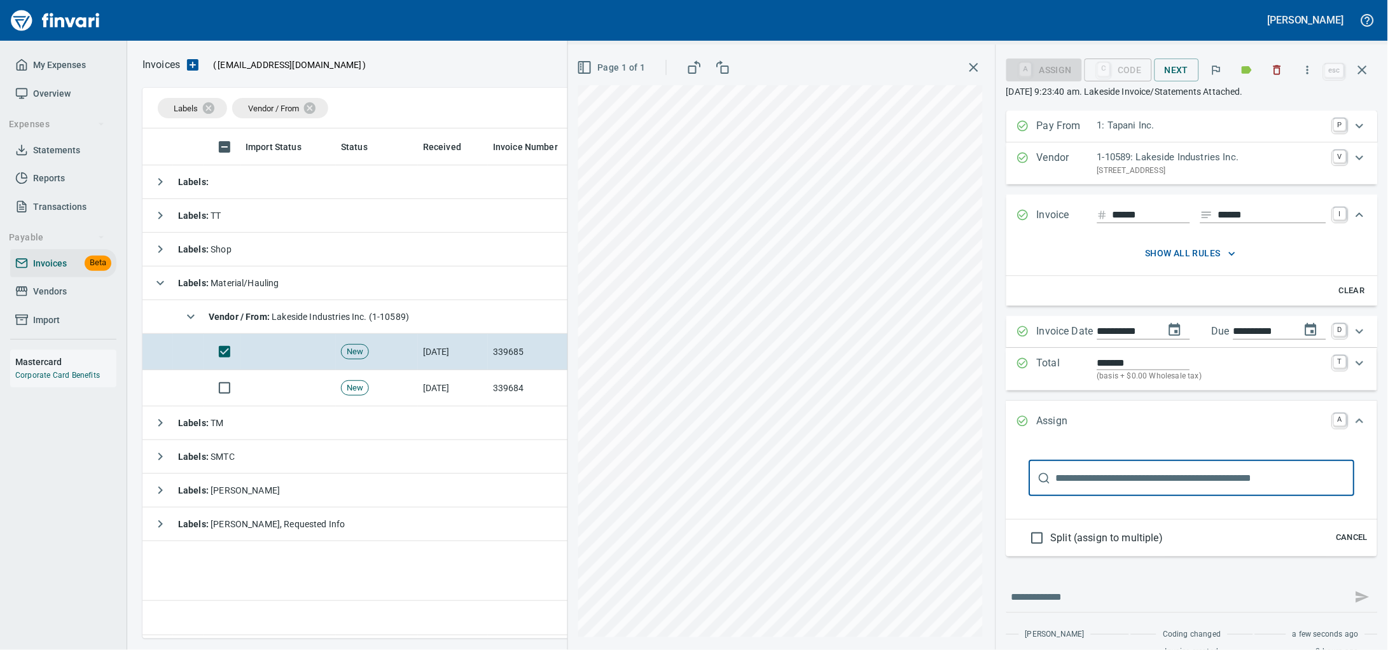
click at [1056, 496] on input "text" at bounding box center [1205, 478] width 299 height 36
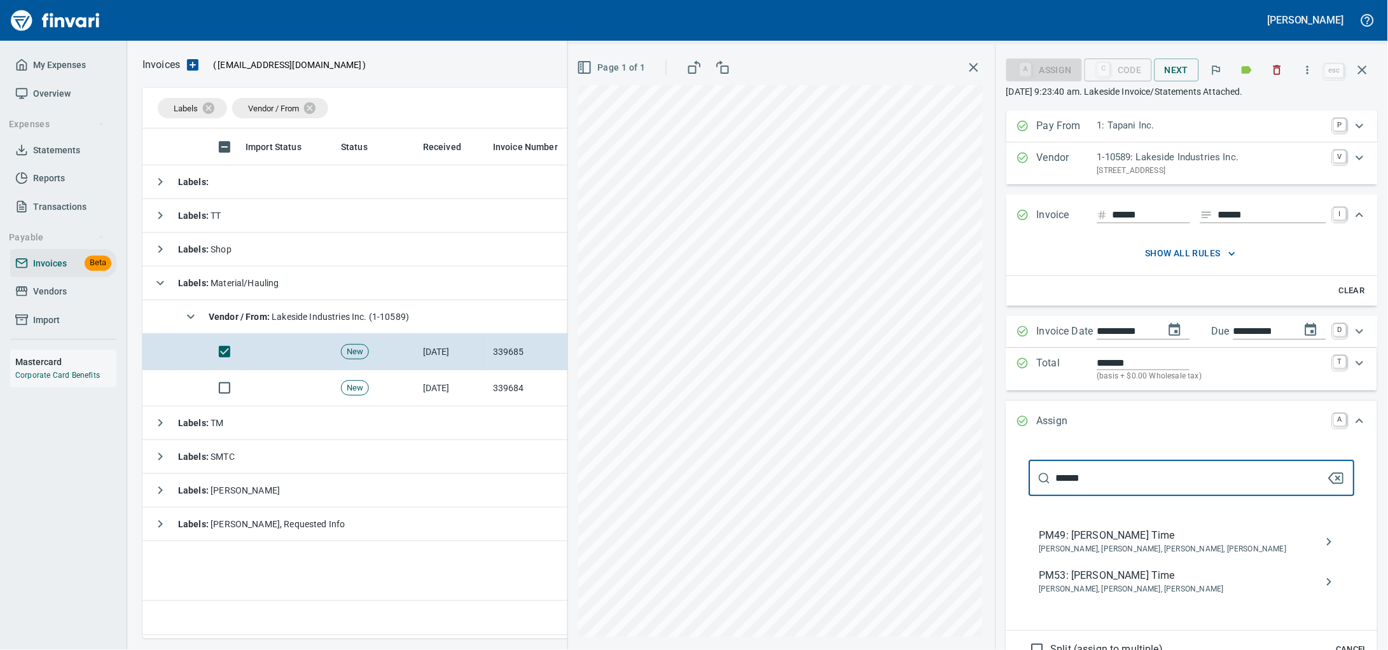
type input "******"
click at [1084, 543] on span "PM49: [PERSON_NAME] Time" at bounding box center [1181, 535] width 285 height 15
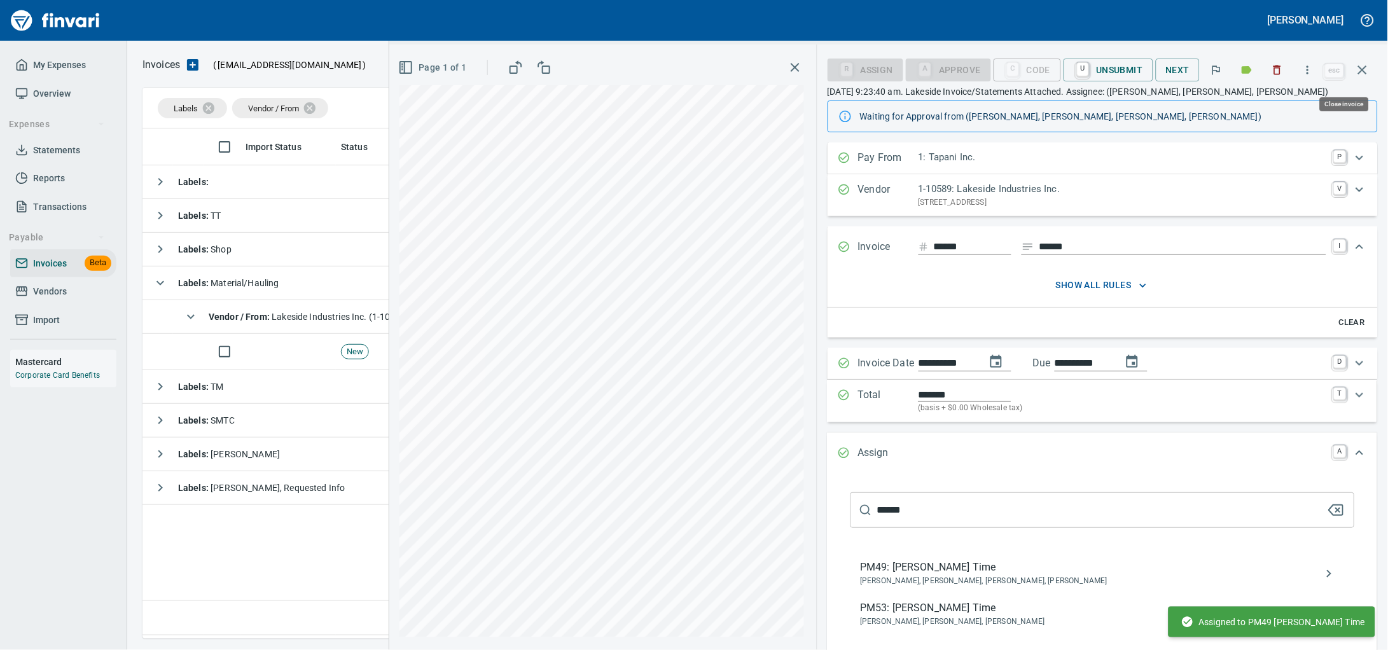
click at [1359, 70] on icon "button" at bounding box center [1362, 70] width 9 height 9
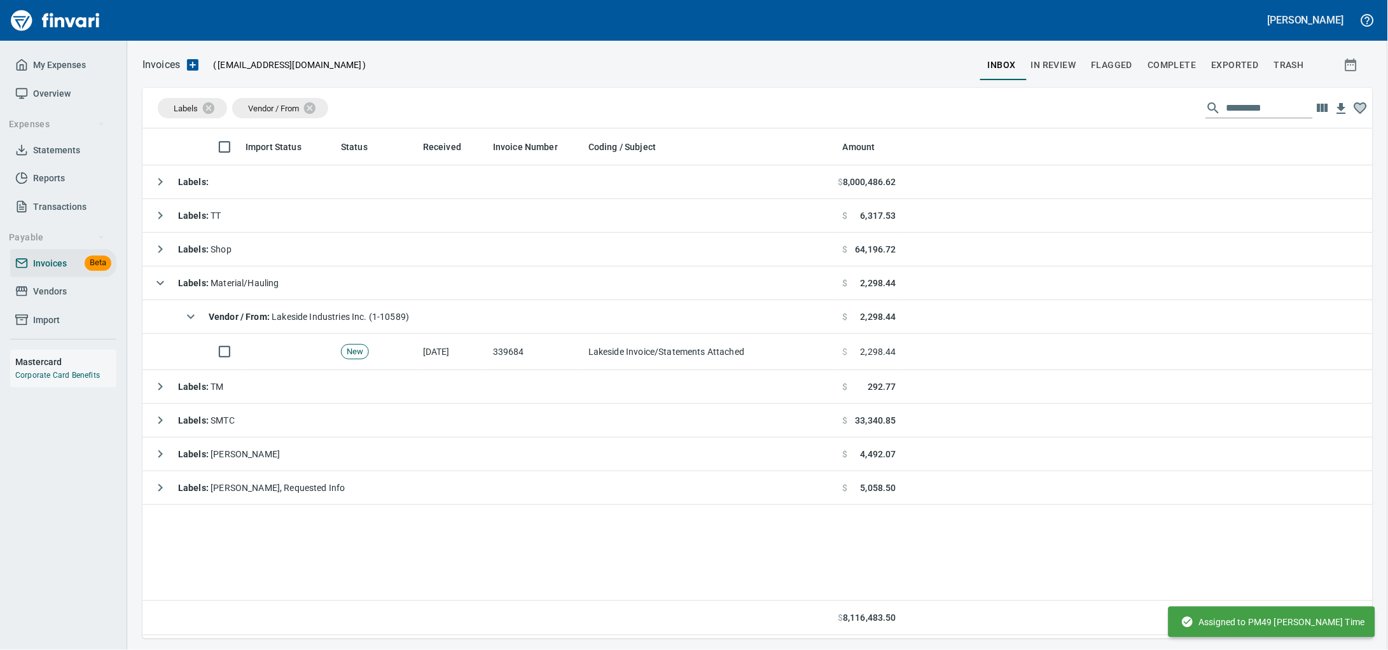
scroll to position [499, 1205]
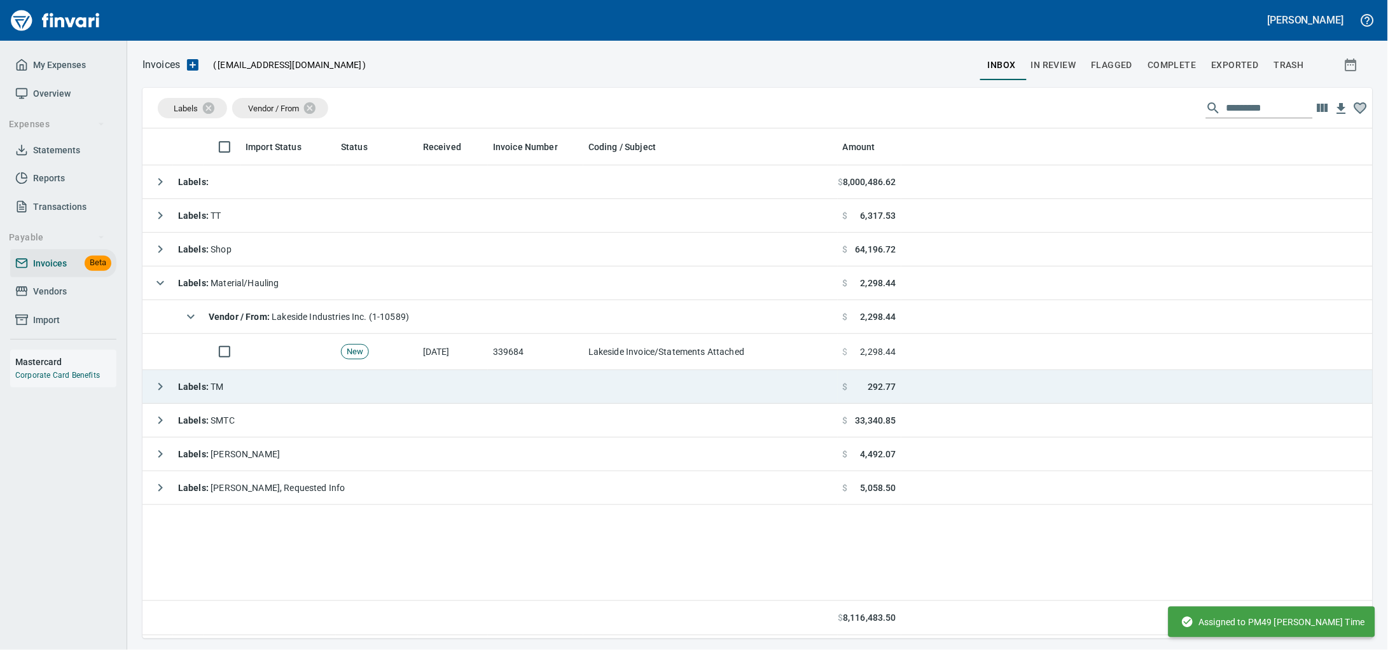
click at [495, 353] on td "339684" at bounding box center [535, 352] width 95 height 36
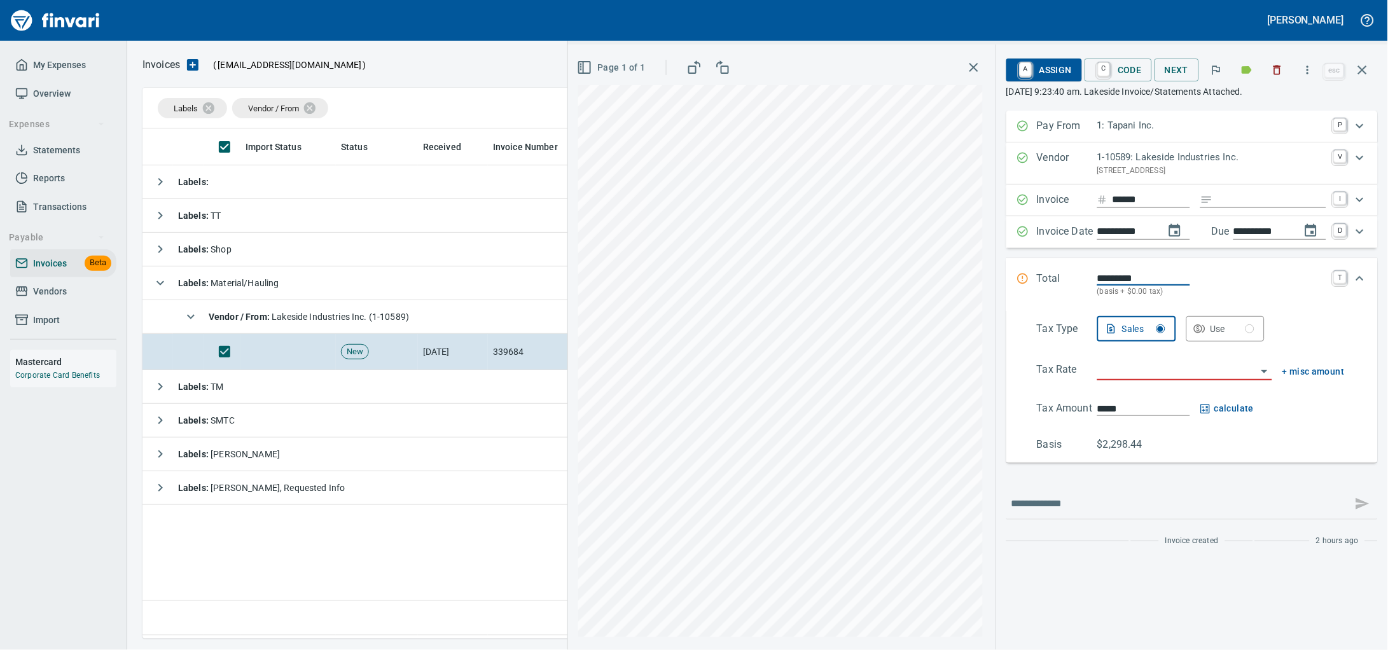
scroll to position [499, 1205]
click at [1254, 208] on input "Expand" at bounding box center [1272, 200] width 108 height 16
type input "******"
click at [1188, 380] on input "search" at bounding box center [1177, 371] width 160 height 18
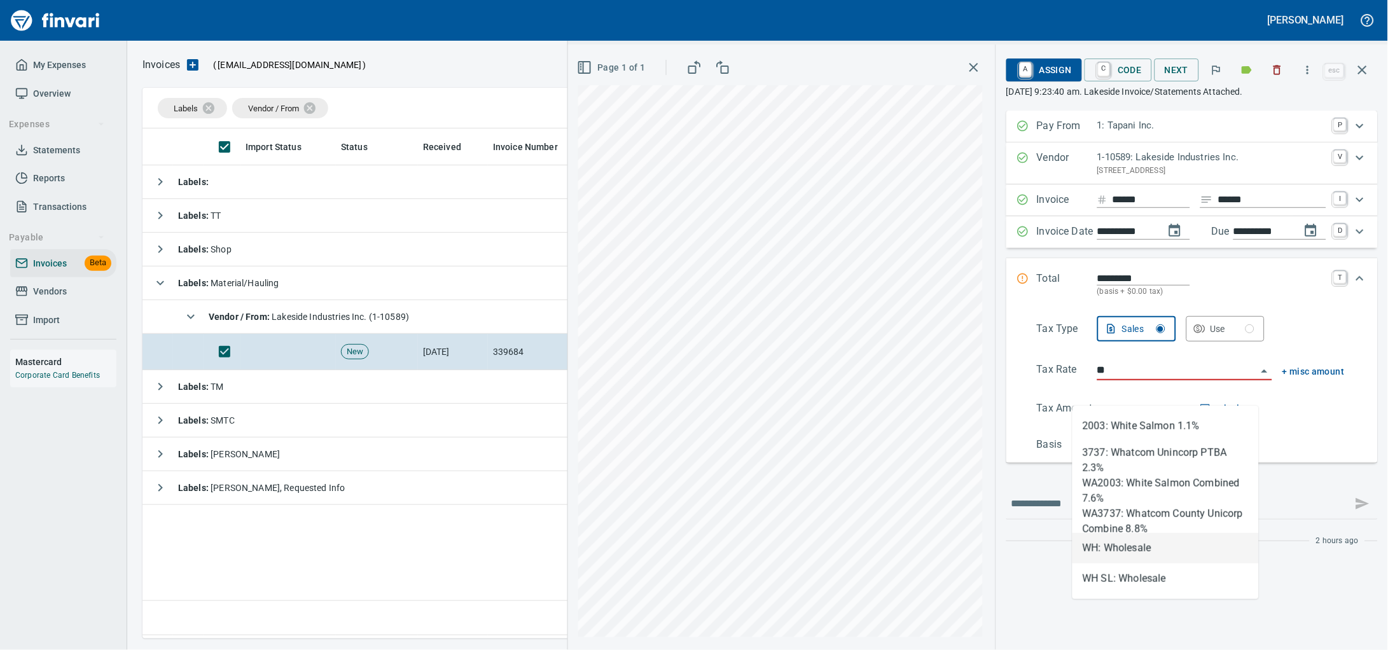
click at [1128, 547] on li "WH: Wholesale" at bounding box center [1165, 548] width 186 height 31
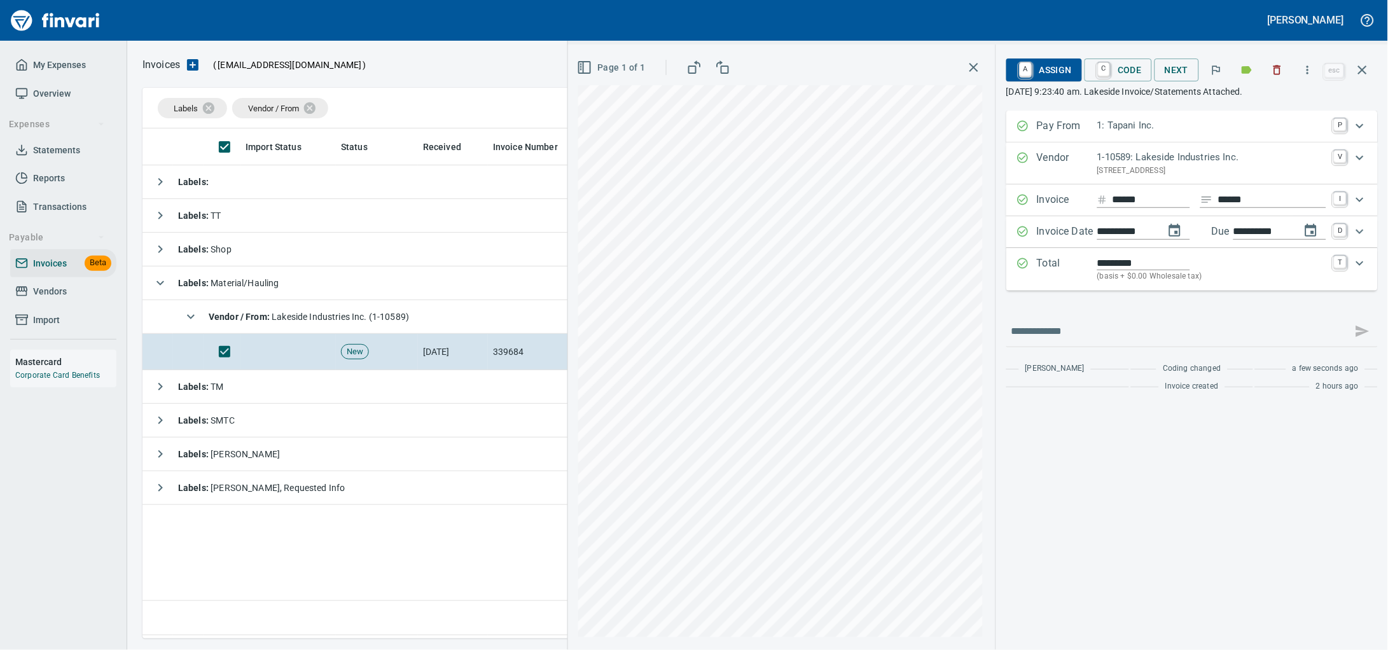
type input "**********"
click at [1030, 75] on span "A Assign" at bounding box center [1043, 70] width 55 height 22
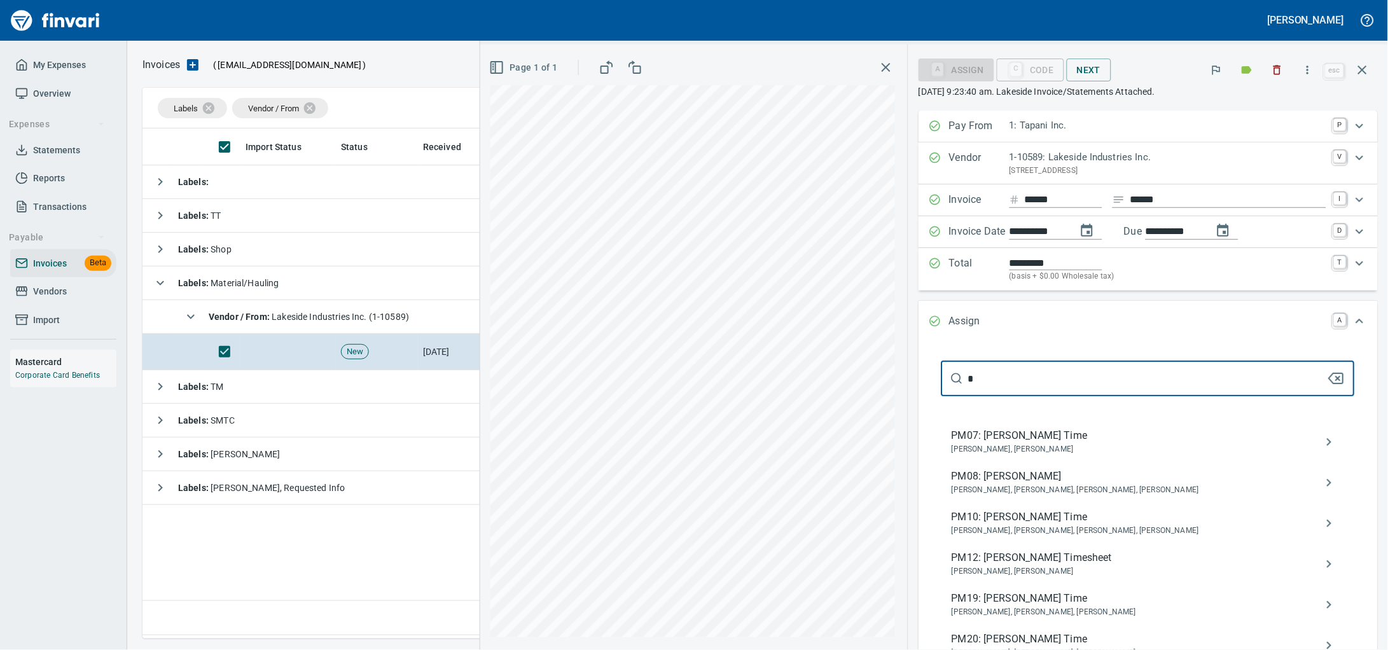
drag, startPoint x: 1053, startPoint y: 402, endPoint x: 911, endPoint y: 391, distance: 142.2
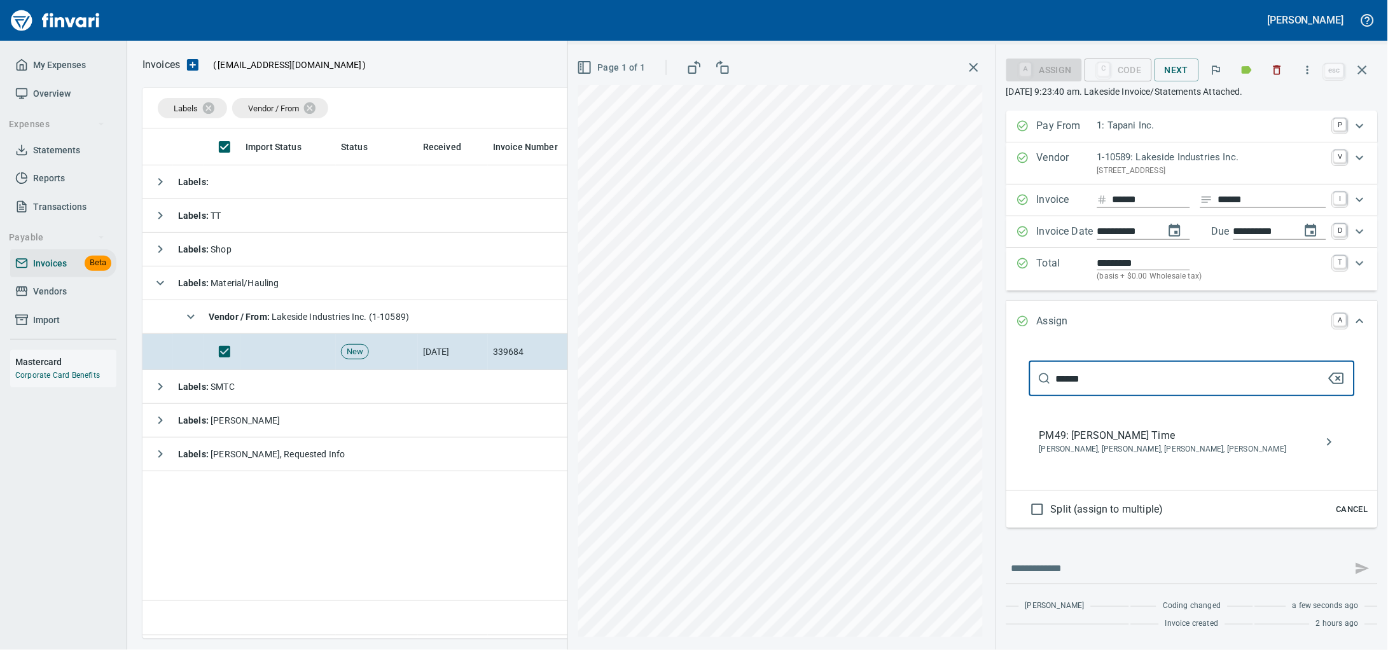
type input "******"
click at [1117, 443] on span "PM49: [PERSON_NAME] Time" at bounding box center [1181, 435] width 285 height 15
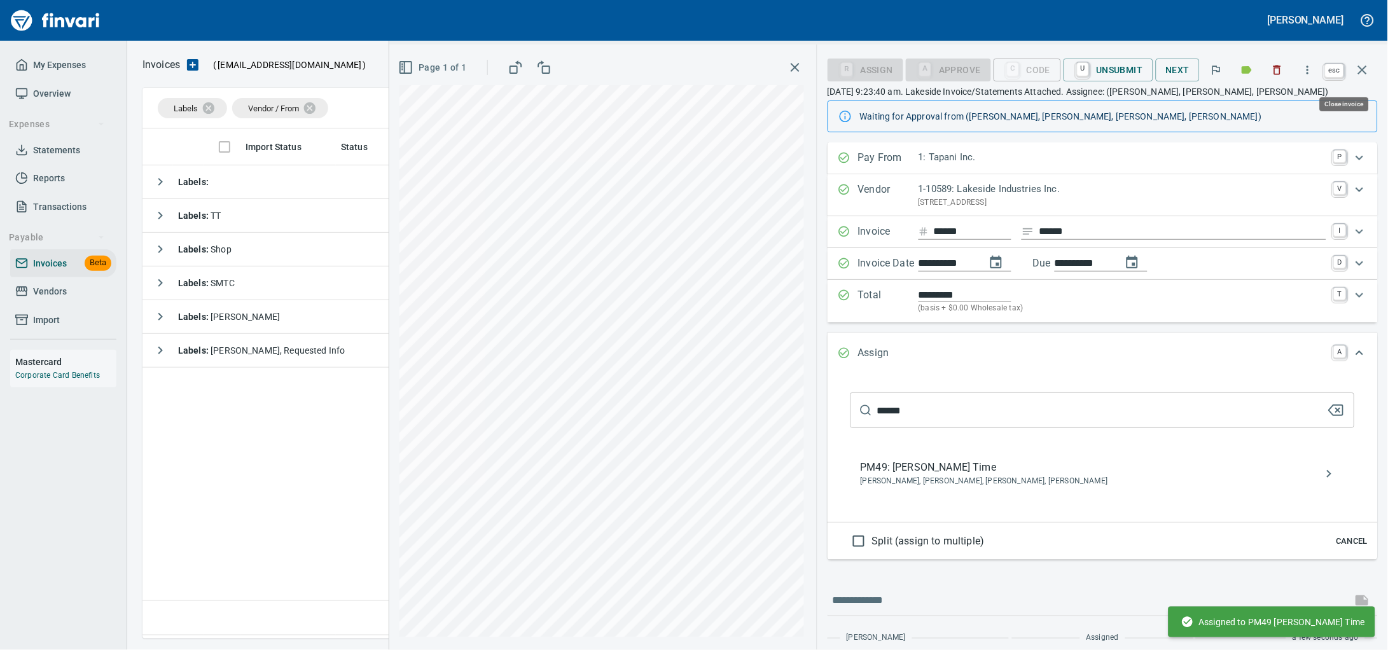
click at [1355, 73] on icon "button" at bounding box center [1362, 69] width 15 height 15
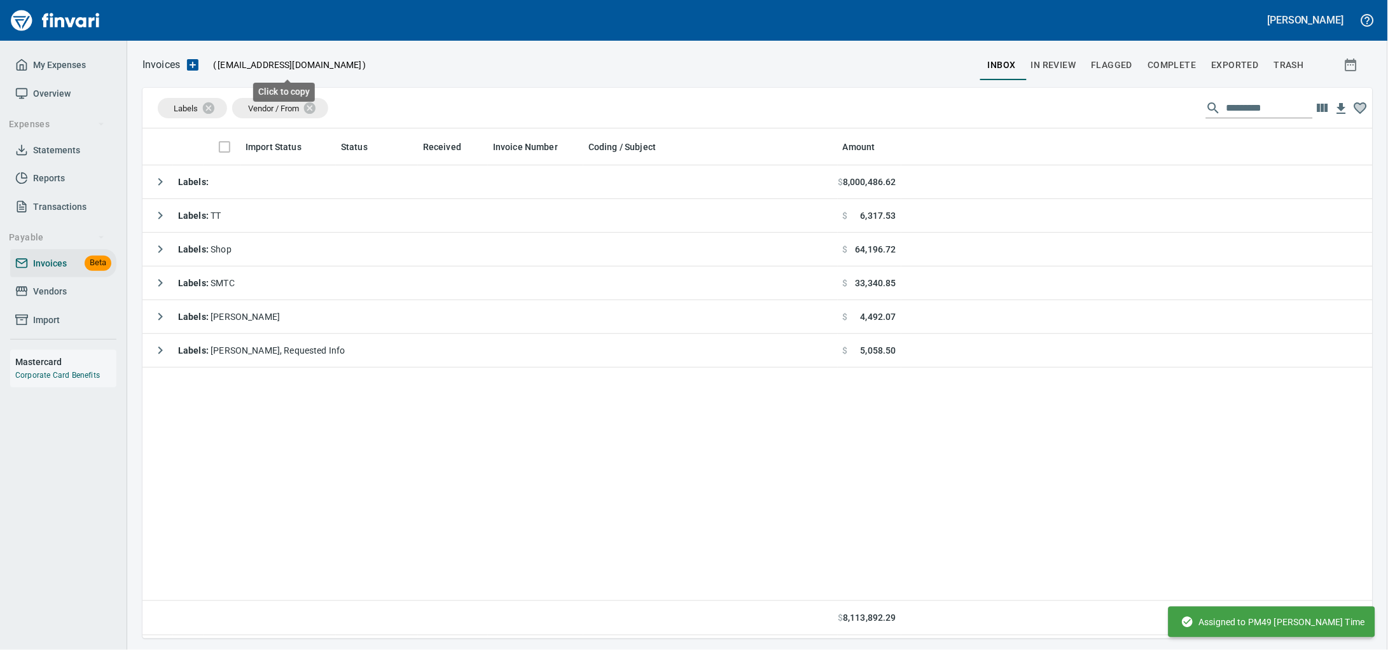
scroll to position [499, 1205]
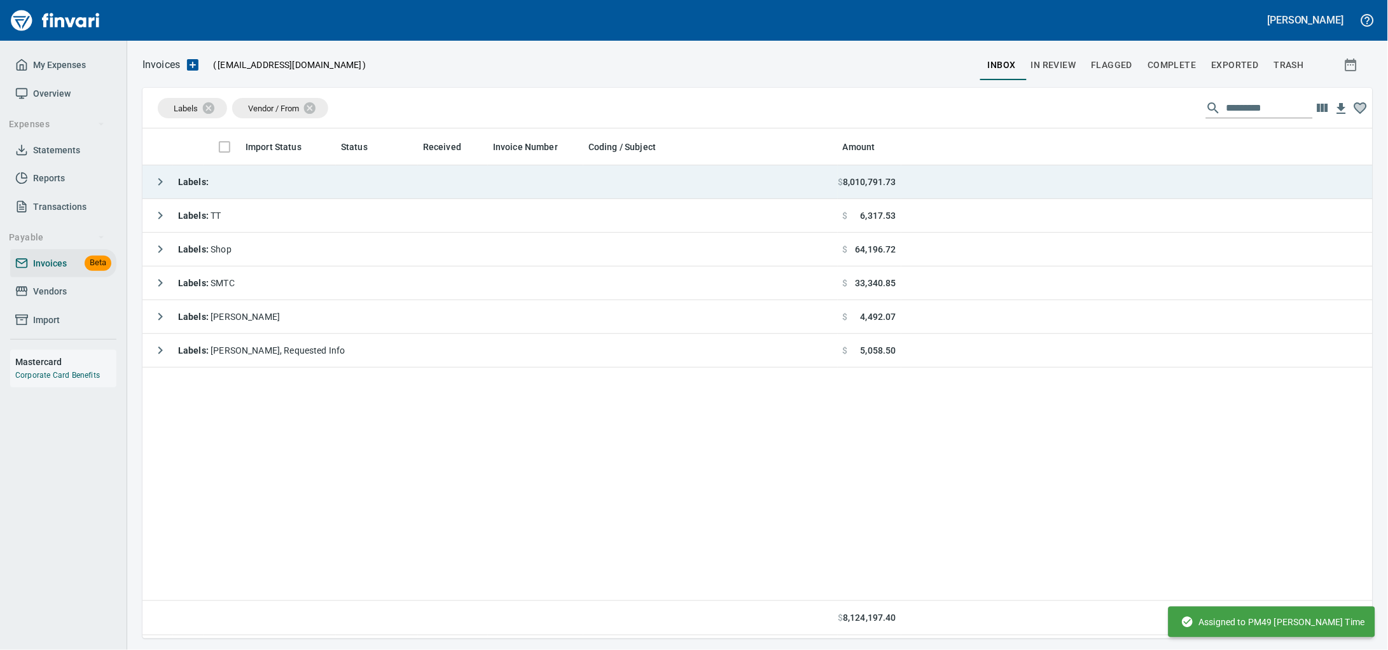
click at [257, 193] on td "Labels :" at bounding box center [489, 182] width 695 height 34
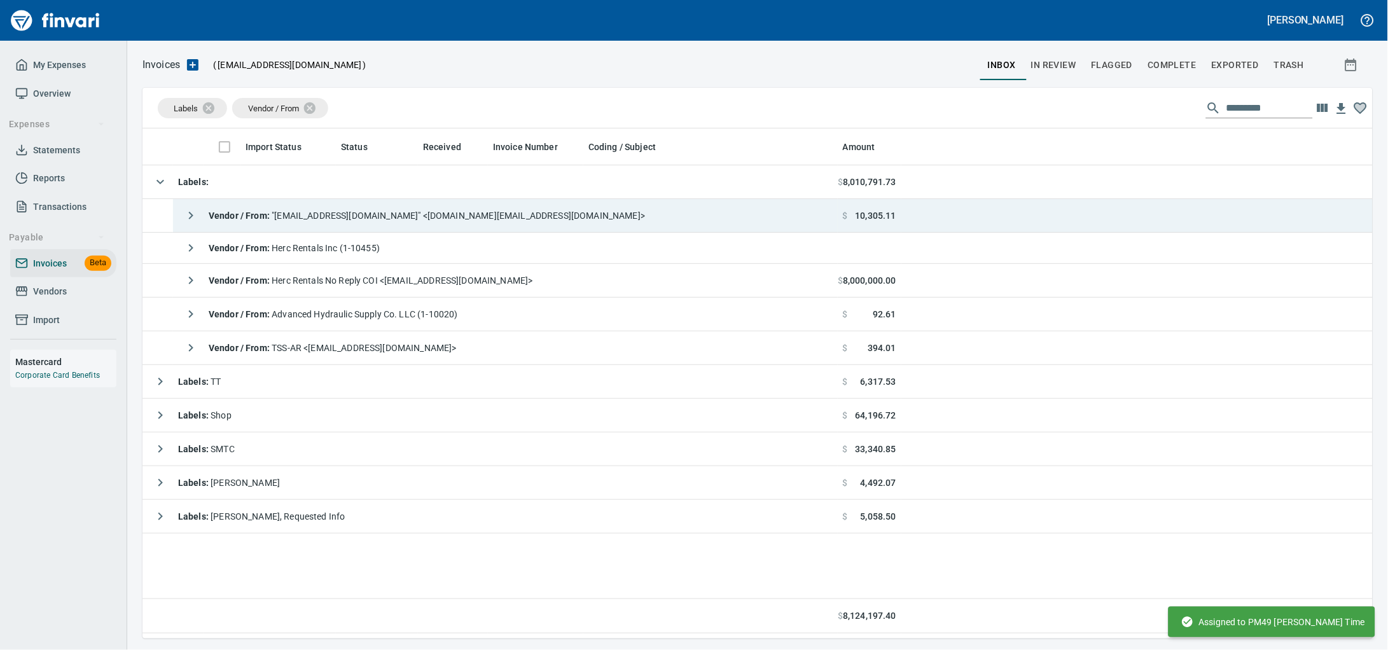
click at [385, 221] on span "Vendor / From : "[EMAIL_ADDRESS][DOMAIN_NAME]" <[DOMAIN_NAME][EMAIL_ADDRESS][DO…" at bounding box center [427, 216] width 436 height 10
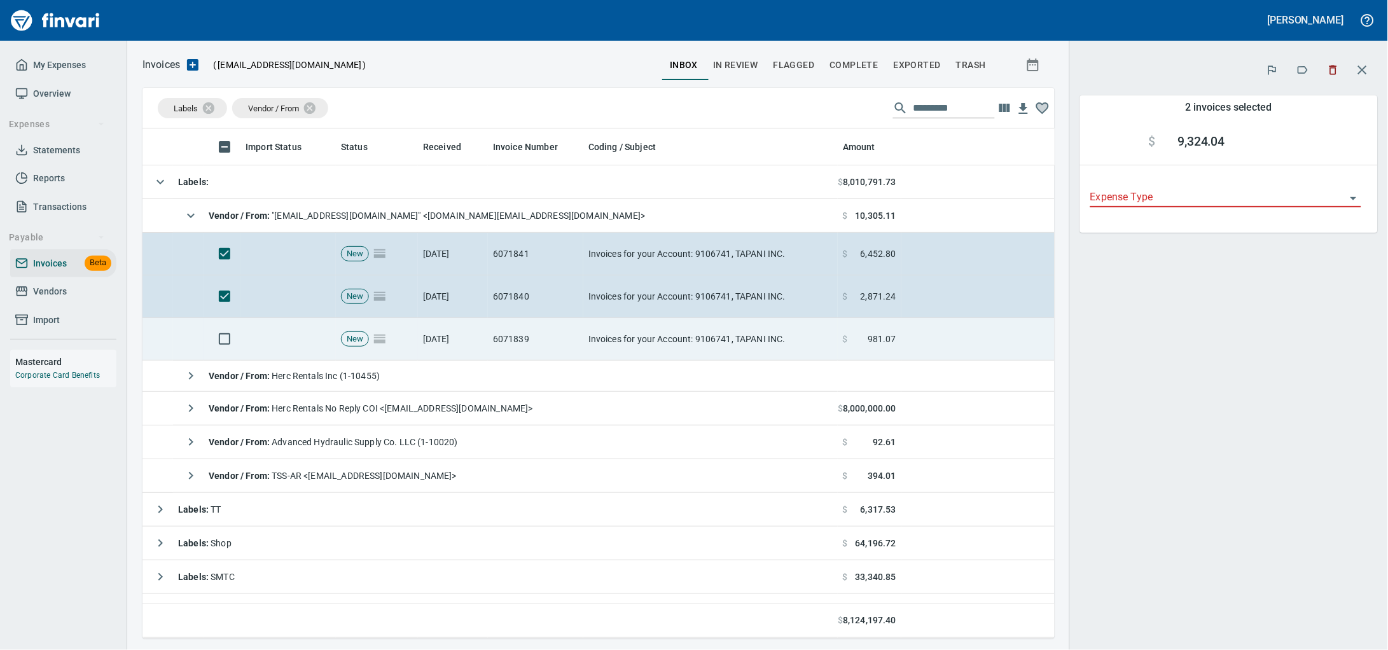
scroll to position [499, 888]
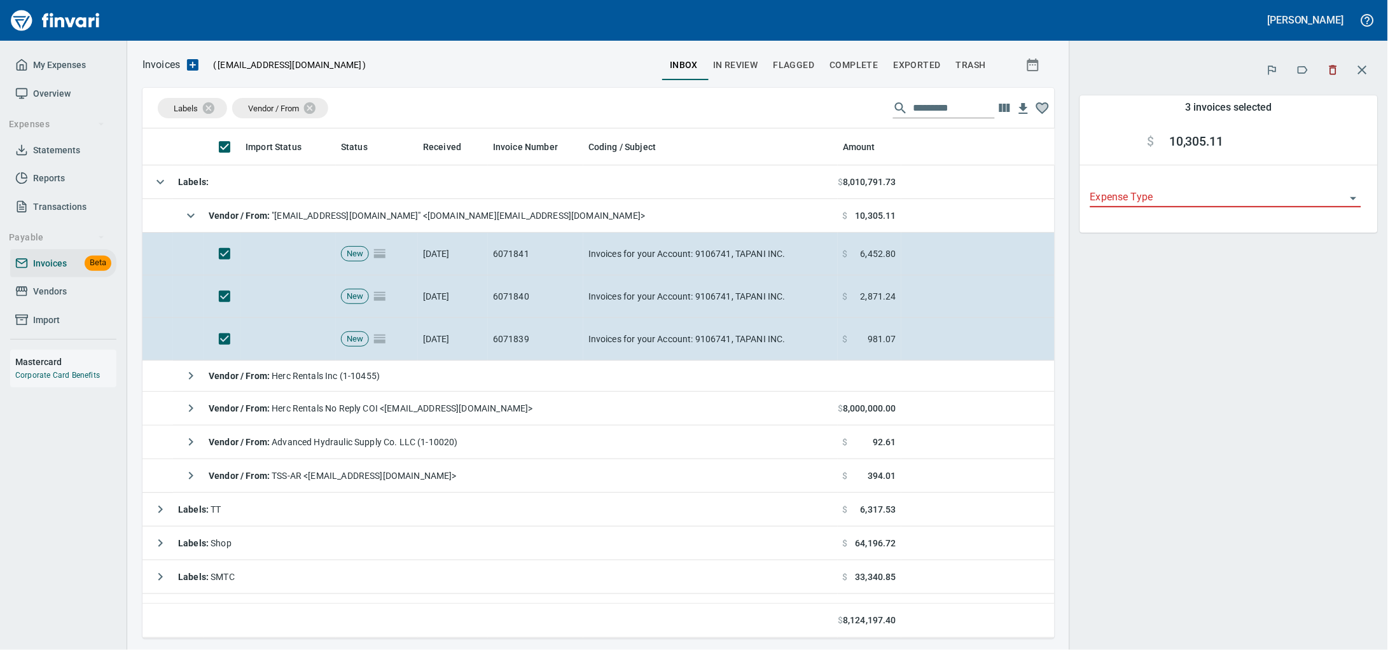
click at [1327, 67] on icon "button" at bounding box center [1333, 70] width 13 height 13
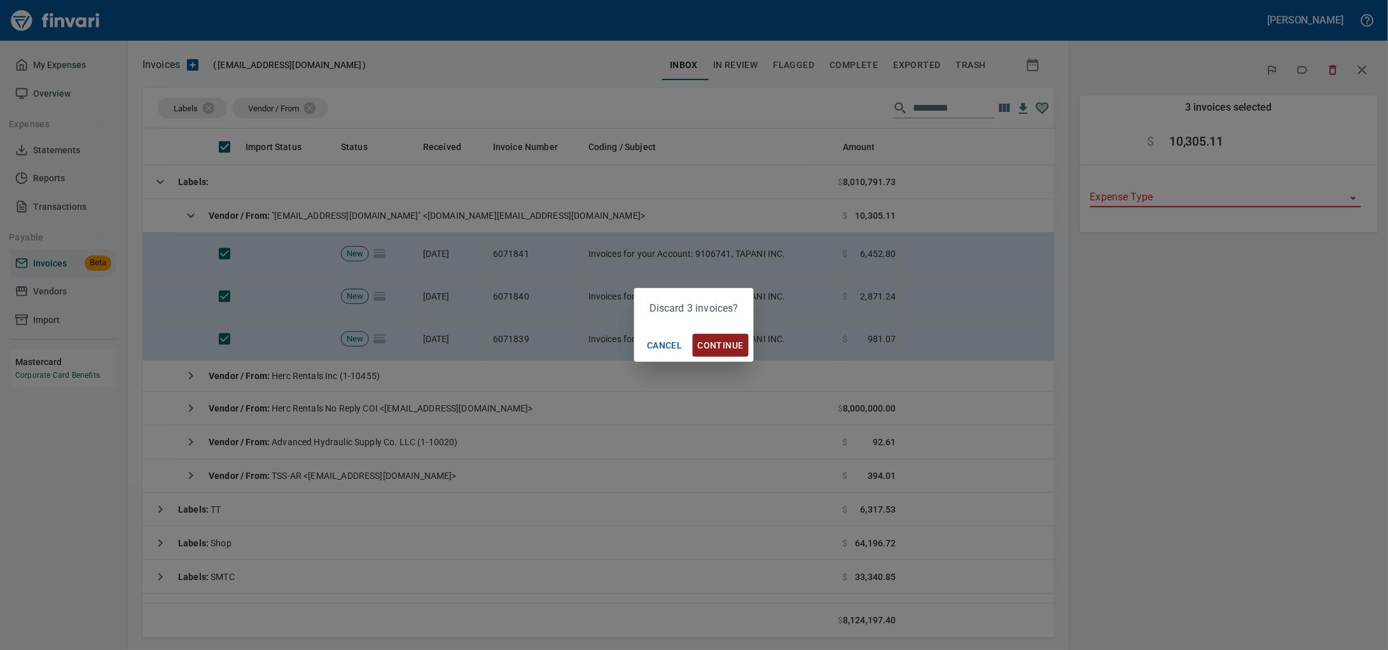
click at [709, 343] on span "Continue" at bounding box center [721, 346] width 46 height 16
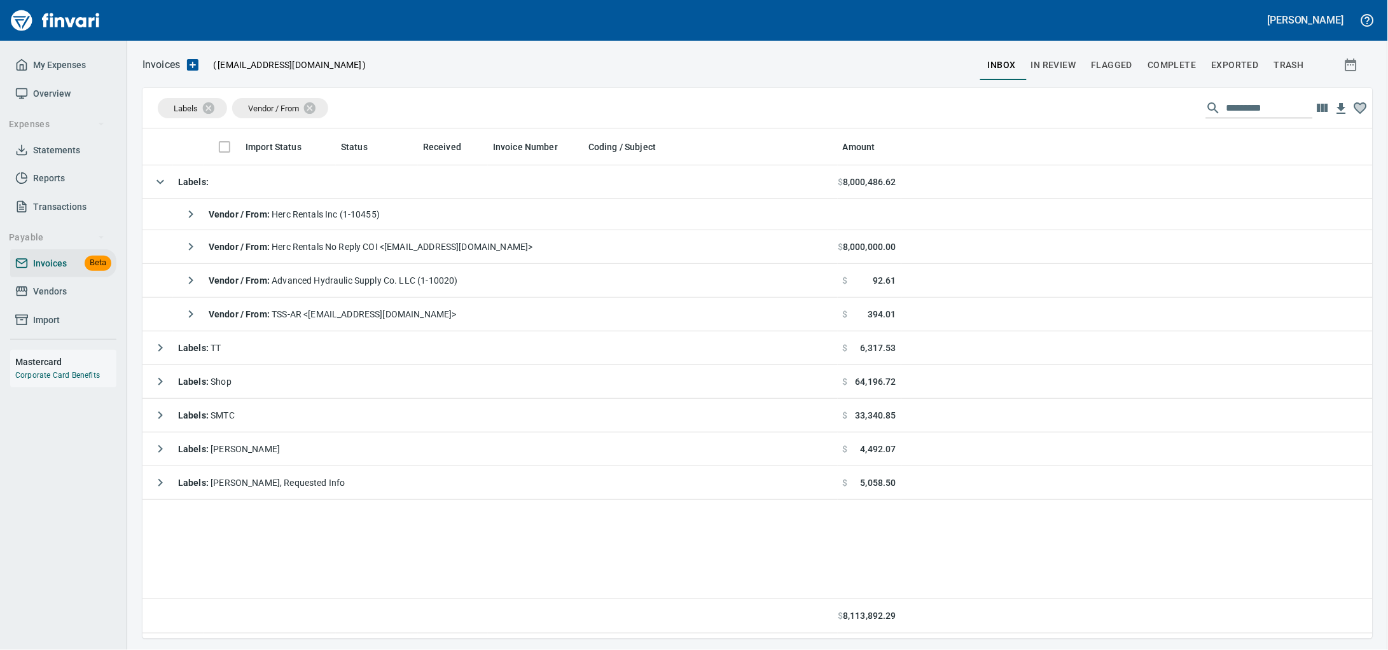
scroll to position [499, 1206]
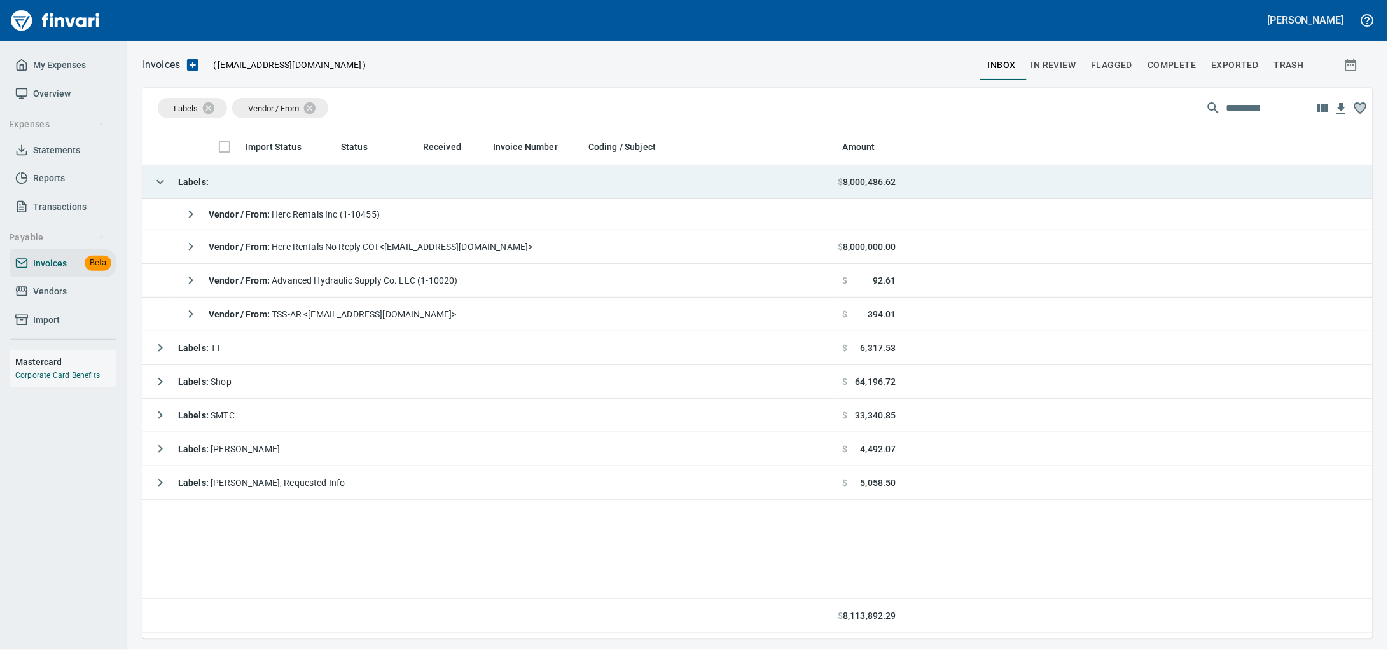
click at [268, 190] on td "Labels :" at bounding box center [489, 182] width 695 height 34
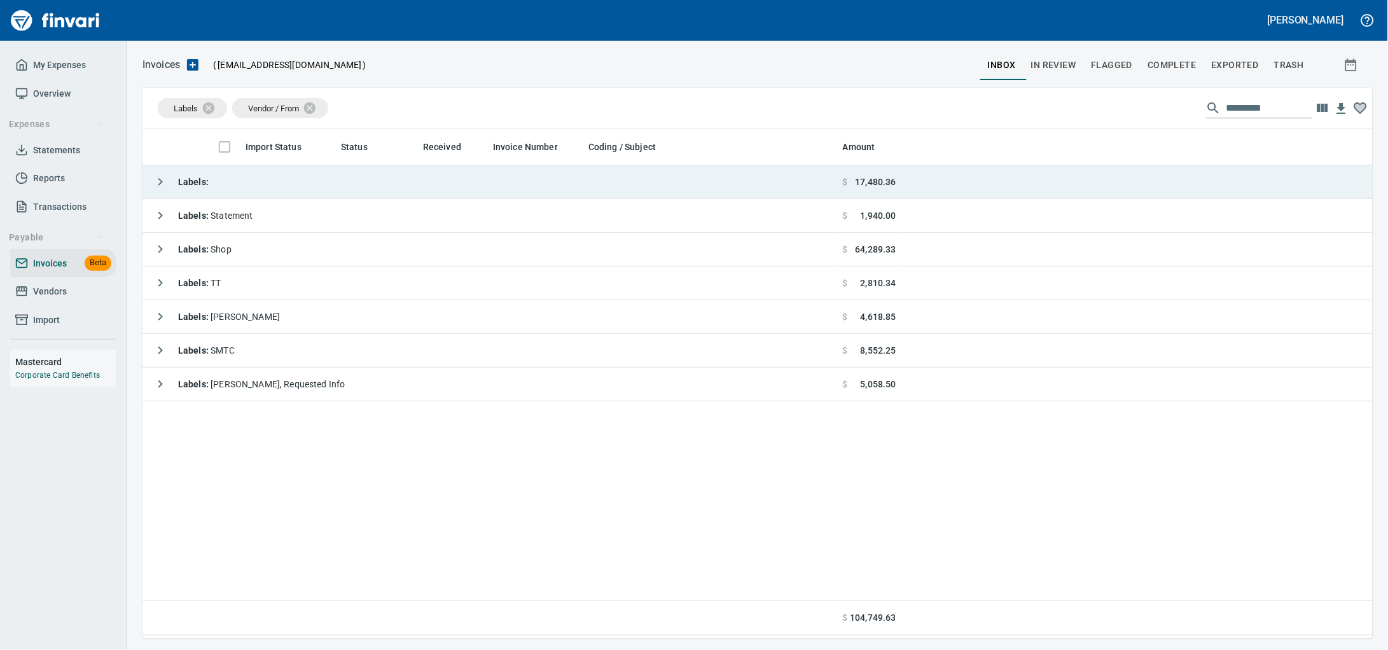
click at [242, 179] on td "Labels :" at bounding box center [489, 182] width 695 height 34
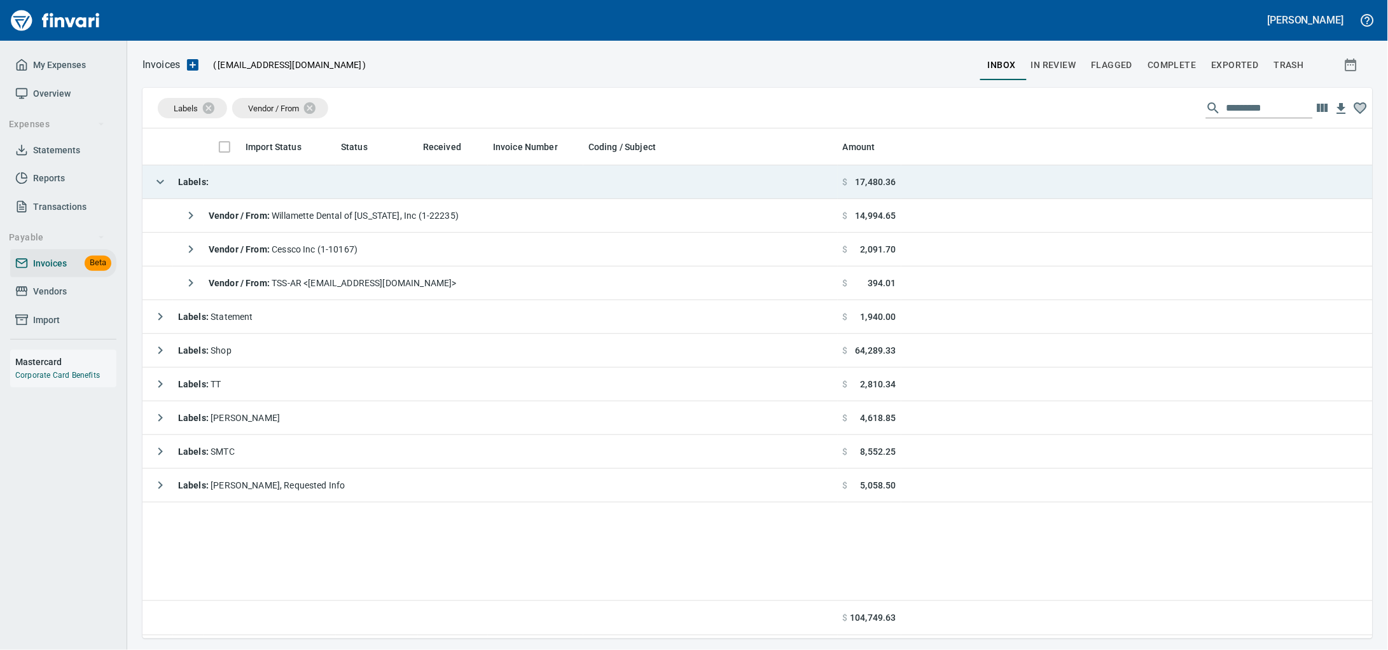
click at [242, 179] on td "Labels :" at bounding box center [489, 182] width 695 height 34
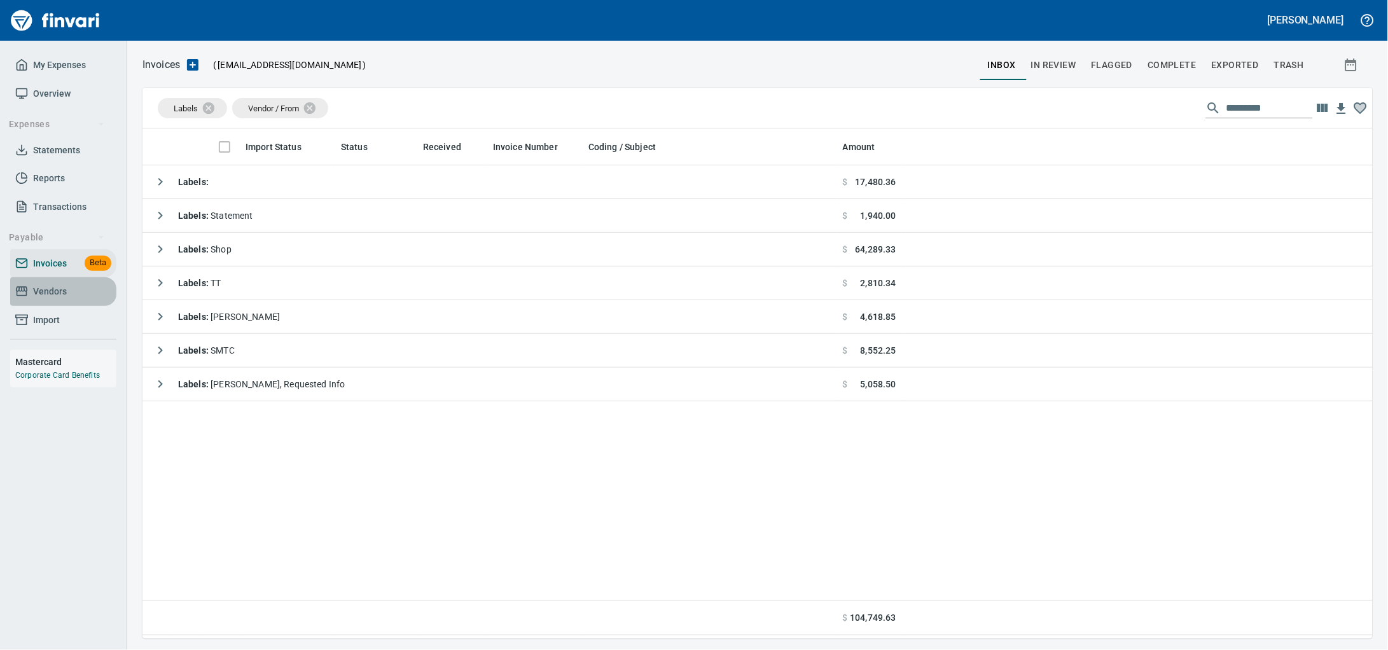
click at [52, 300] on span "Vendors" at bounding box center [50, 292] width 34 height 16
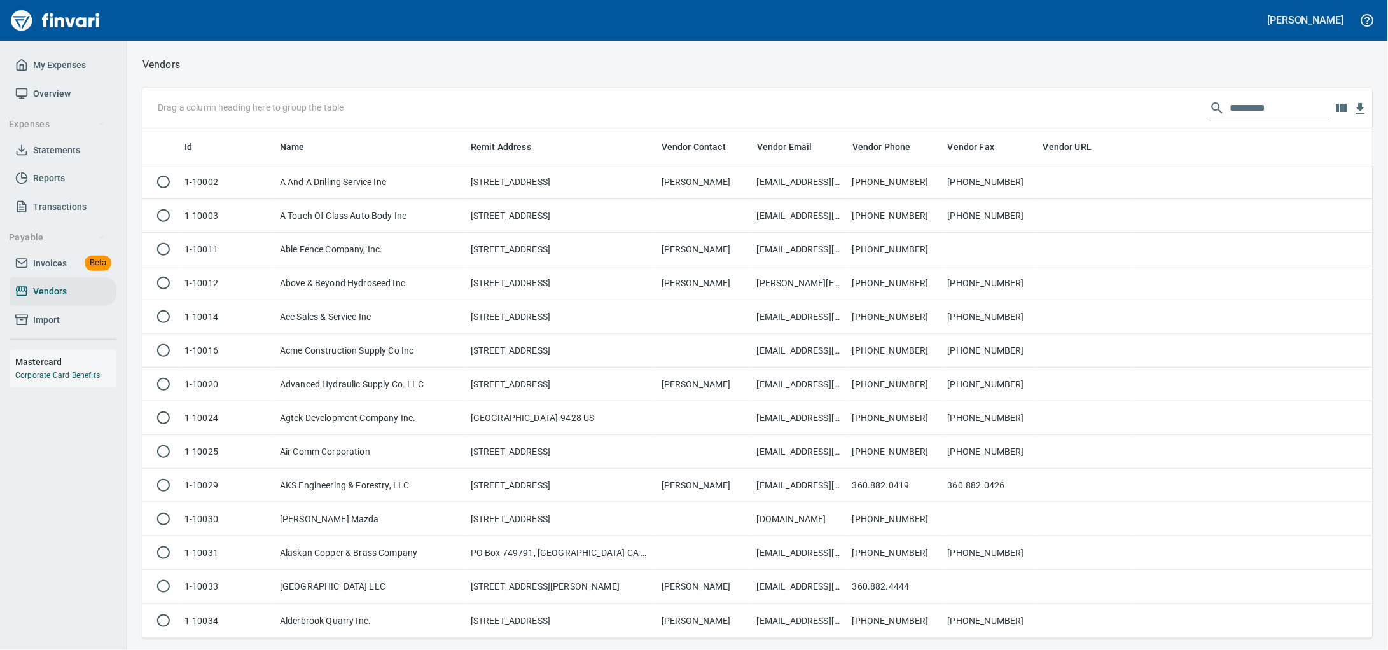
scroll to position [499, 1206]
click at [1239, 115] on input "text" at bounding box center [1281, 108] width 102 height 20
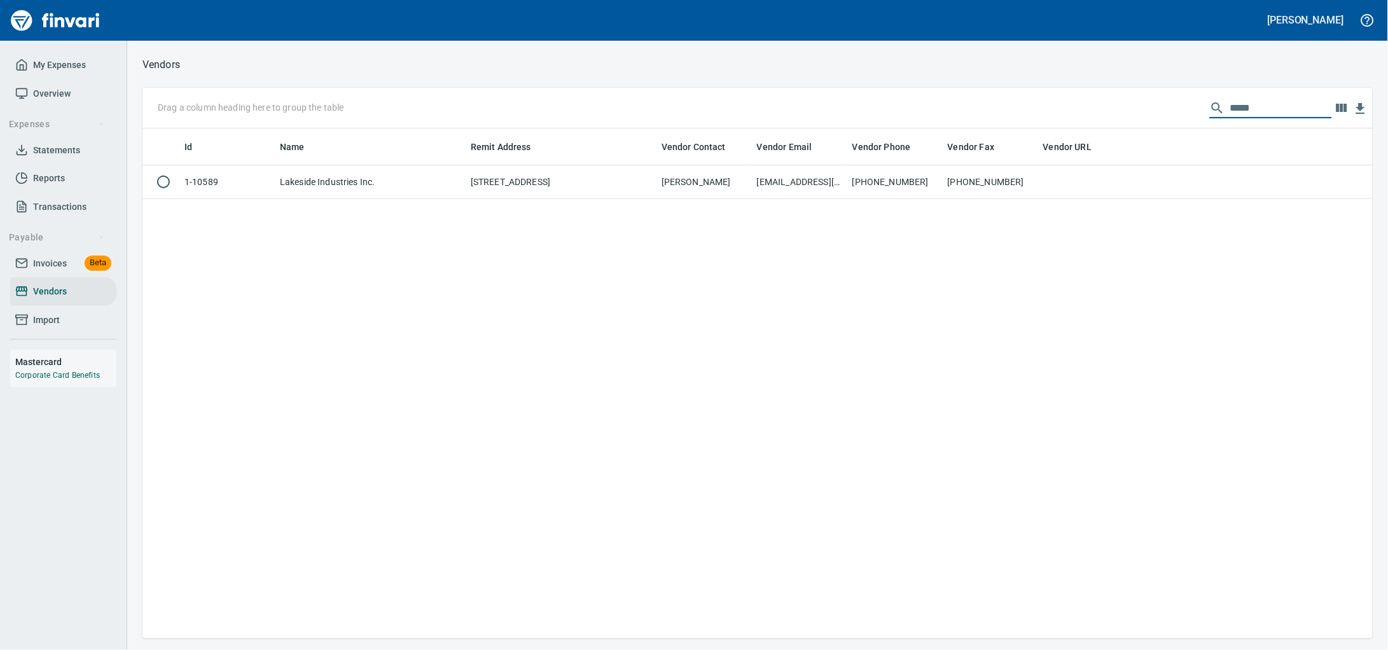
type input "*****"
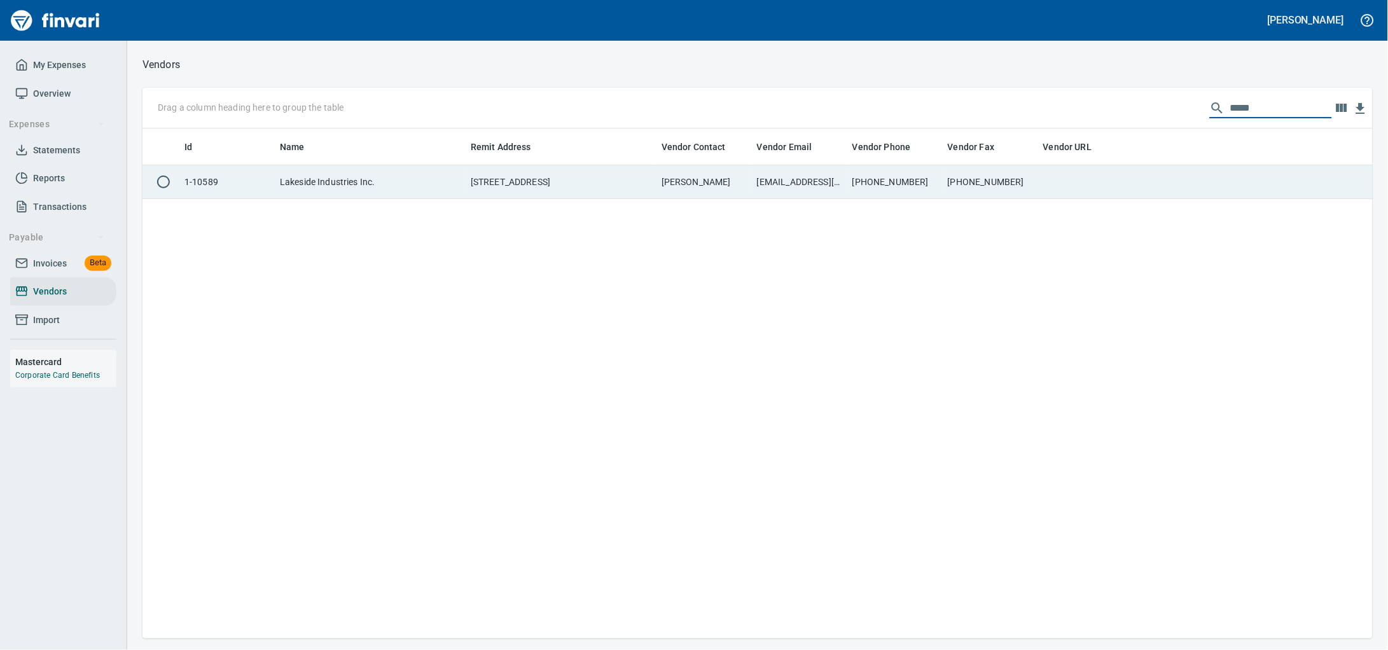
click at [394, 191] on td "Lakeside Industries Inc." at bounding box center [370, 182] width 191 height 34
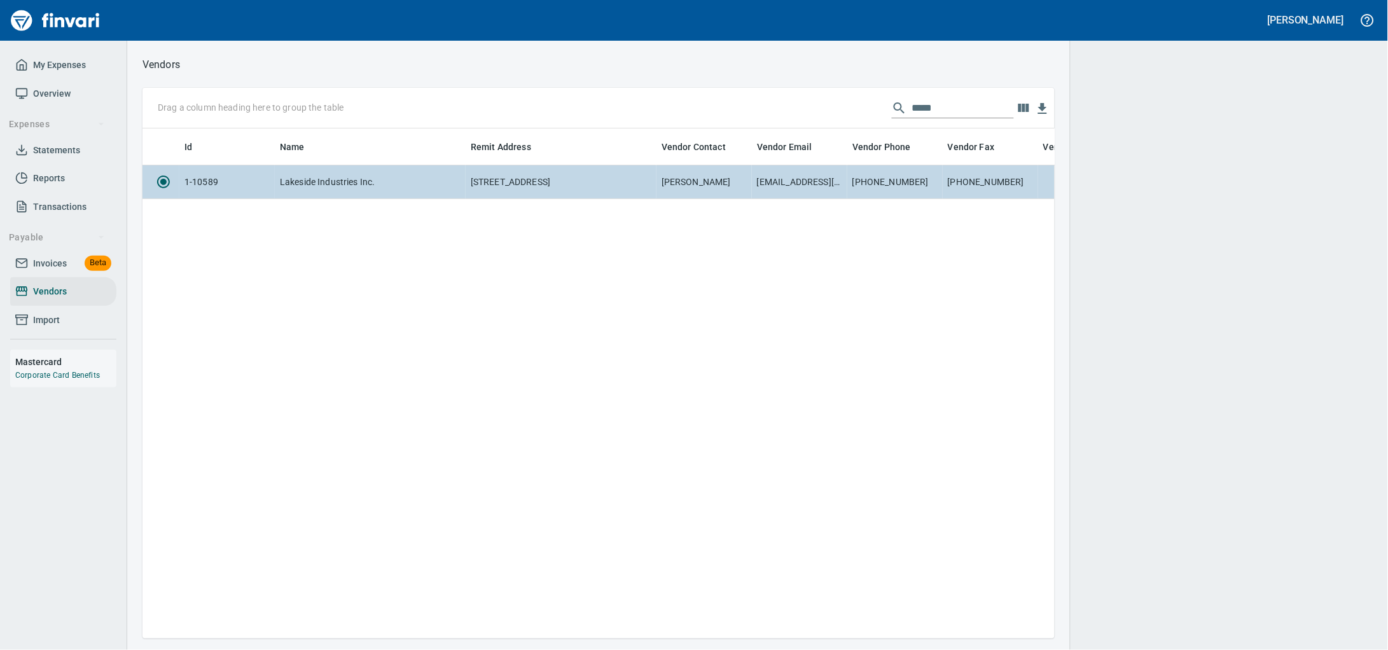
scroll to position [486, 900]
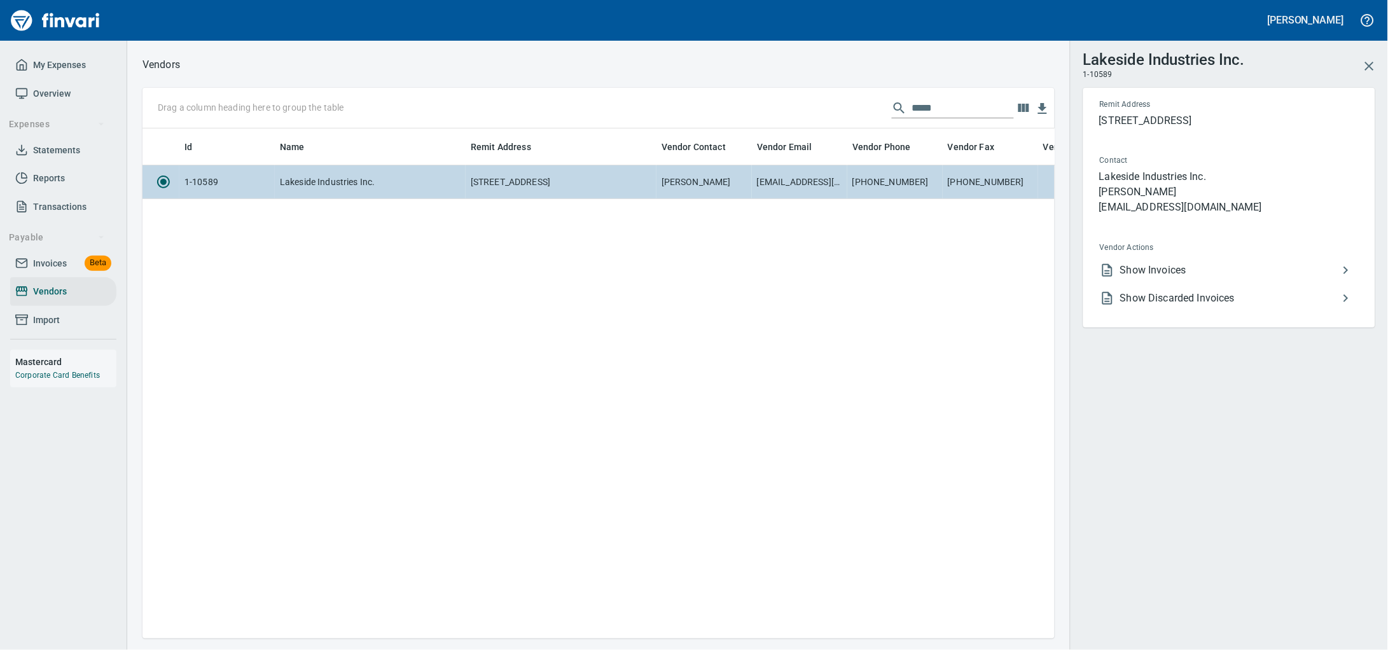
click at [394, 191] on td "Lakeside Industries Inc." at bounding box center [370, 182] width 191 height 34
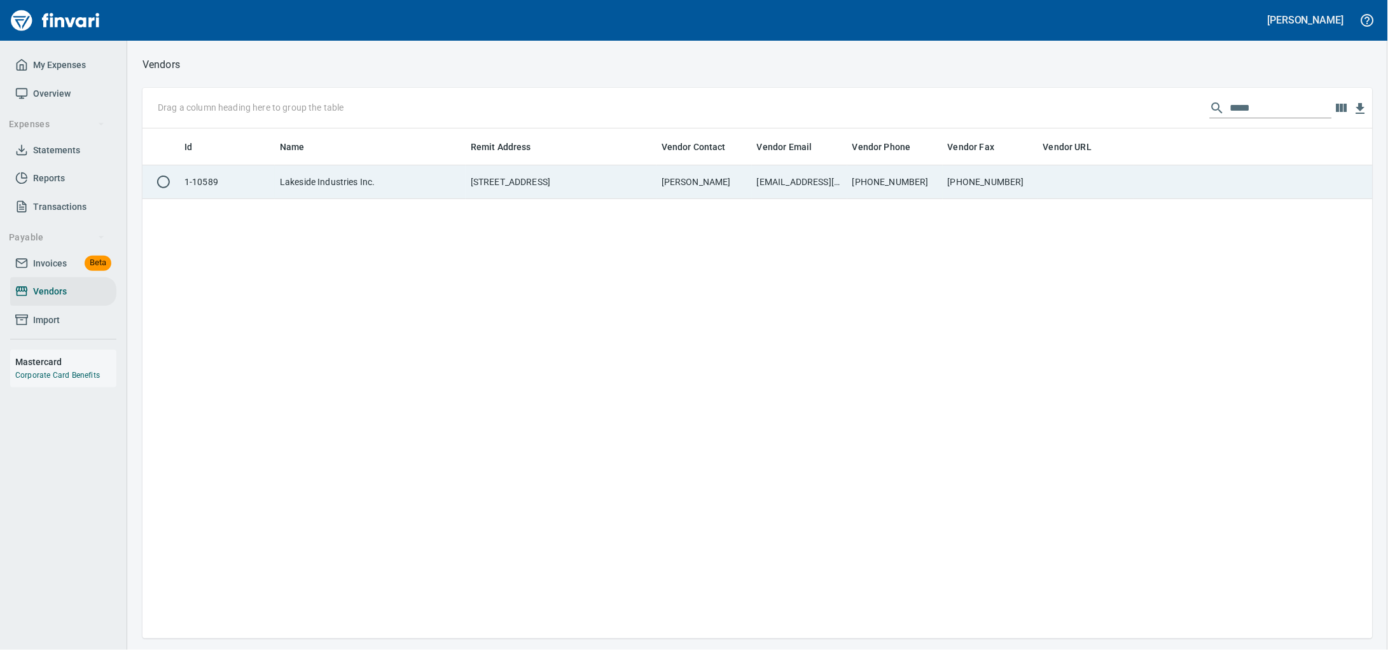
scroll to position [1, 1]
click at [394, 191] on td "Lakeside Industries Inc." at bounding box center [370, 182] width 191 height 34
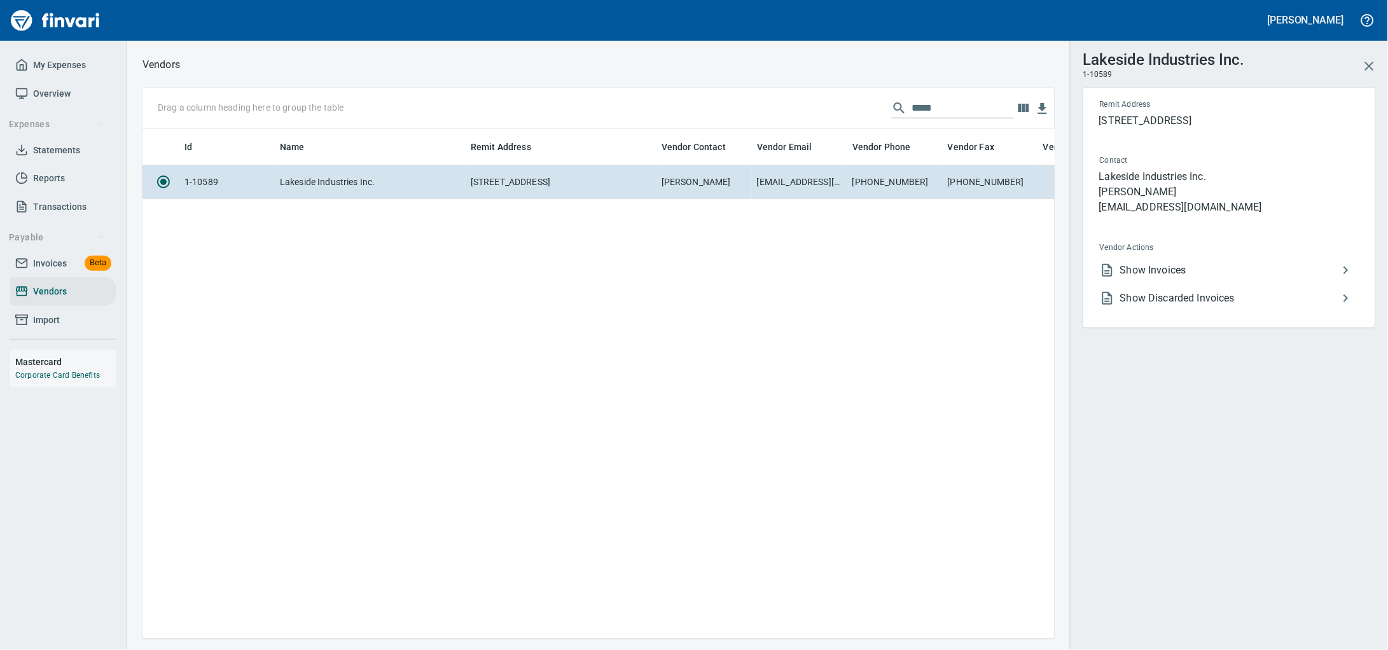
scroll to position [1, 1]
click at [1175, 284] on li "Show Invoices" at bounding box center [1224, 270] width 269 height 28
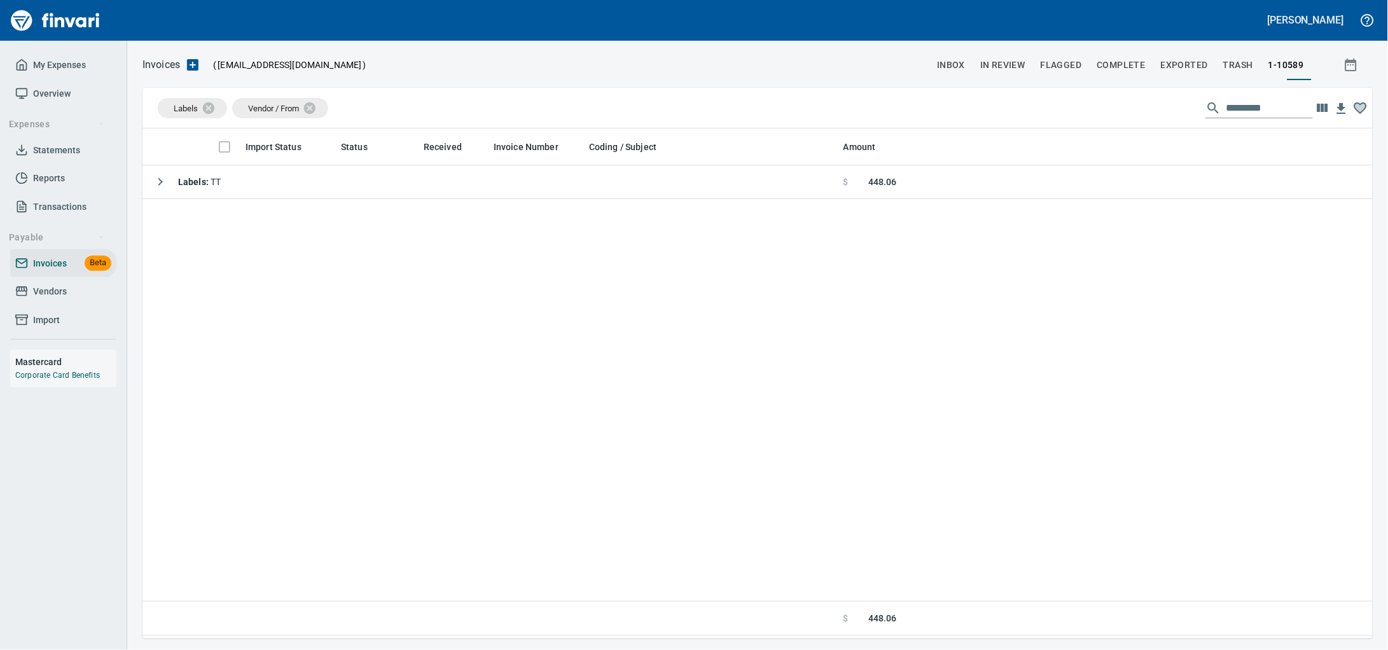
scroll to position [499, 1206]
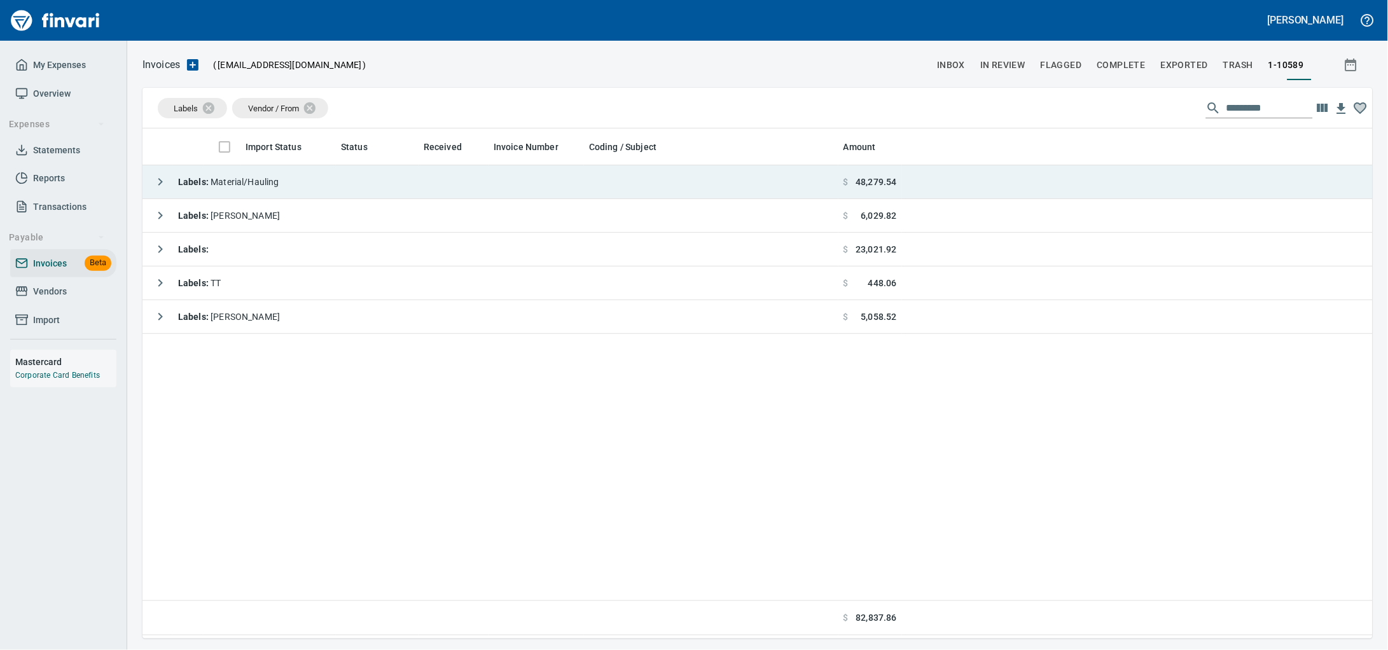
click at [432, 194] on td "Labels : Material/Hauling" at bounding box center [490, 182] width 696 height 34
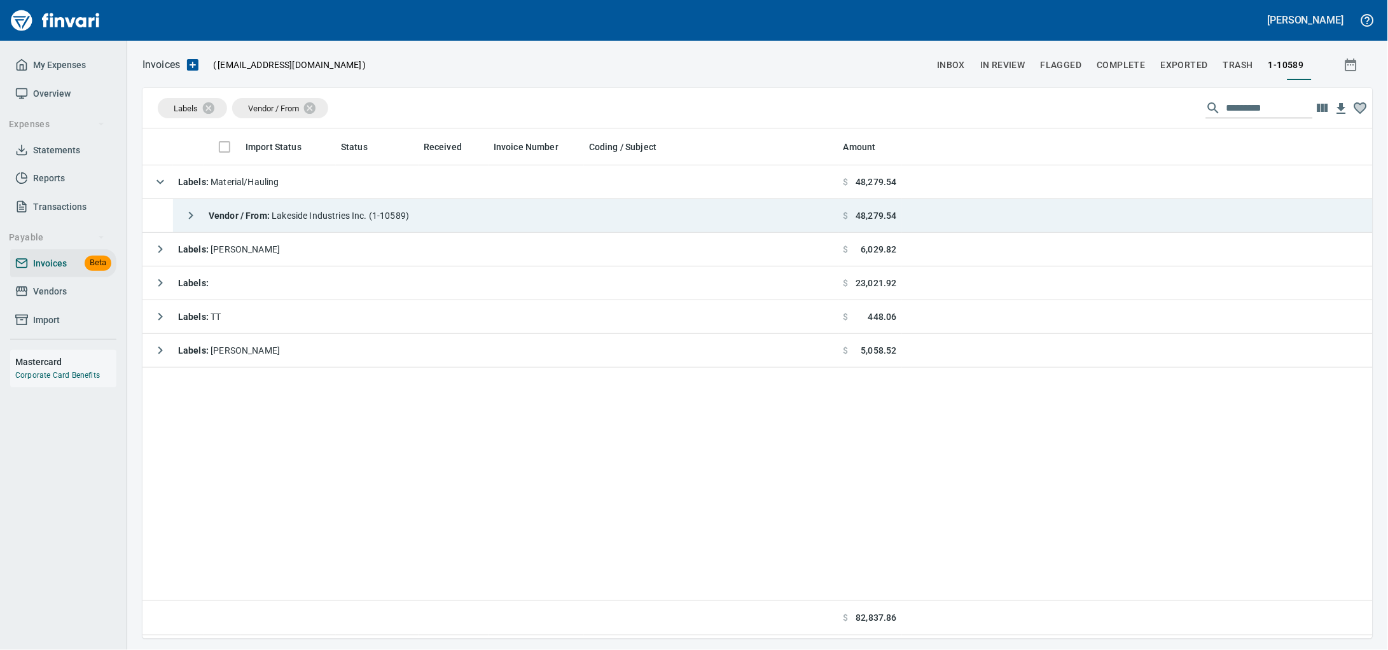
click at [409, 216] on span "Vendor / From : Lakeside Industries Inc. (1-10589)" at bounding box center [309, 216] width 200 height 10
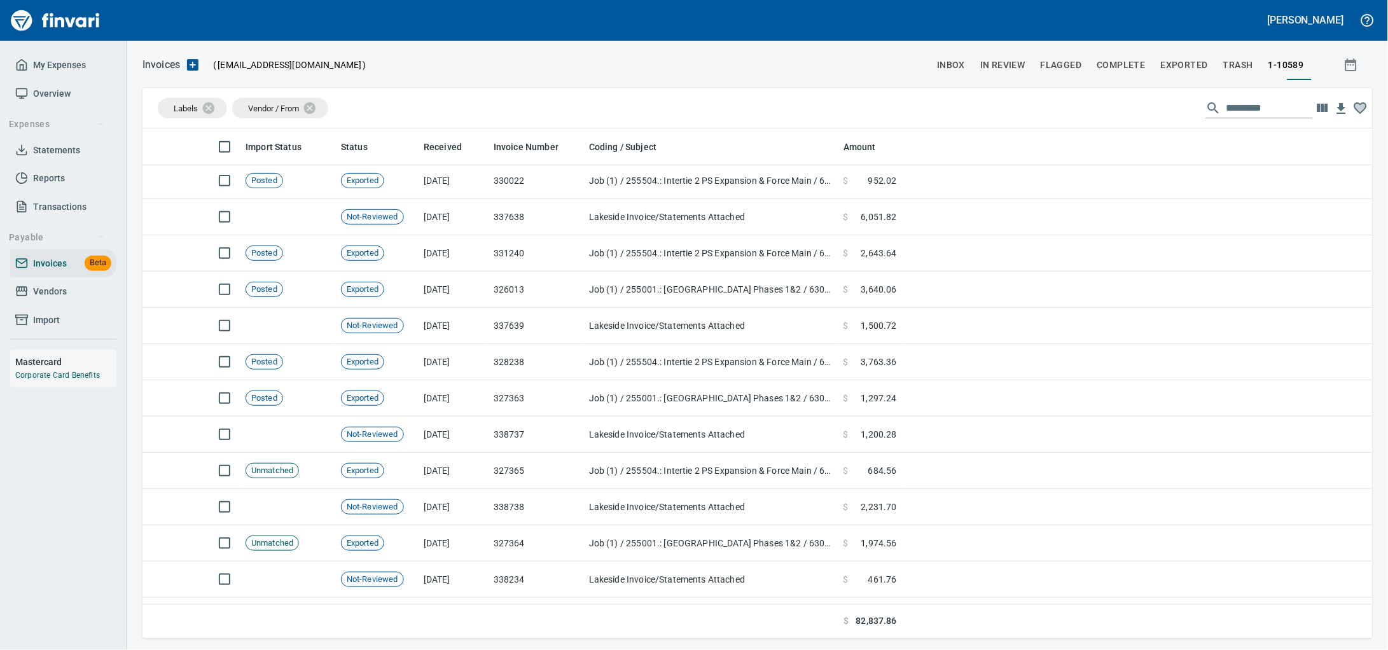
scroll to position [602, 0]
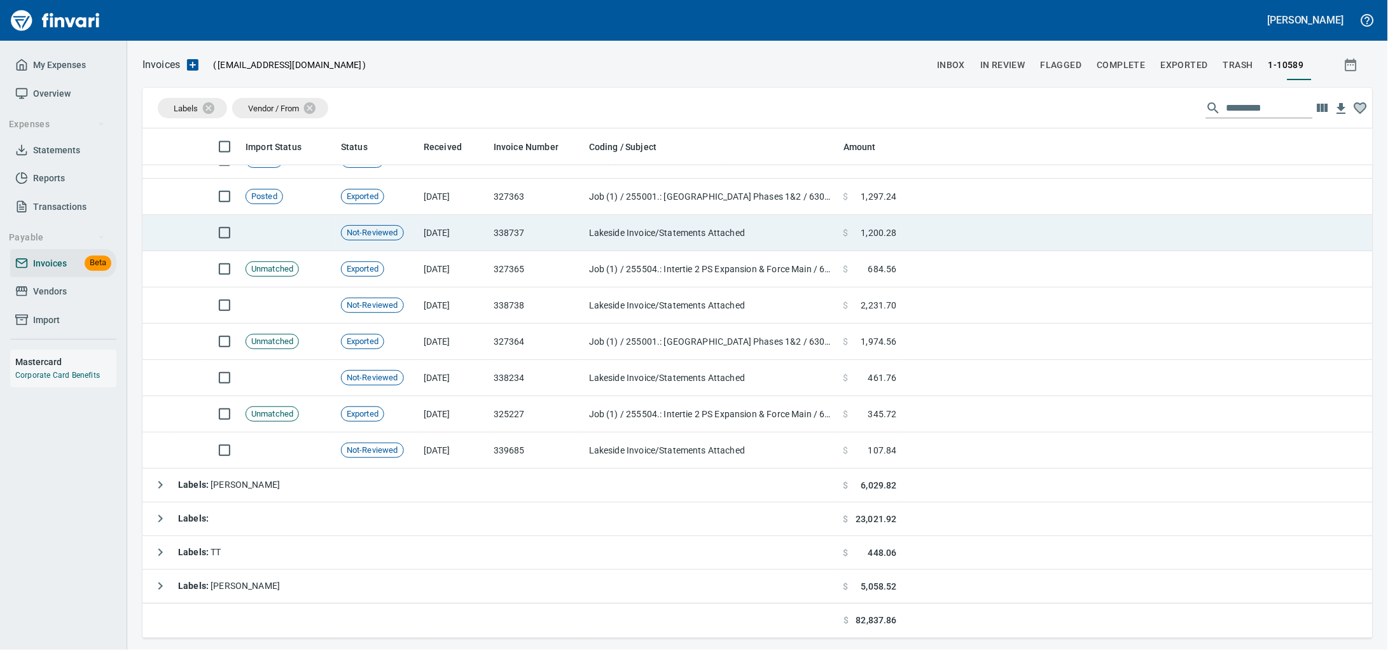
click at [524, 239] on td "338737" at bounding box center [535, 233] width 95 height 36
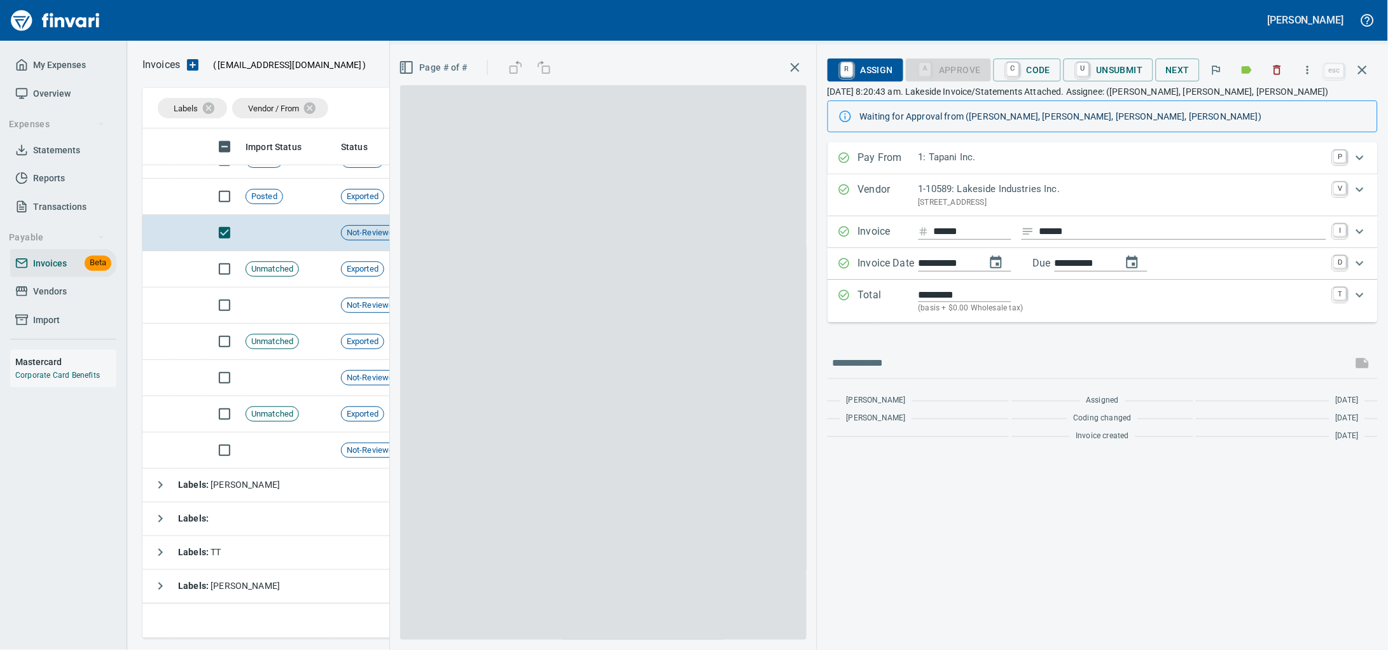
scroll to position [499, 1205]
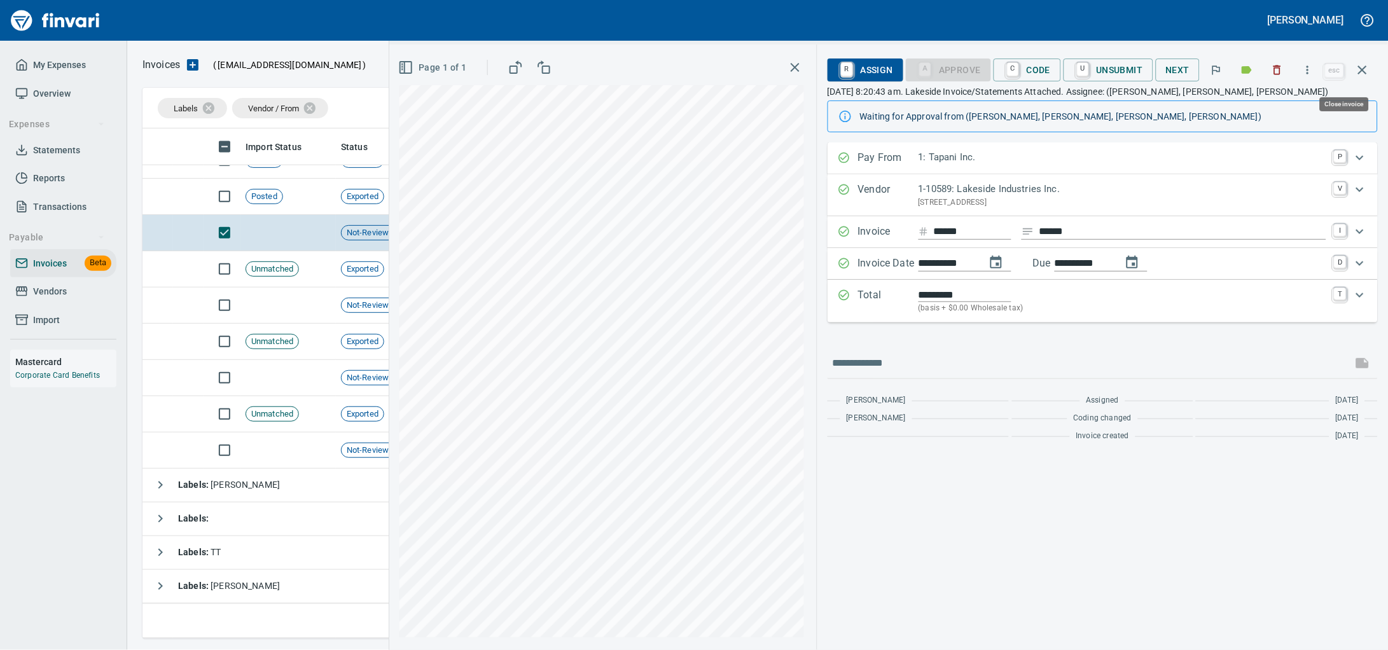
click at [1367, 73] on icon "button" at bounding box center [1362, 69] width 15 height 15
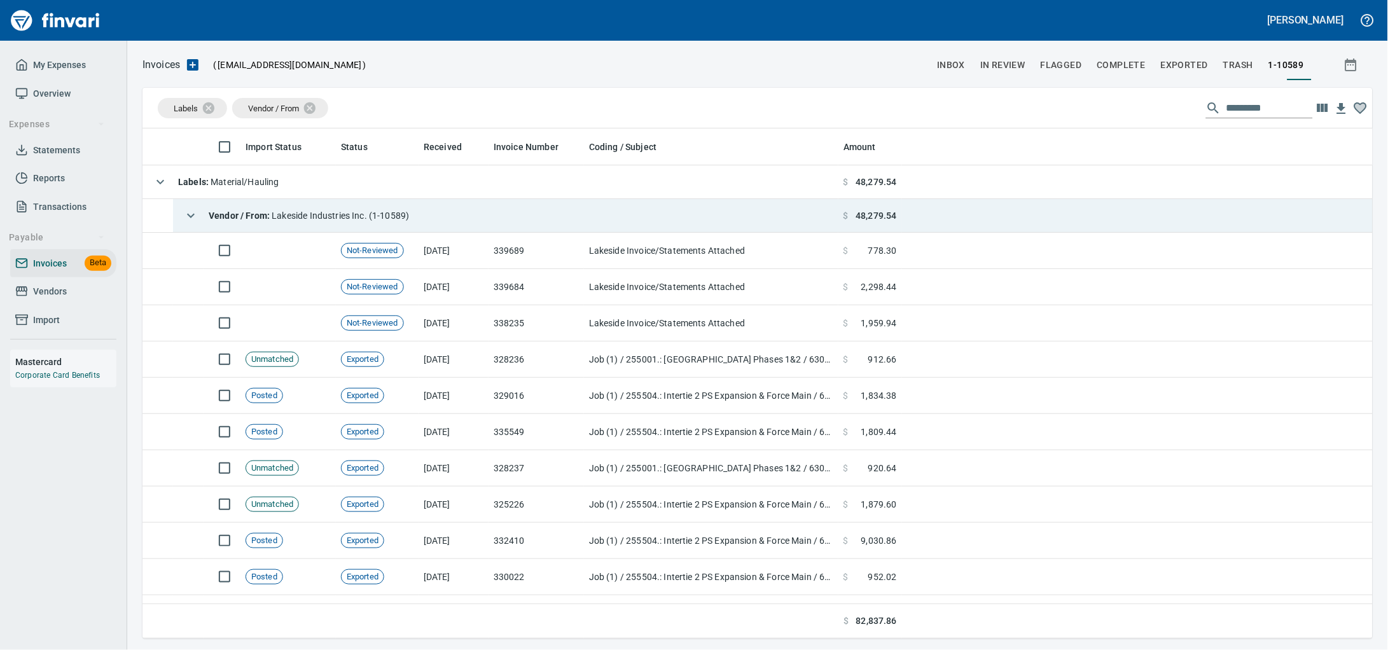
click at [357, 221] on span "Vendor / From : Lakeside Industries Inc. (1-10589)" at bounding box center [309, 216] width 200 height 10
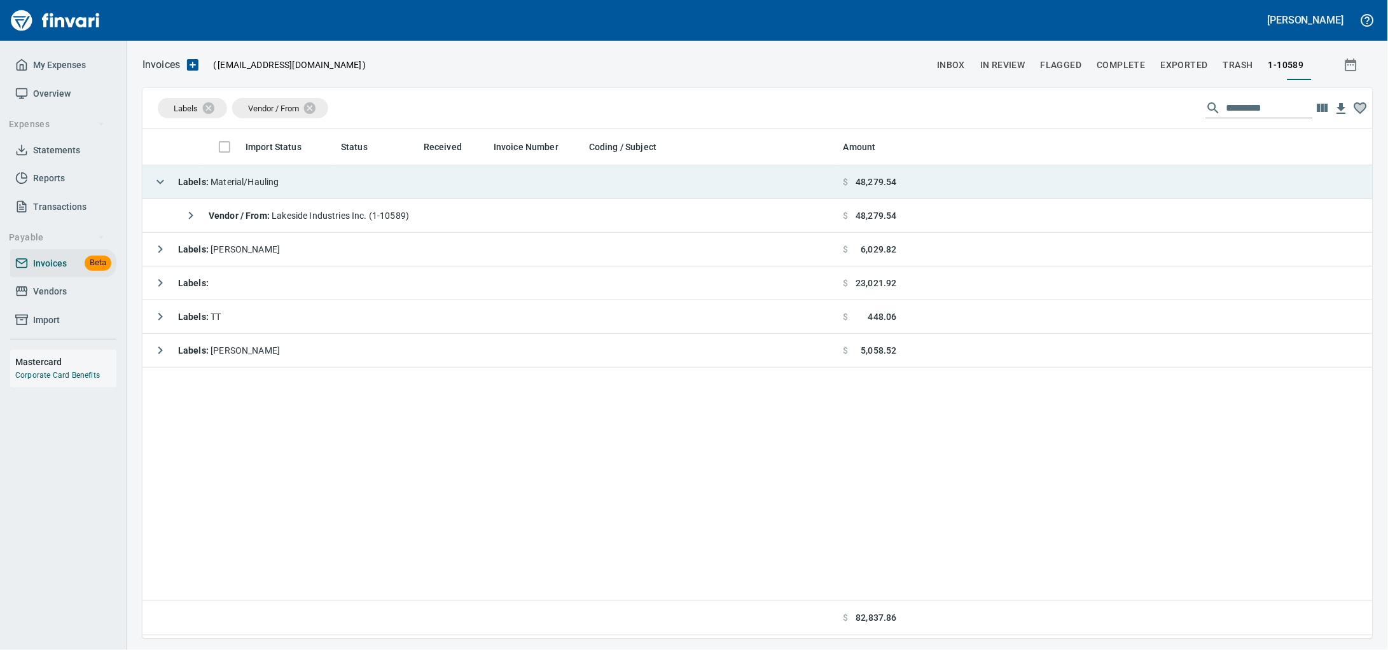
click at [354, 190] on td "Labels : Material/Hauling" at bounding box center [490, 182] width 696 height 34
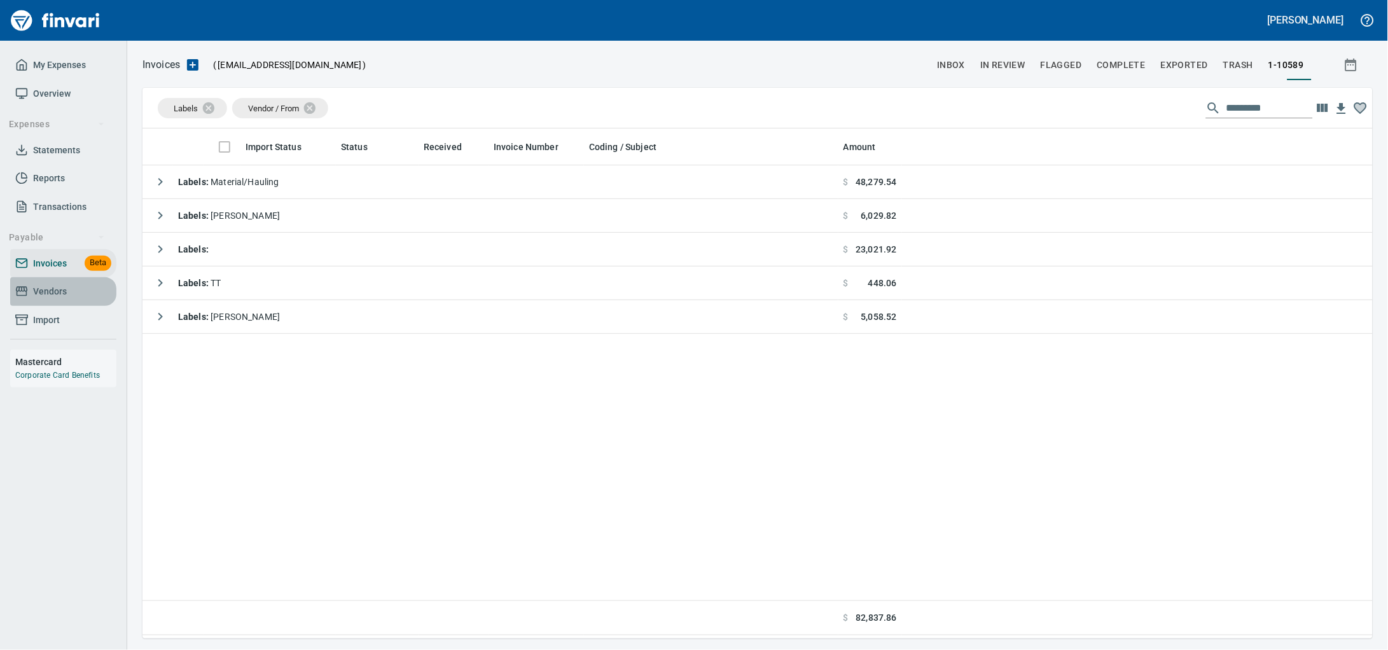
click at [65, 300] on span "Vendors" at bounding box center [50, 292] width 34 height 16
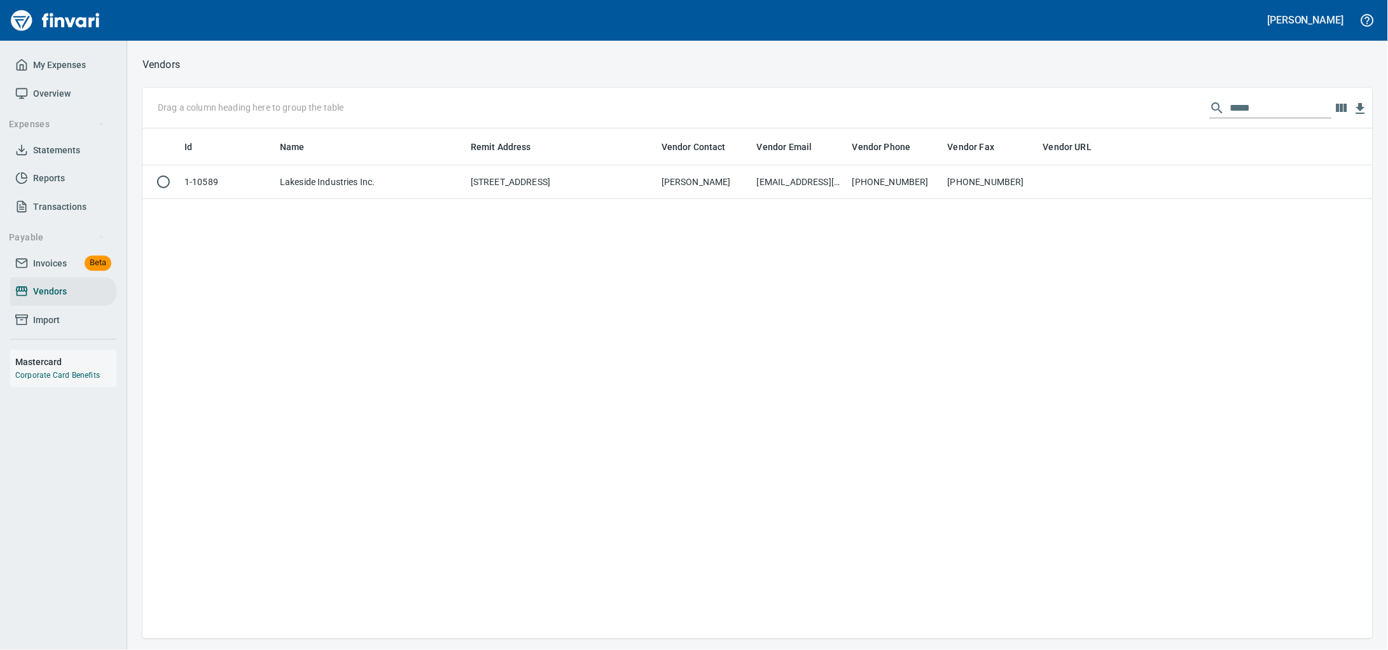
scroll to position [499, 1206]
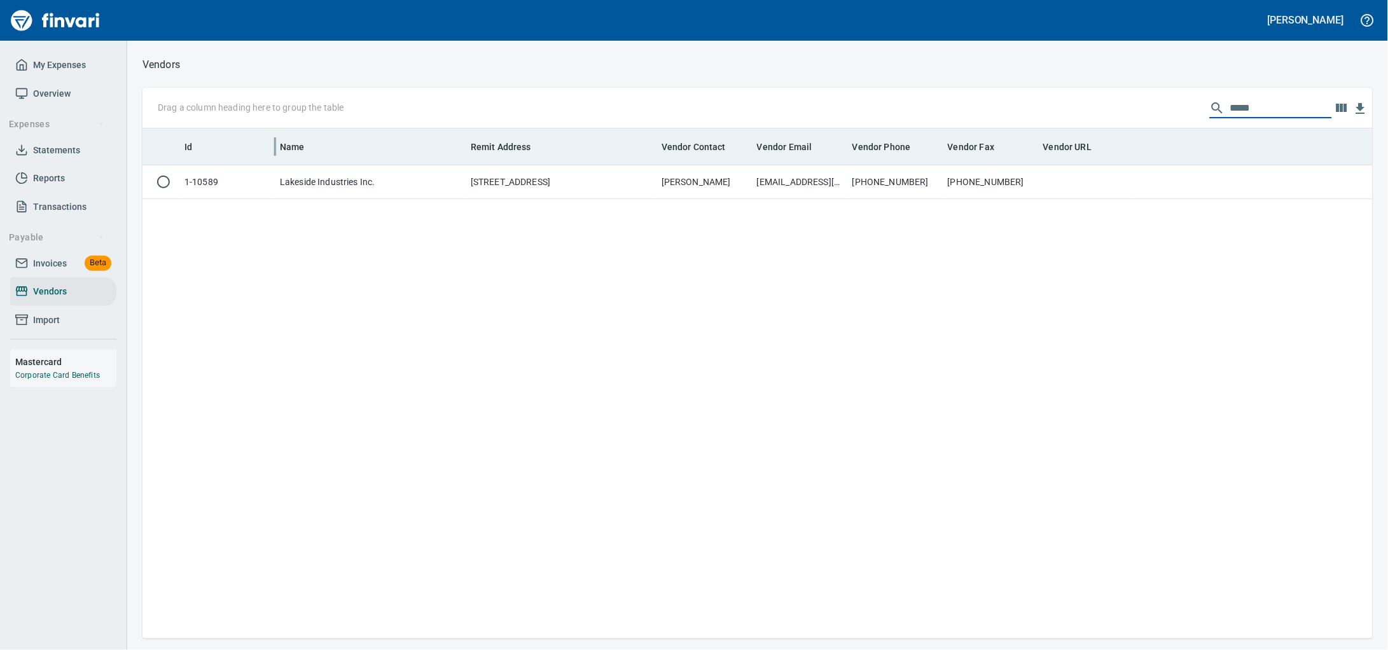
drag, startPoint x: 1264, startPoint y: 109, endPoint x: 272, endPoint y: 156, distance: 992.7
click at [516, 144] on div "Drag a column heading here to group the table ***** Id Name Remit Address Vendo…" at bounding box center [757, 363] width 1230 height 551
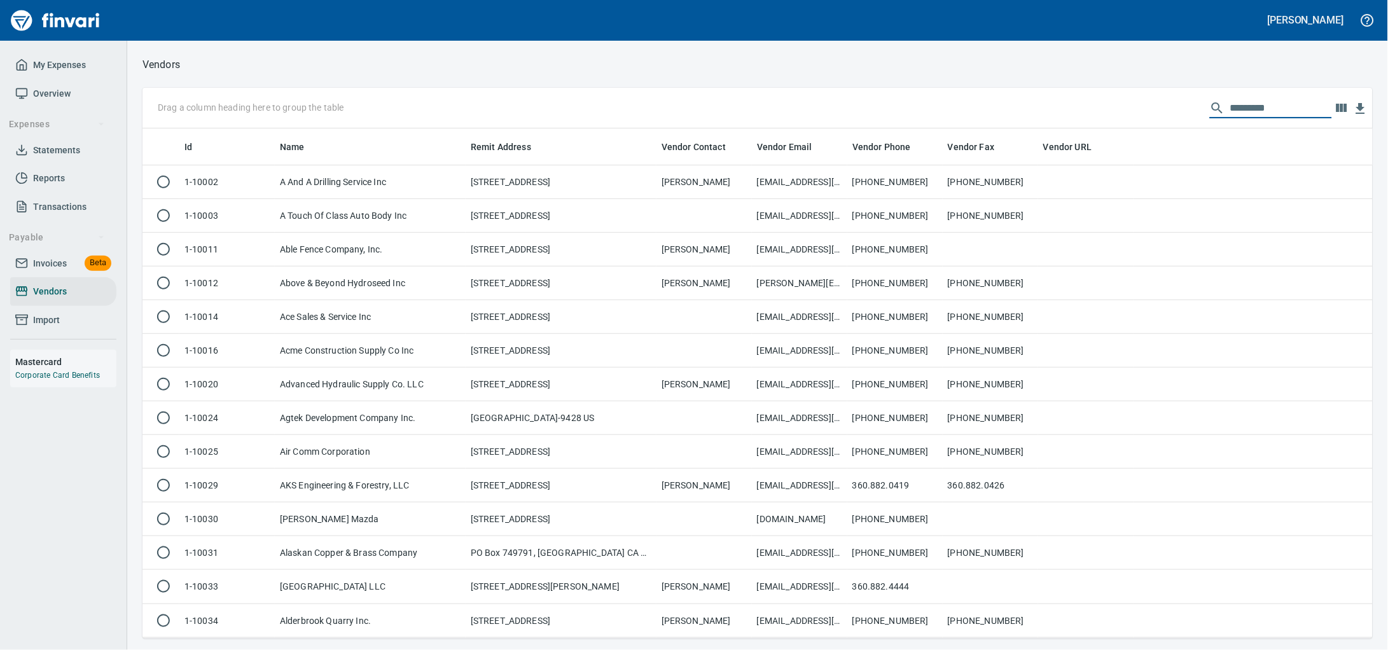
click at [50, 272] on span "Invoices" at bounding box center [50, 264] width 34 height 16
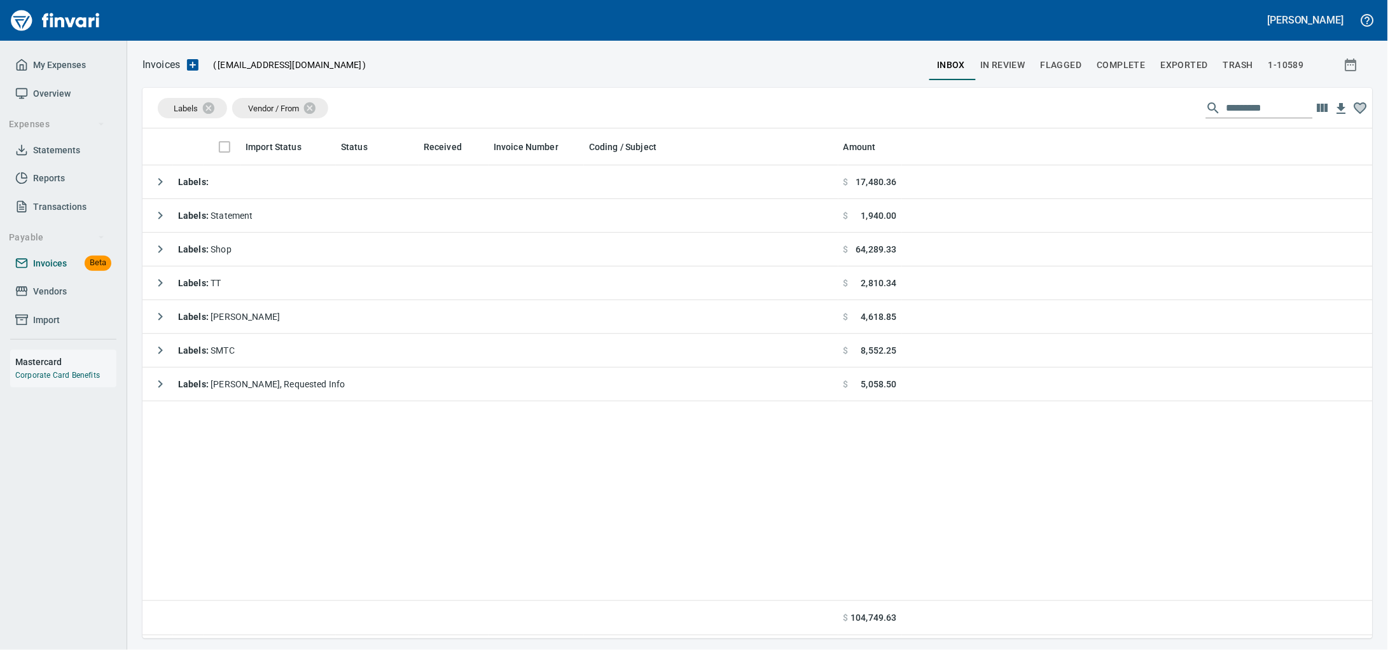
scroll to position [499, 1206]
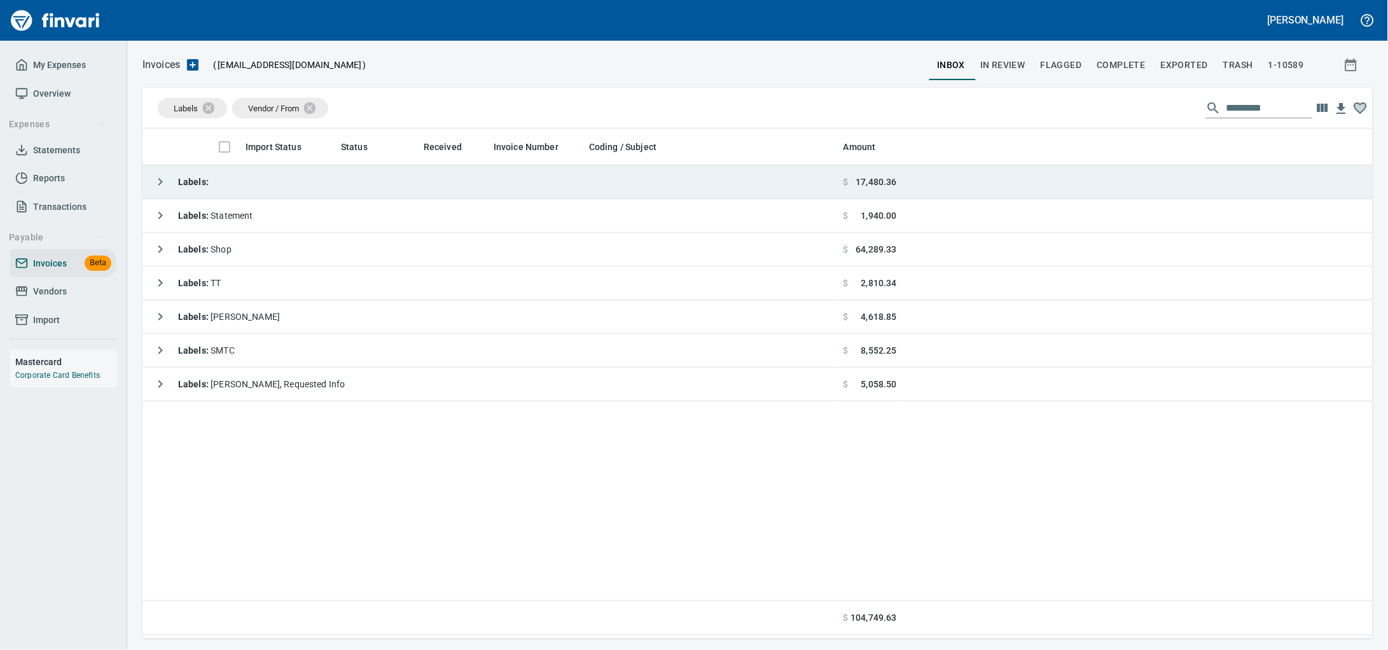
click at [267, 193] on td "Labels :" at bounding box center [490, 182] width 696 height 34
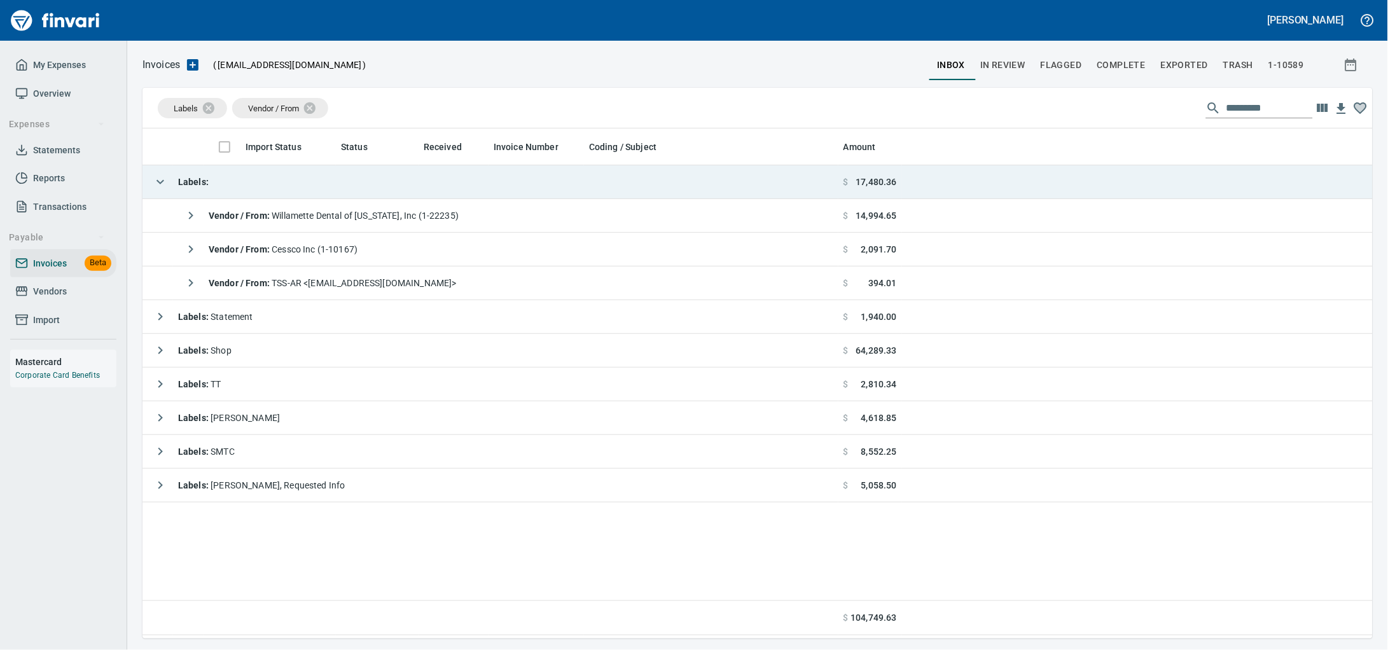
click at [267, 193] on td "Labels :" at bounding box center [490, 182] width 696 height 34
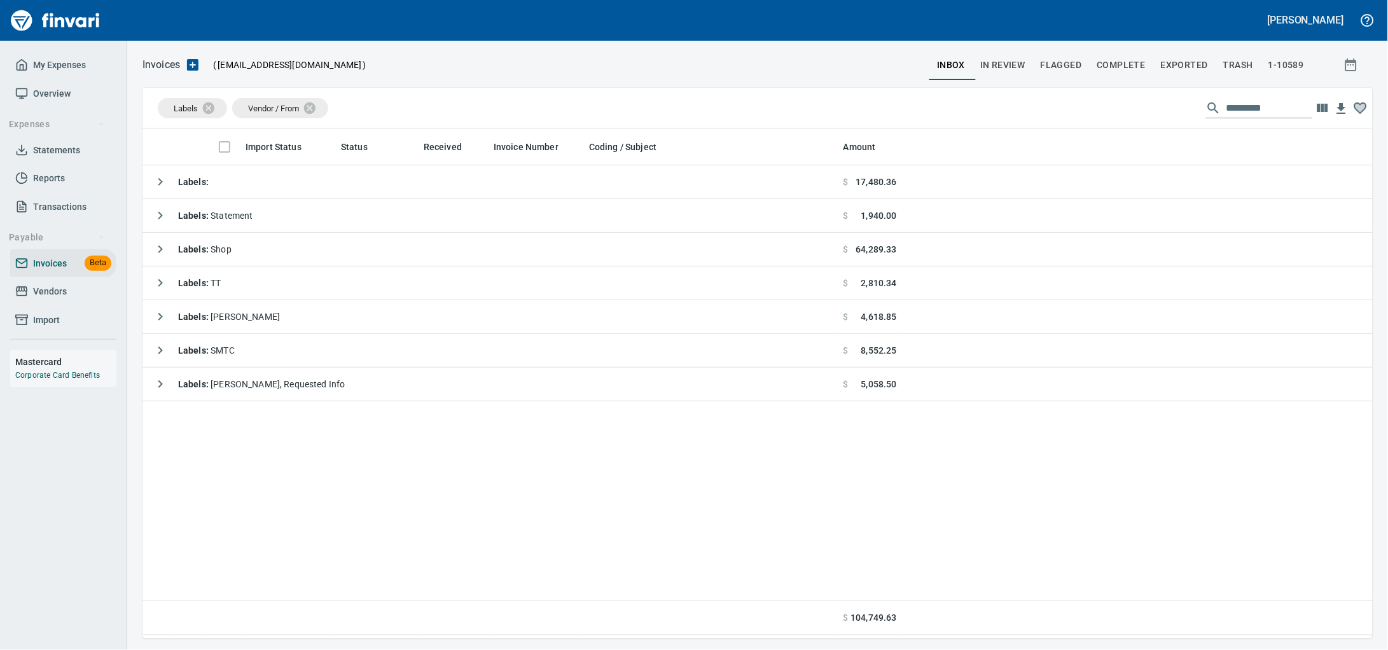
drag, startPoint x: 103, startPoint y: 307, endPoint x: 1339, endPoint y: 28, distance: 1266.8
click at [104, 300] on span "Vendors" at bounding box center [63, 292] width 96 height 16
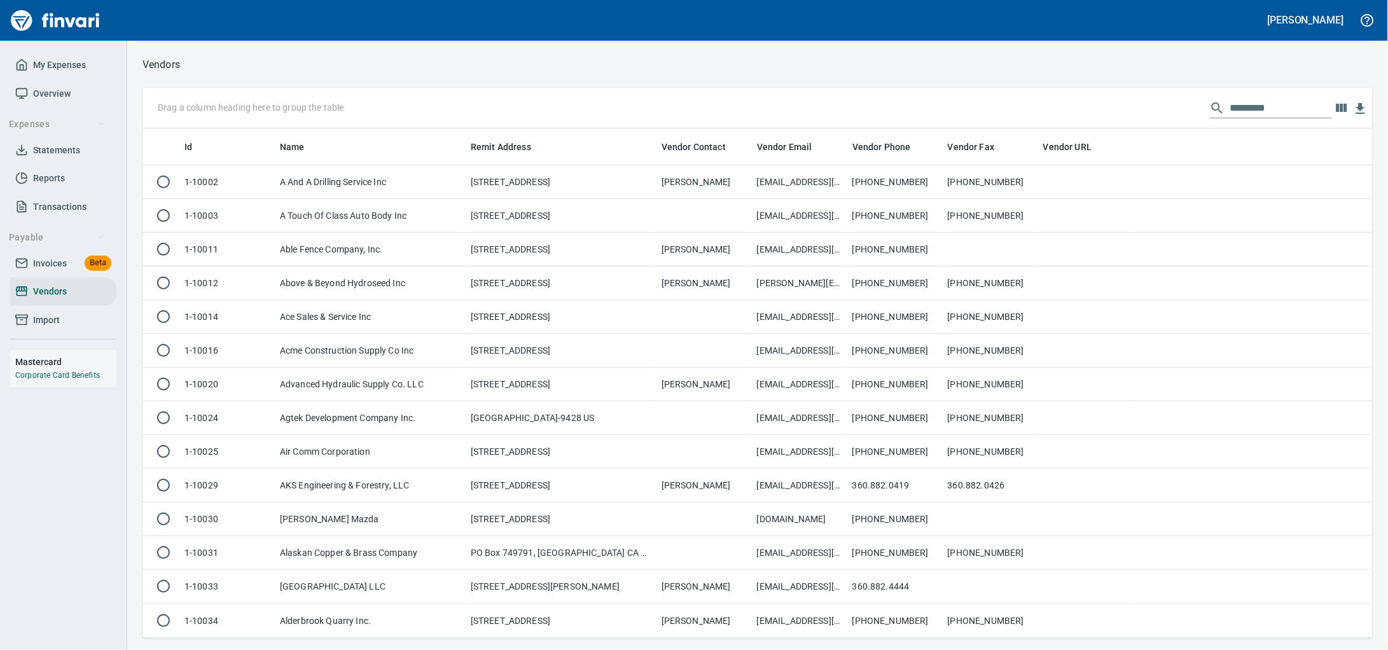
scroll to position [499, 1206]
click at [1233, 107] on input "text" at bounding box center [1281, 108] width 102 height 20
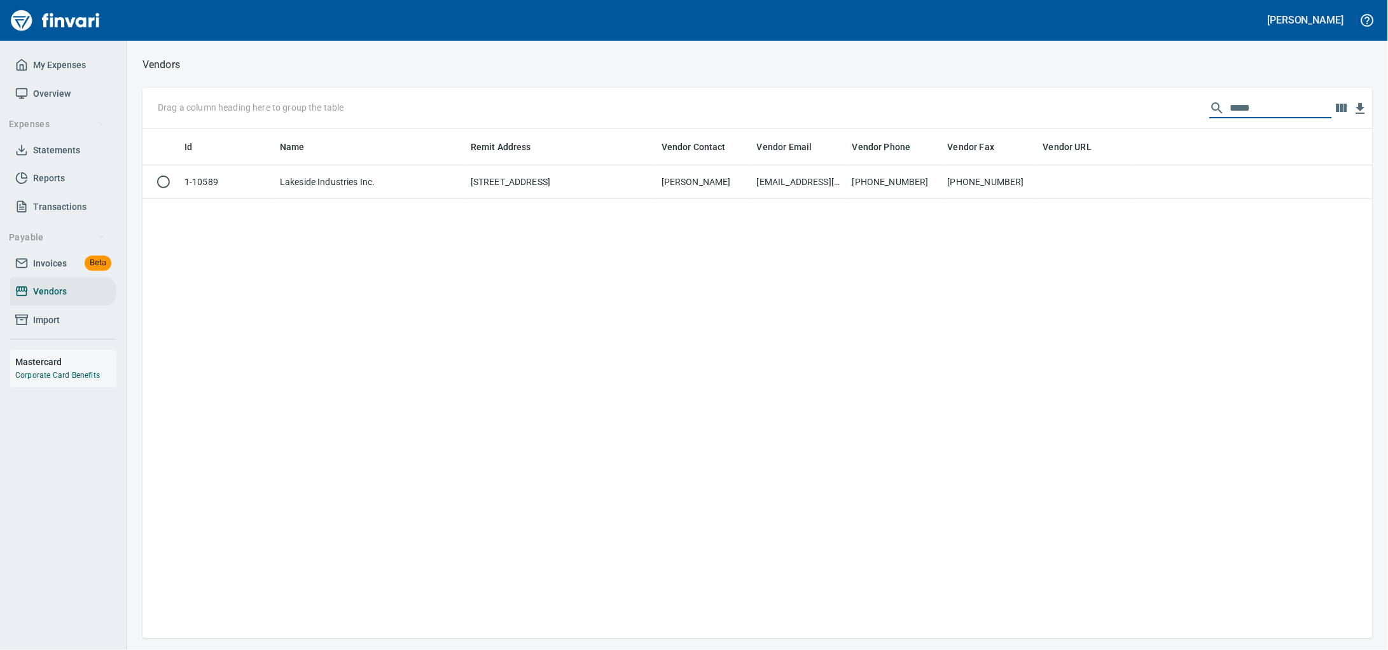
type input "*****"
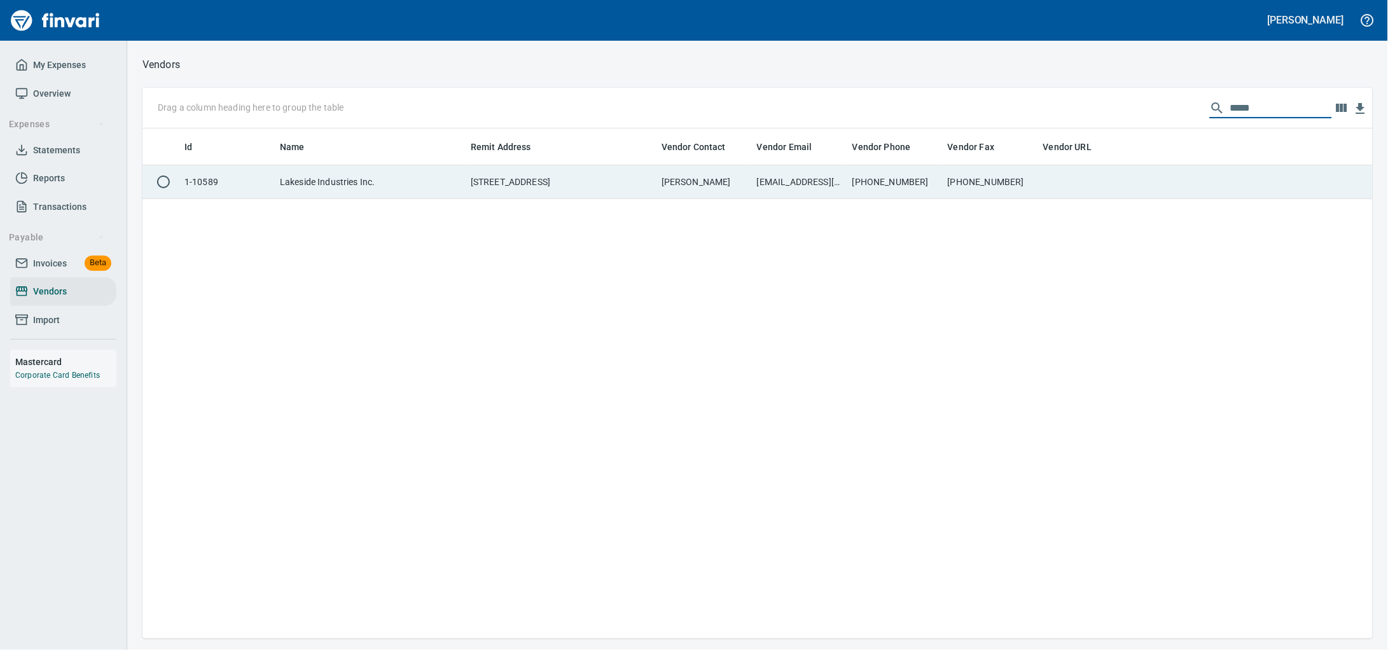
click at [458, 184] on td "Lakeside Industries Inc." at bounding box center [370, 182] width 191 height 34
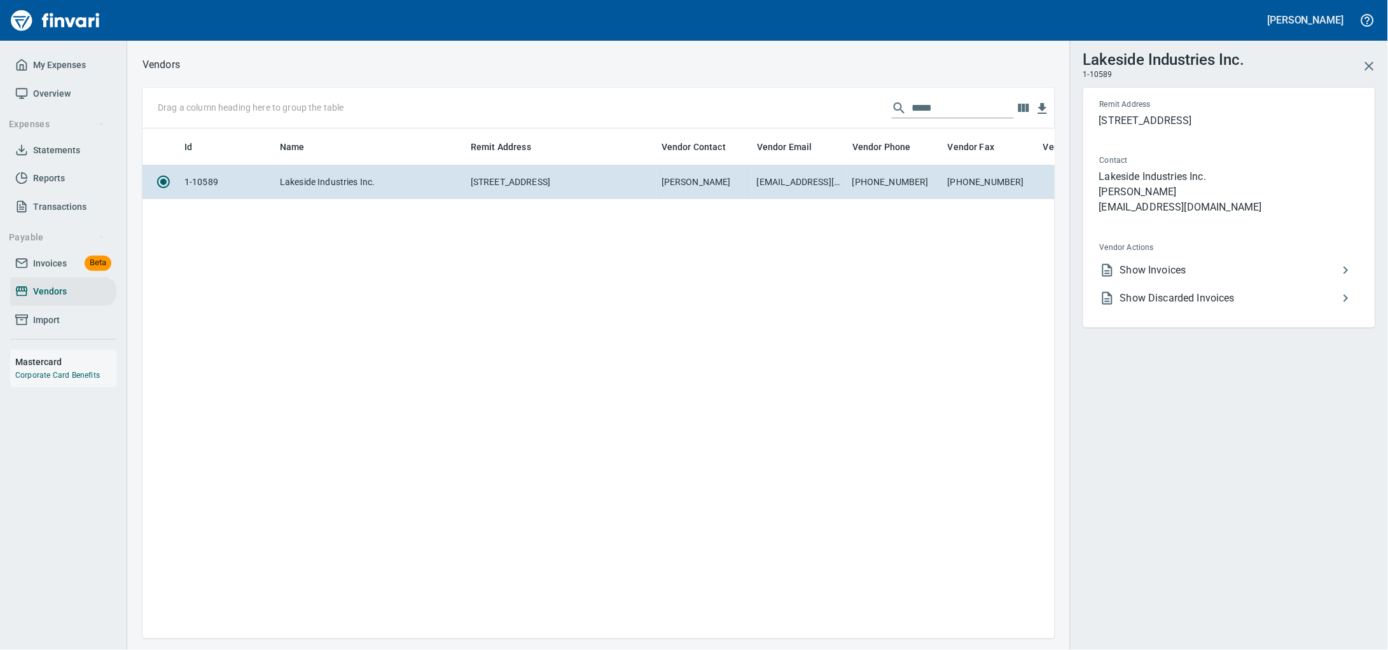
scroll to position [486, 900]
click at [1170, 278] on span "Show Invoices" at bounding box center [1229, 270] width 218 height 15
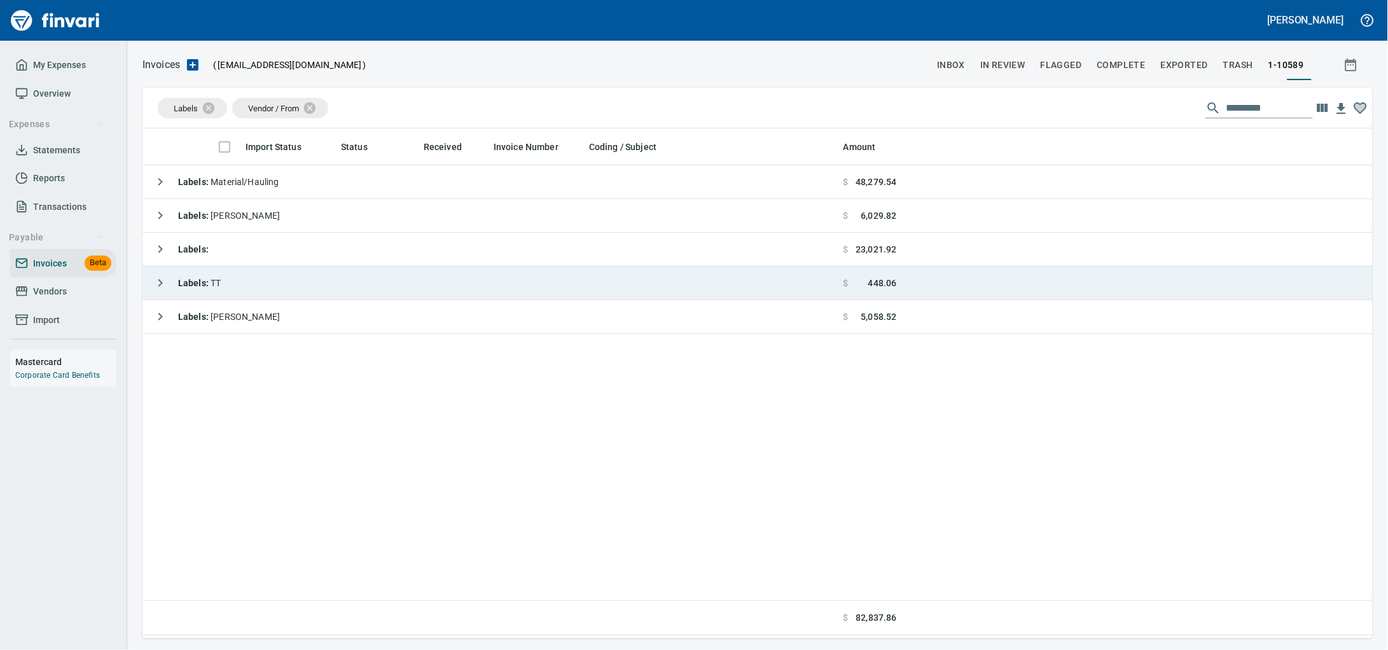
scroll to position [499, 1206]
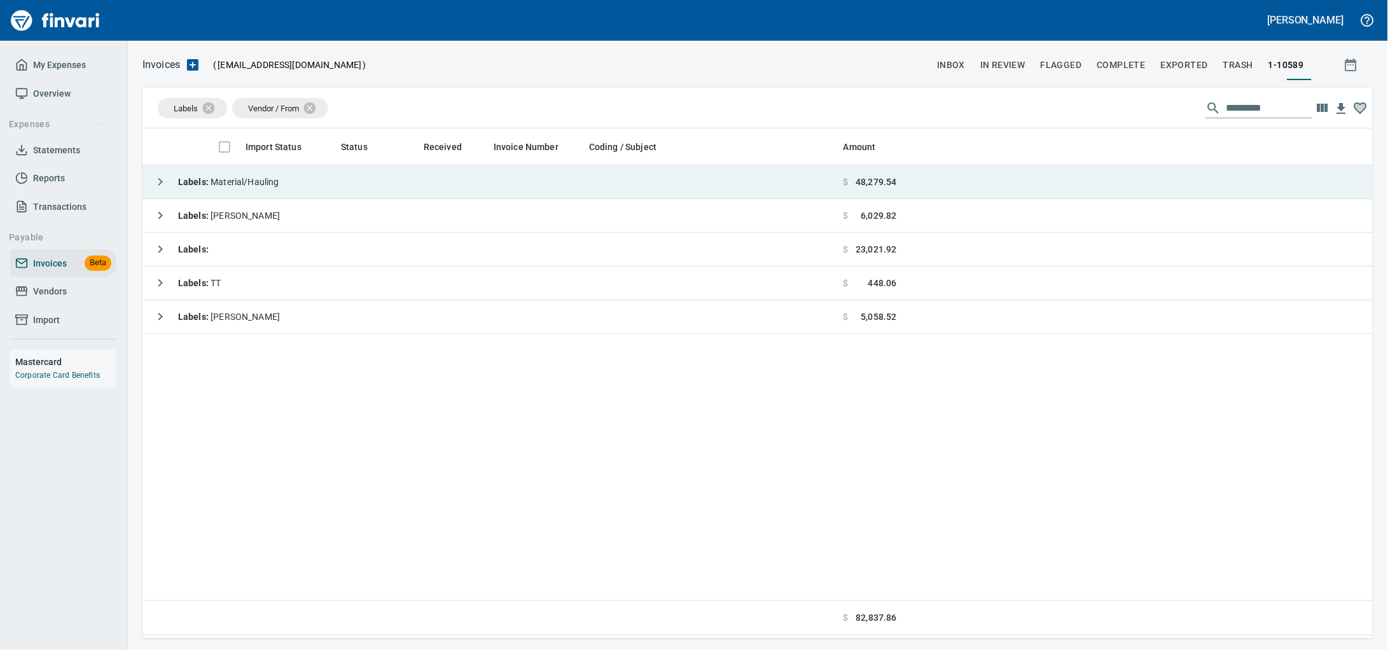
click at [430, 186] on td "Labels : Material/Hauling" at bounding box center [490, 182] width 696 height 34
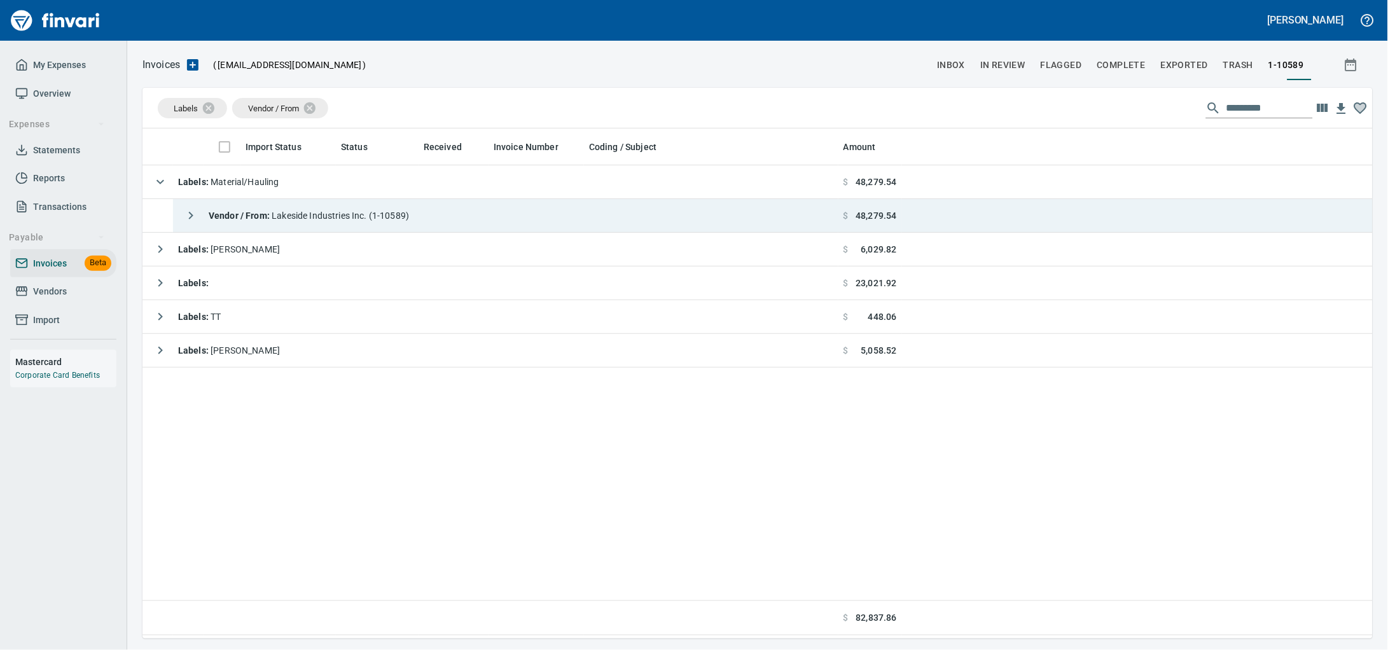
click at [422, 204] on td "Vendor / From : Lakeside Industries Inc. (1-10589)" at bounding box center [505, 216] width 665 height 34
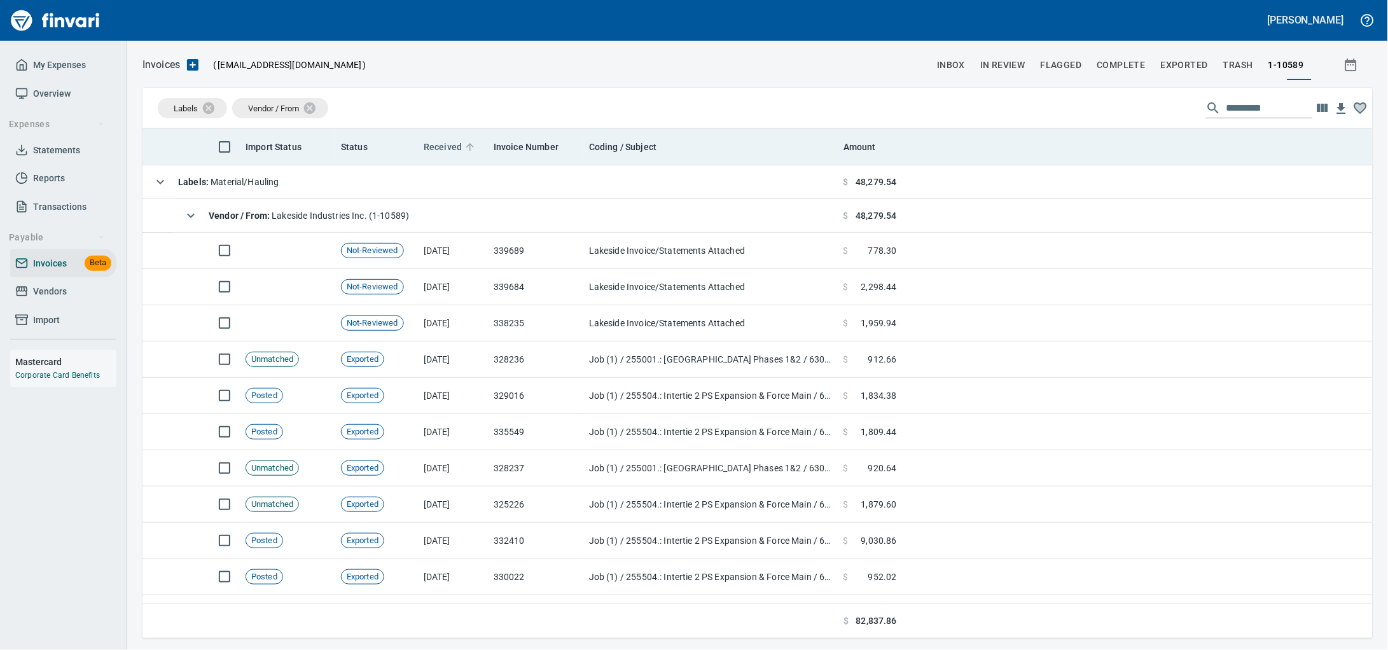
click at [452, 151] on span "Received" at bounding box center [443, 146] width 38 height 15
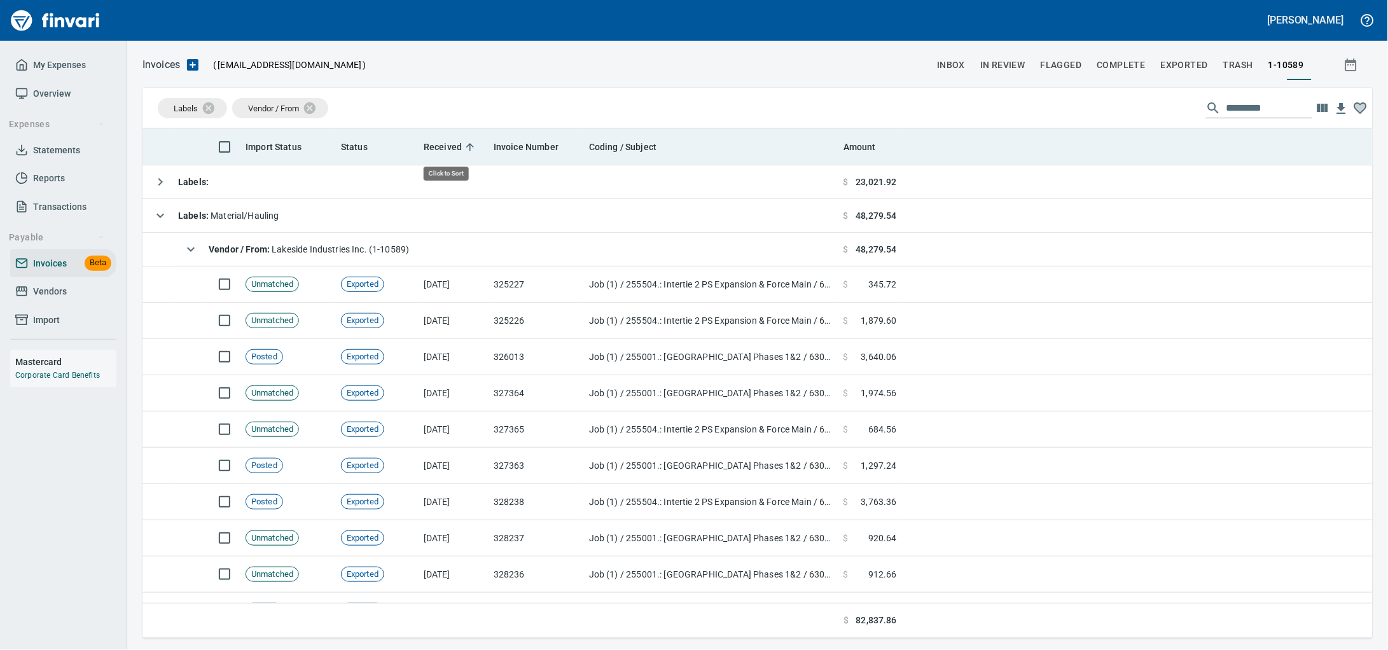
click at [452, 151] on span "Received" at bounding box center [443, 146] width 38 height 15
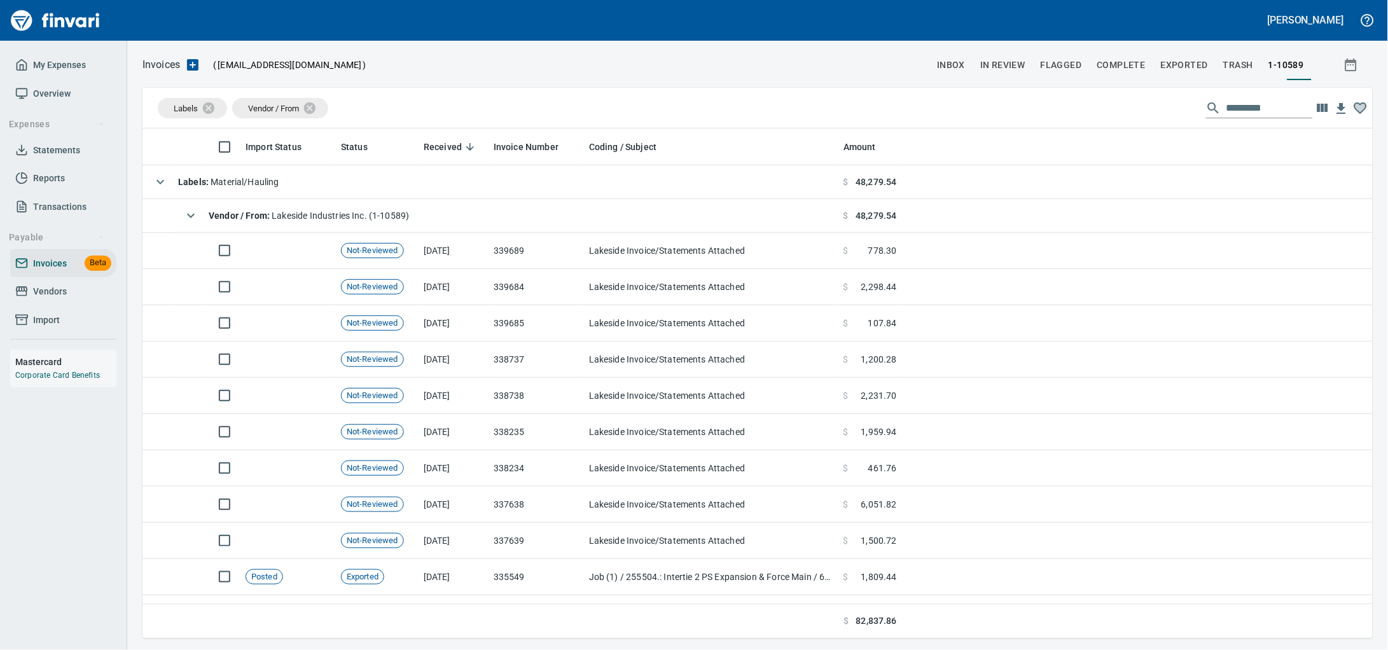
click at [84, 300] on span "Vendors" at bounding box center [63, 292] width 96 height 16
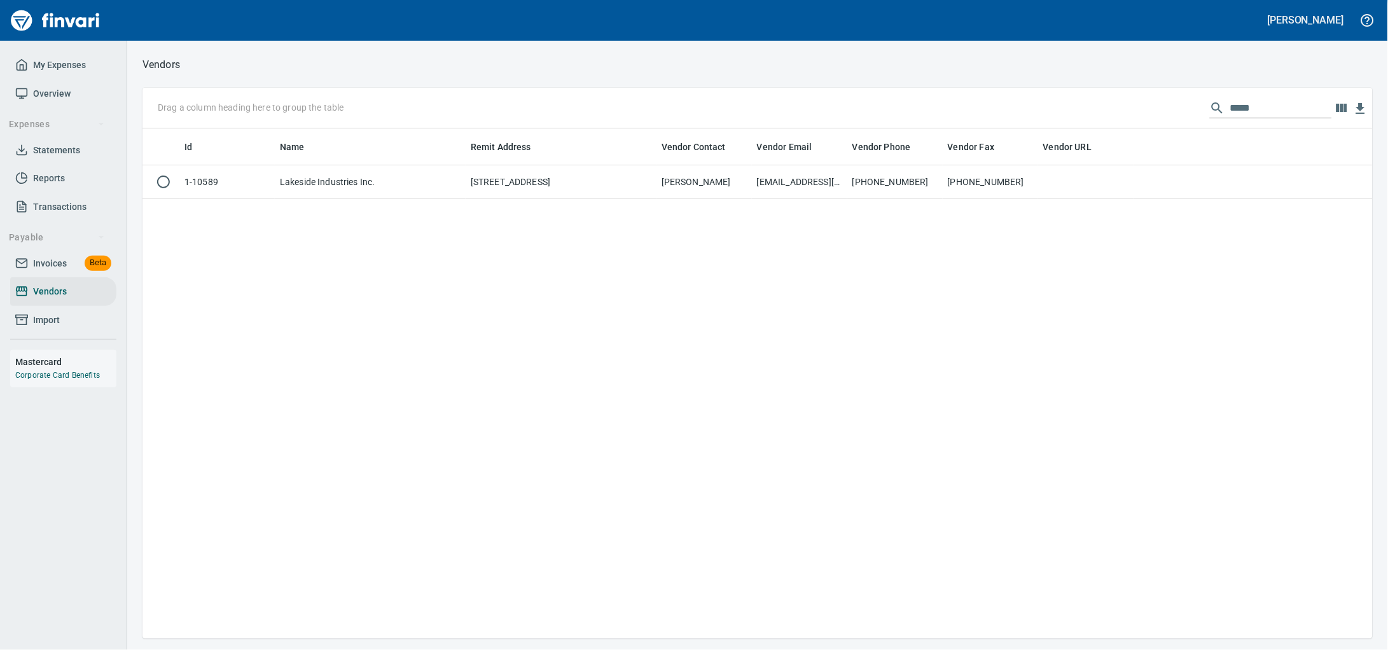
scroll to position [499, 1206]
drag, startPoint x: 1239, startPoint y: 110, endPoint x: 644, endPoint y: 97, distance: 594.8
click at [644, 97] on div "Drag a column heading here to group the table *****" at bounding box center [757, 108] width 1230 height 41
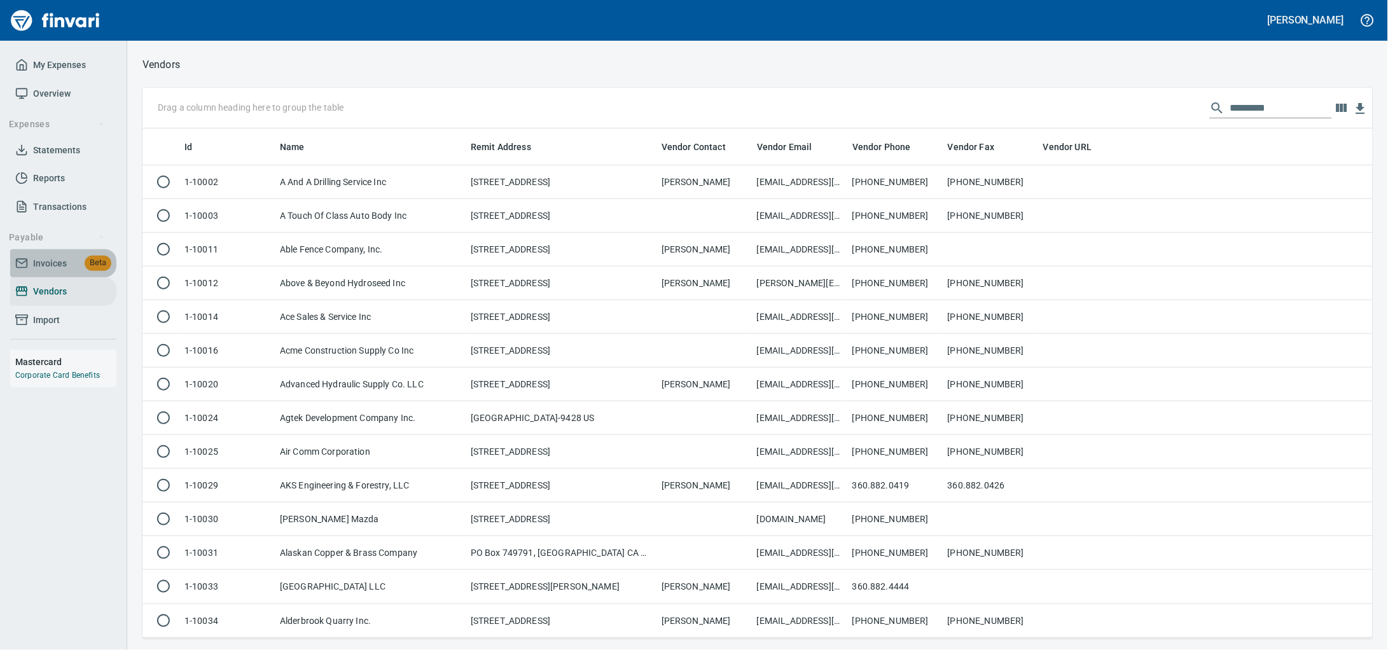
click at [57, 272] on span "Invoices" at bounding box center [50, 264] width 34 height 16
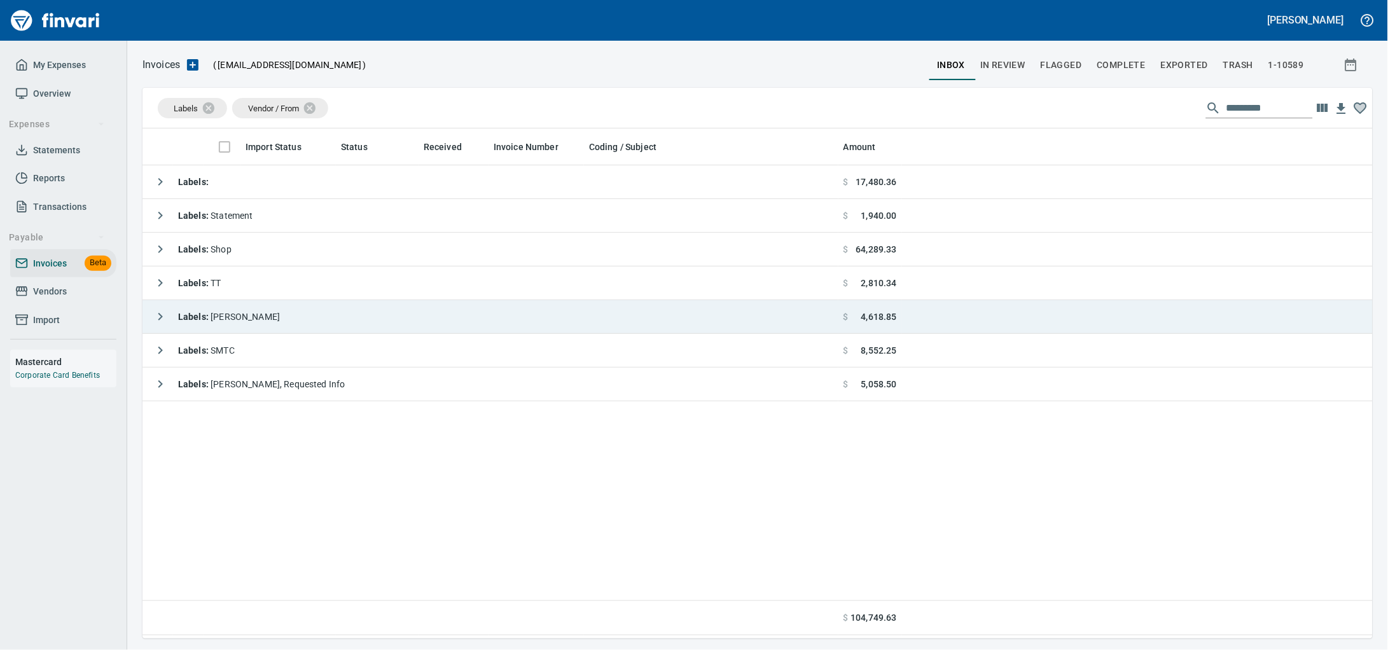
scroll to position [499, 1206]
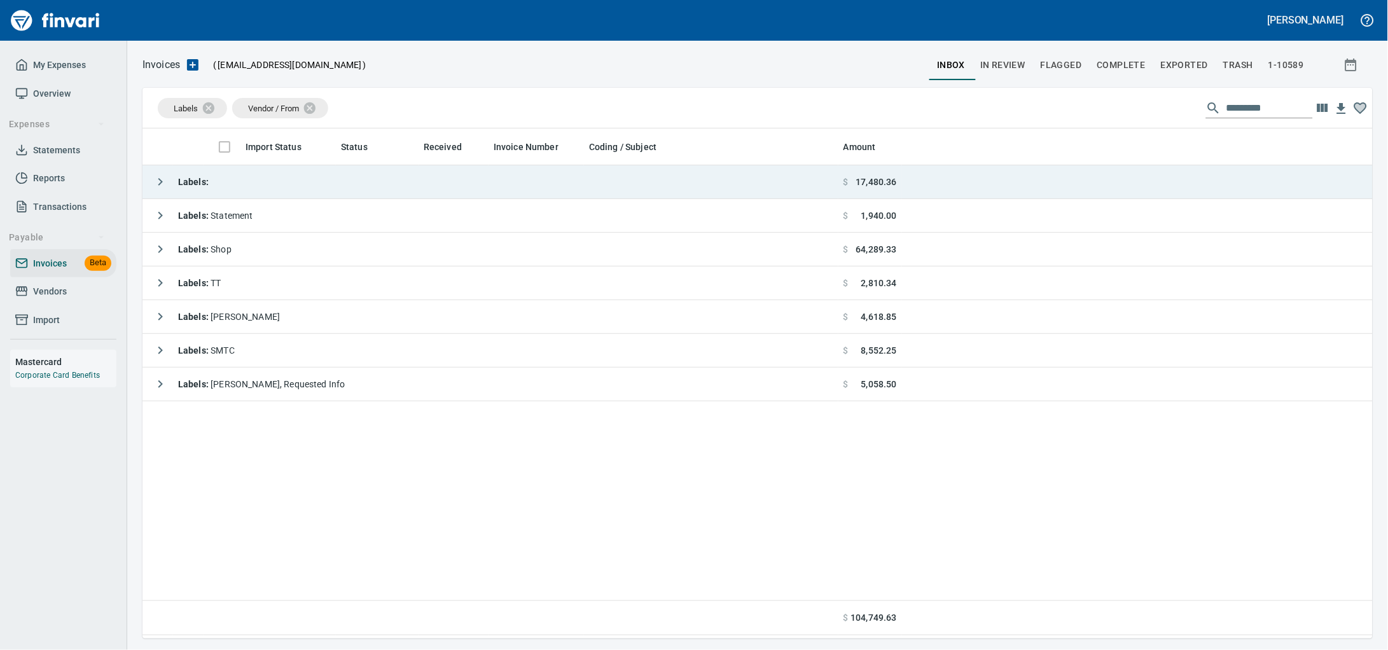
click at [327, 196] on td "Labels :" at bounding box center [490, 182] width 696 height 34
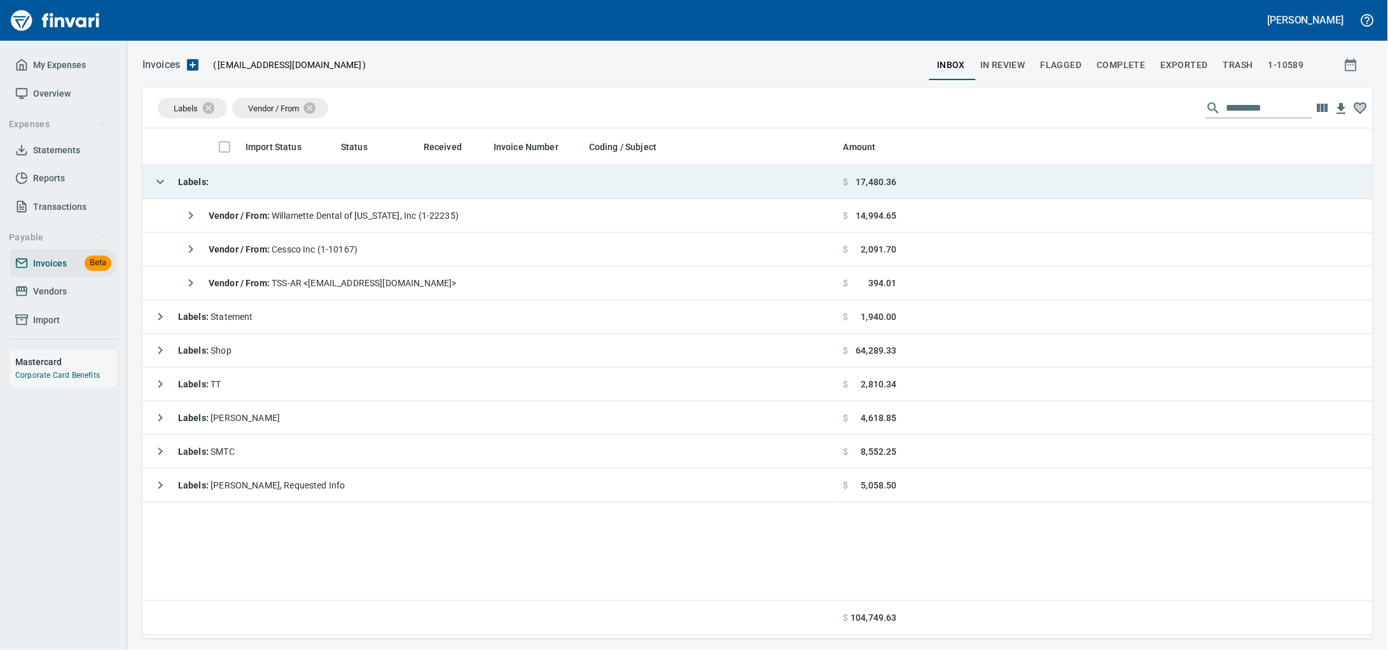
click at [331, 191] on td "Labels :" at bounding box center [490, 182] width 696 height 34
